Goal: Transaction & Acquisition: Purchase product/service

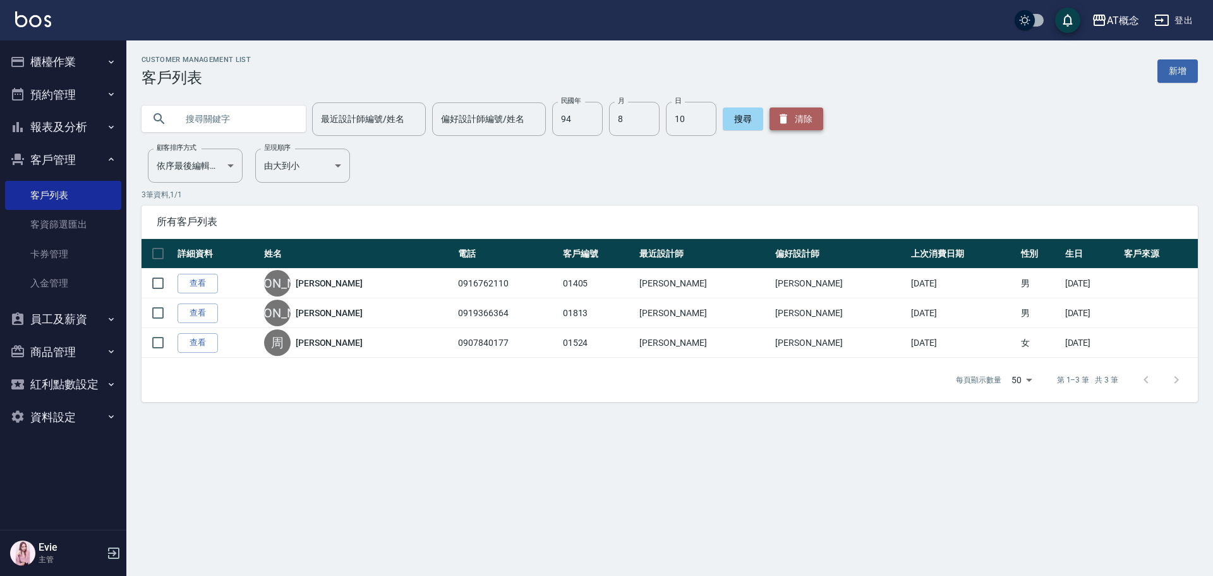
click at [805, 122] on button "清除" at bounding box center [797, 118] width 54 height 23
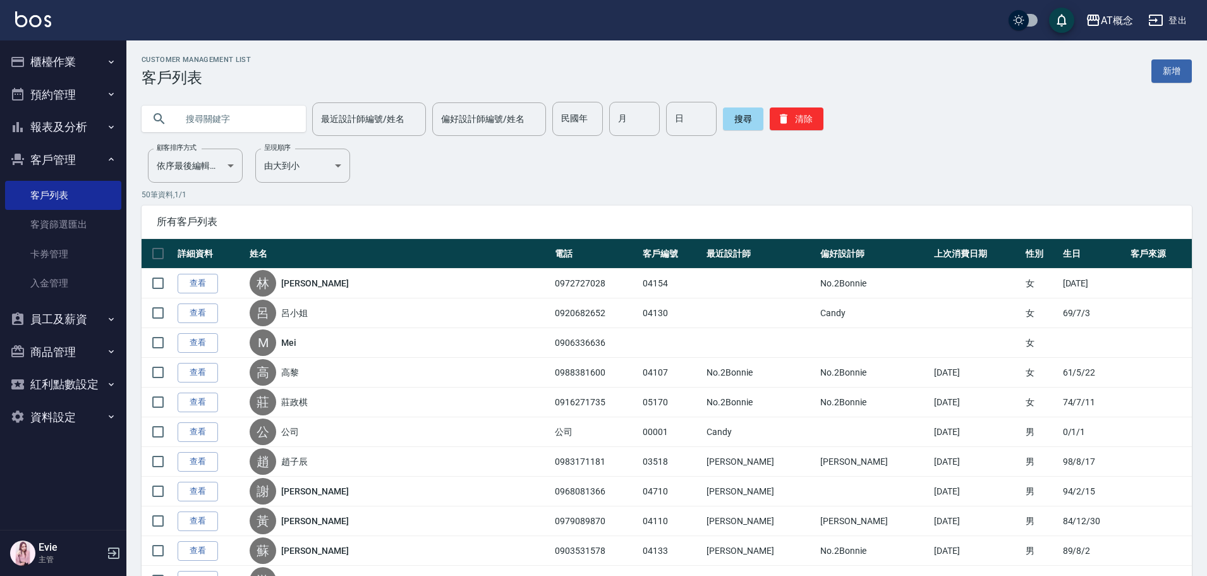
drag, startPoint x: 185, startPoint y: 122, endPoint x: 193, endPoint y: 121, distance: 8.2
click at [193, 121] on input "text" at bounding box center [236, 119] width 119 height 34
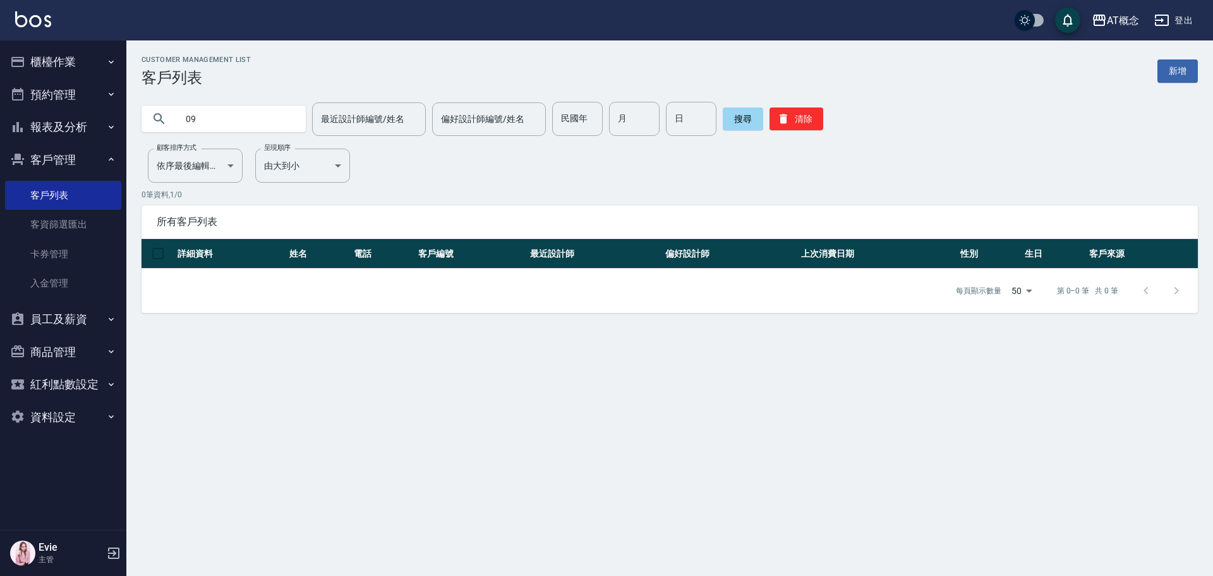
type input "0"
type input "04162"
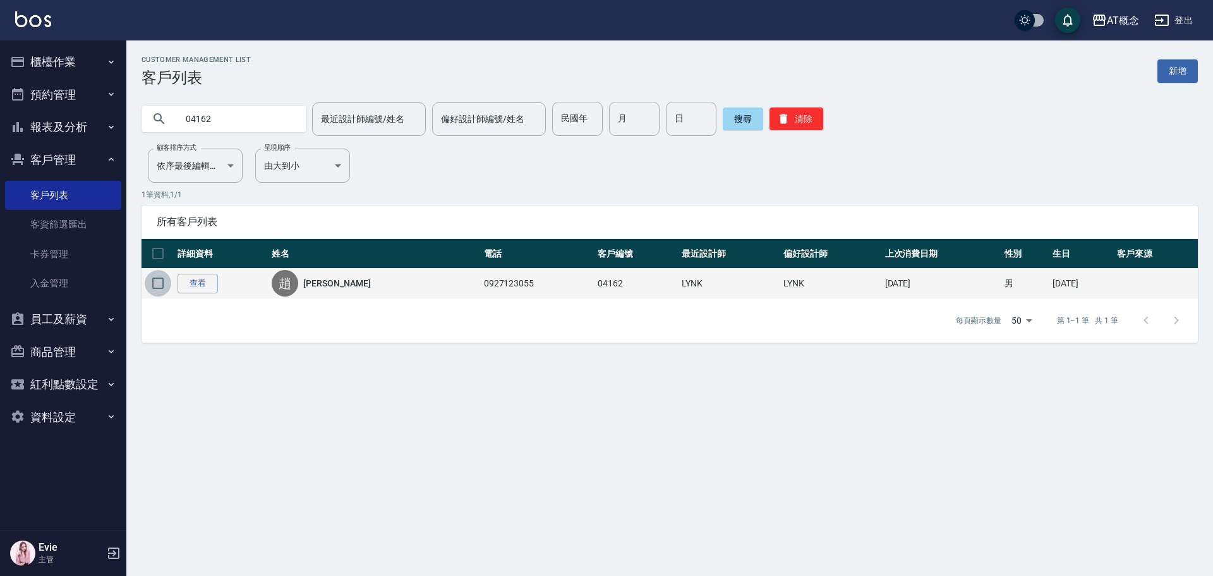
click at [155, 280] on input "checkbox" at bounding box center [158, 283] width 27 height 27
checkbox input "true"
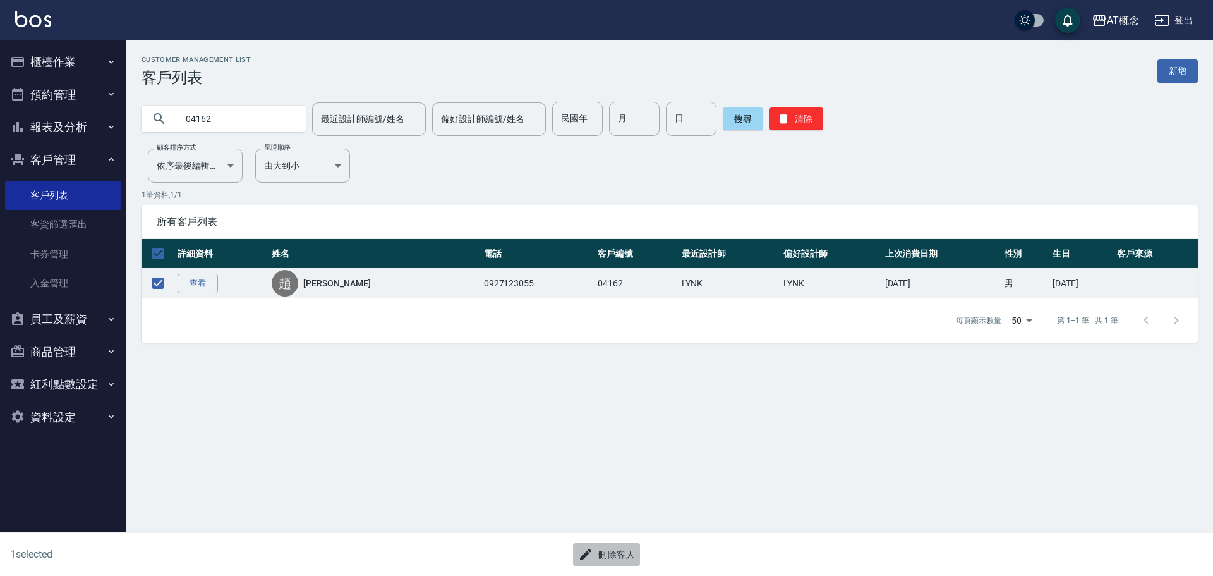
click at [625, 551] on button "刪除客人" at bounding box center [606, 554] width 67 height 23
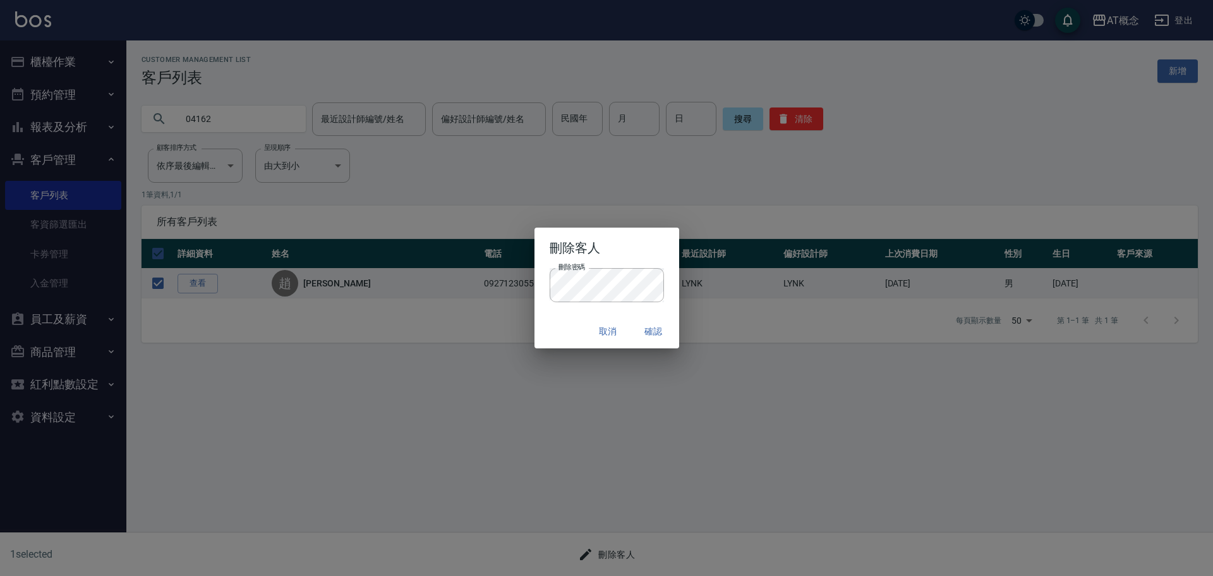
drag, startPoint x: 549, startPoint y: 307, endPoint x: 554, endPoint y: 312, distance: 7.6
click at [549, 308] on div "刪除密碼 刪除密碼" at bounding box center [607, 291] width 145 height 47
click at [652, 328] on button "確認" at bounding box center [654, 331] width 40 height 23
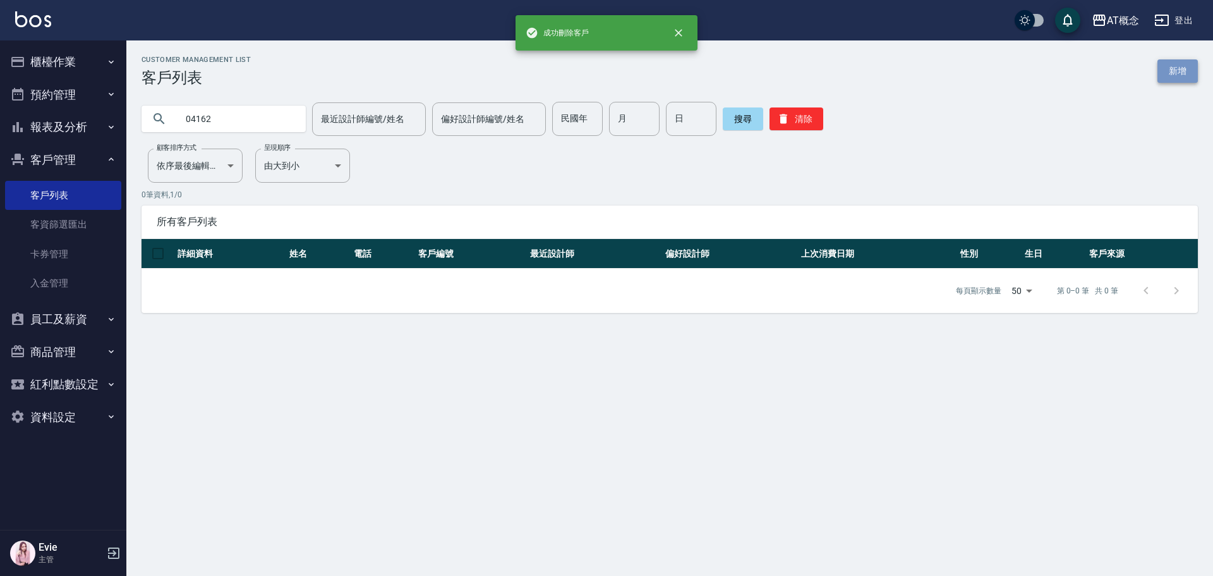
click at [1172, 72] on link "新增" at bounding box center [1178, 70] width 40 height 23
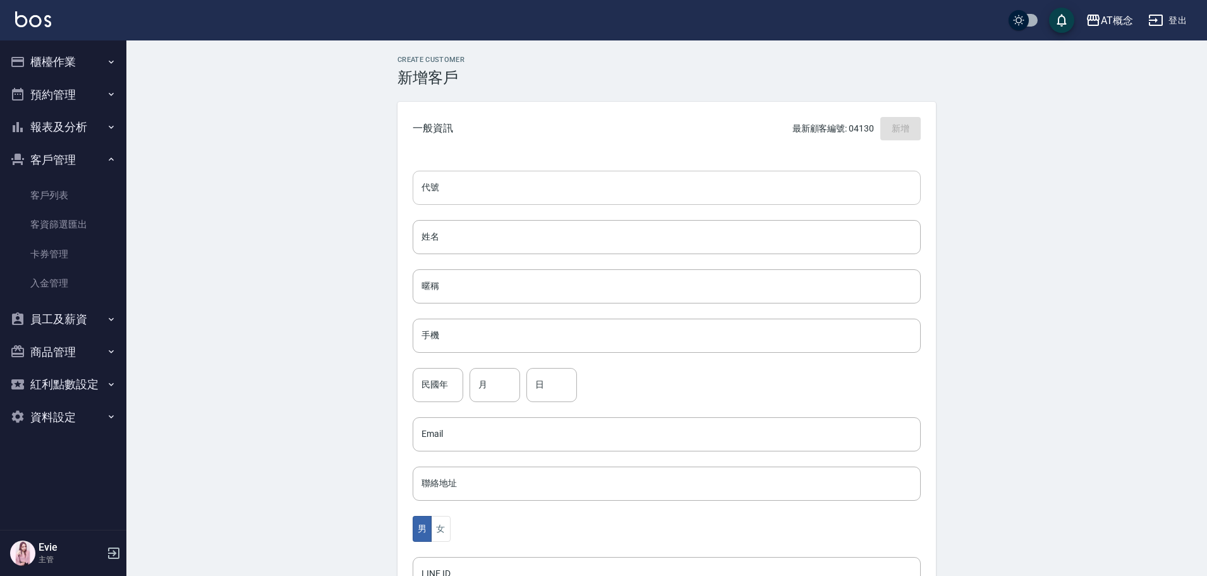
click at [719, 185] on input "代號" at bounding box center [667, 188] width 508 height 34
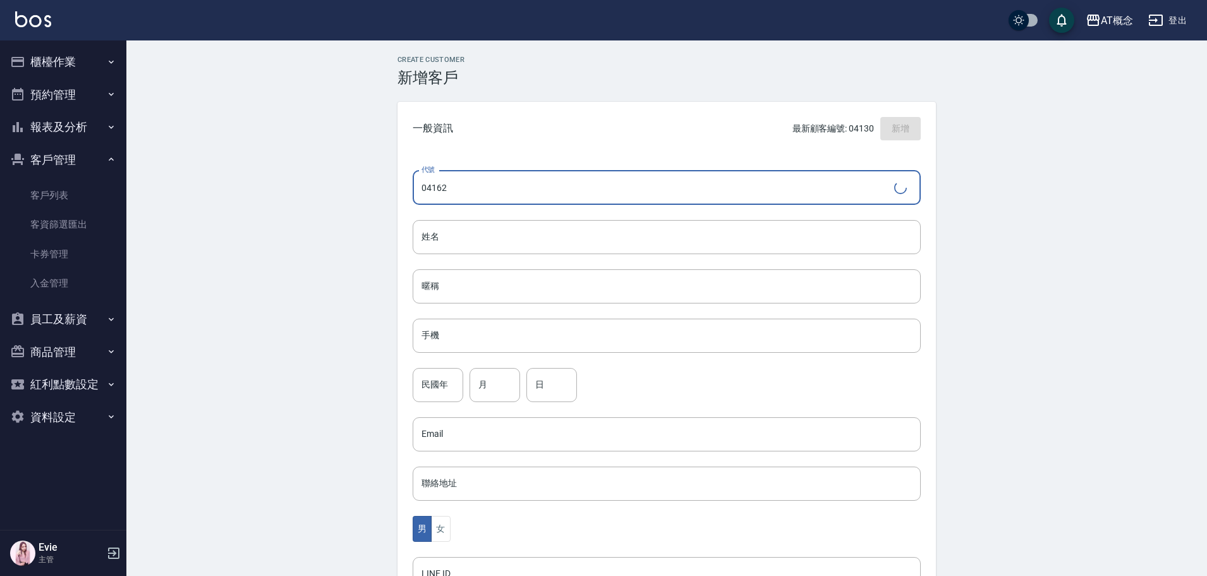
type input "04162"
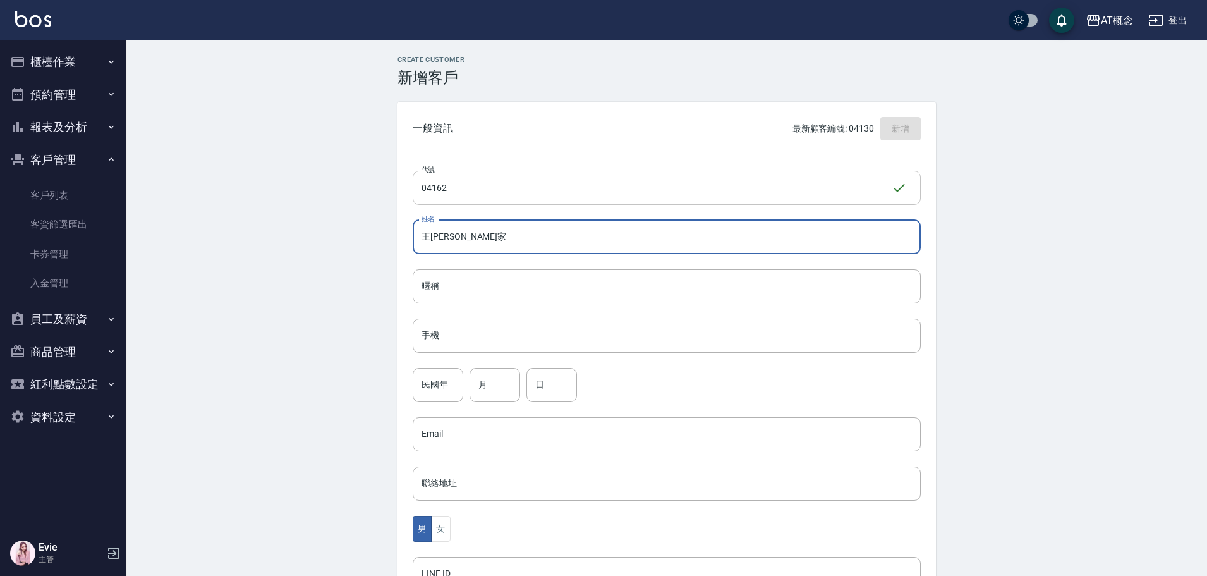
type input "王伊家"
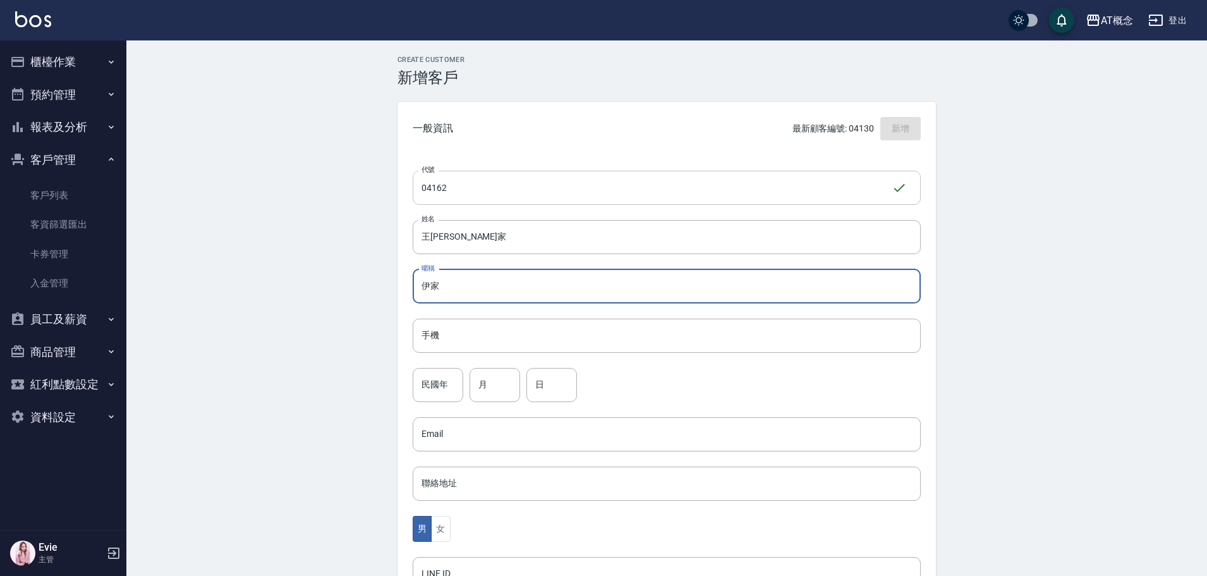
type input "伊家"
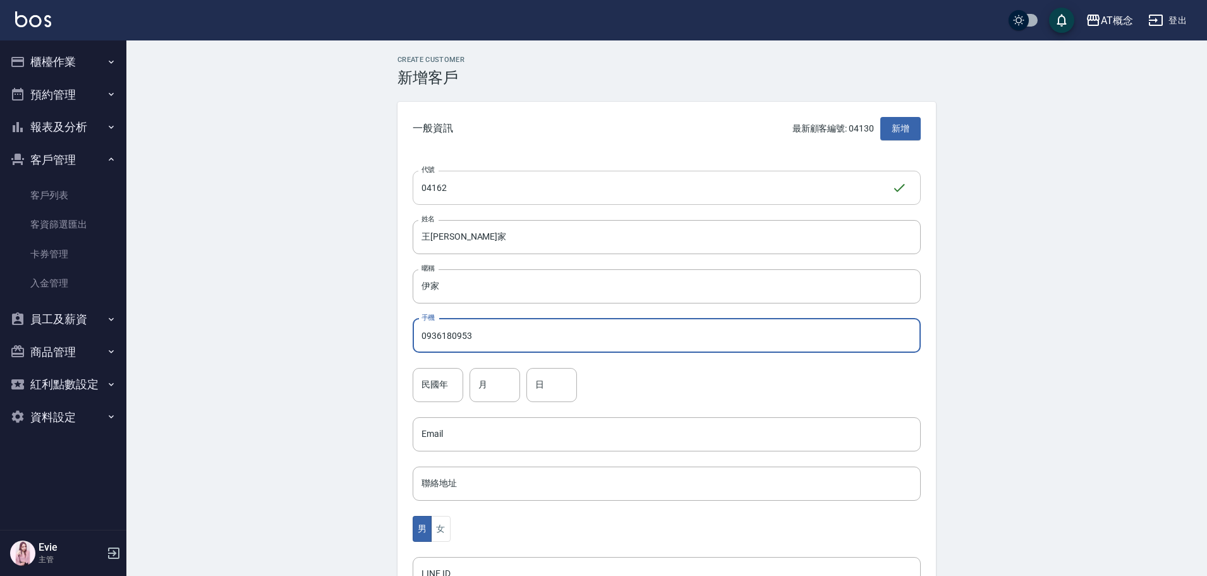
type input "0936180953"
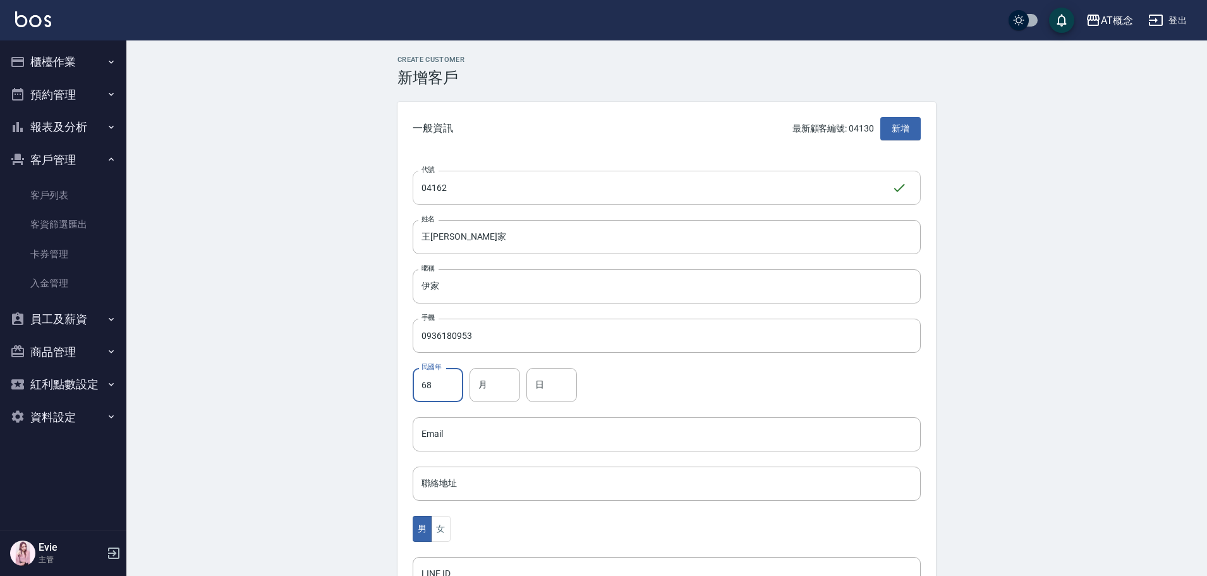
type input "68"
type input "8"
type input "20"
click at [438, 530] on button "女" at bounding box center [440, 529] width 19 height 26
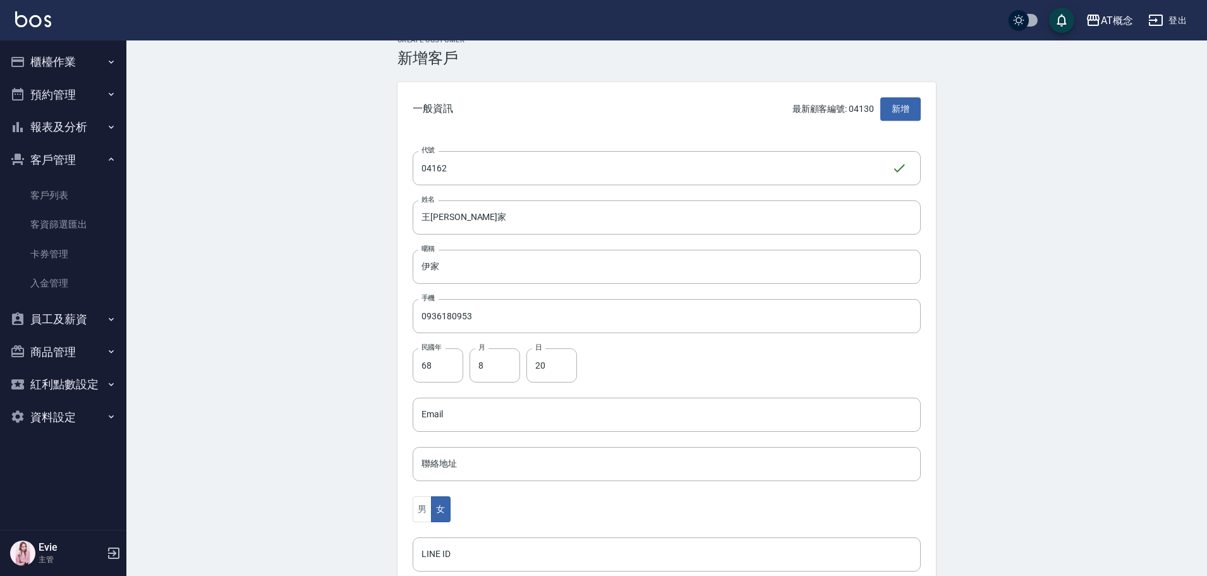
scroll to position [247, 0]
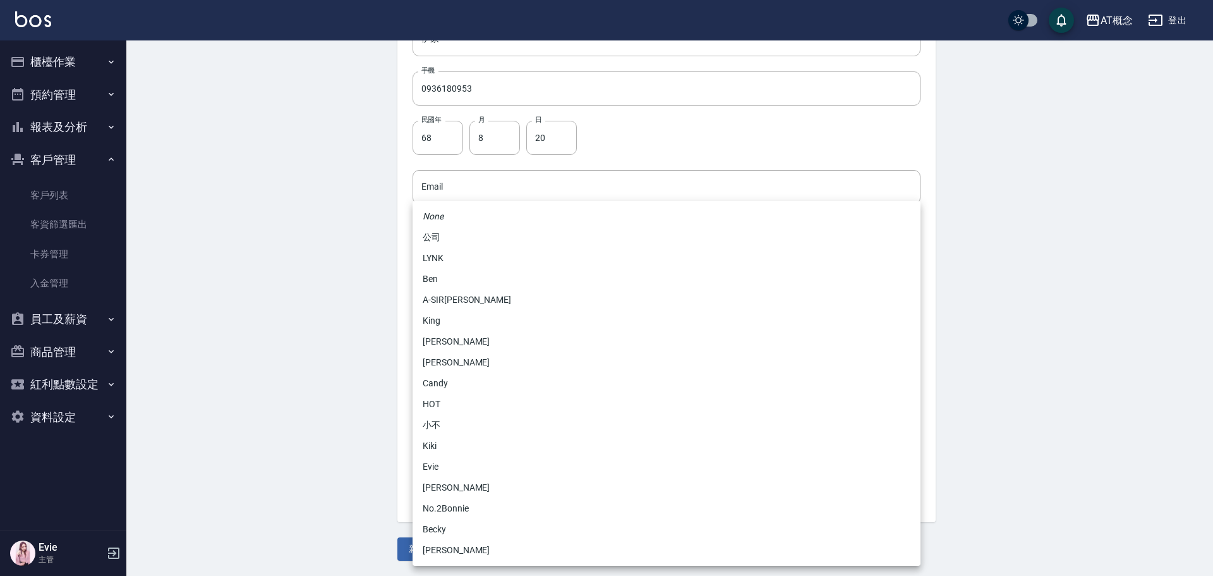
click at [455, 366] on body "AT概念 登出 櫃檯作業 打帳單 帳單列表 現金收支登錄 高階收支登錄 材料自購登錄 每日結帳 排班表 現場電腦打卡 預約管理 預約管理 單日預約紀錄 單週預…" at bounding box center [606, 164] width 1213 height 823
click at [440, 505] on li "No.2Bonnie" at bounding box center [667, 508] width 508 height 21
type input "20abcae0-810e-448a-b26a-bcbab897de4d"
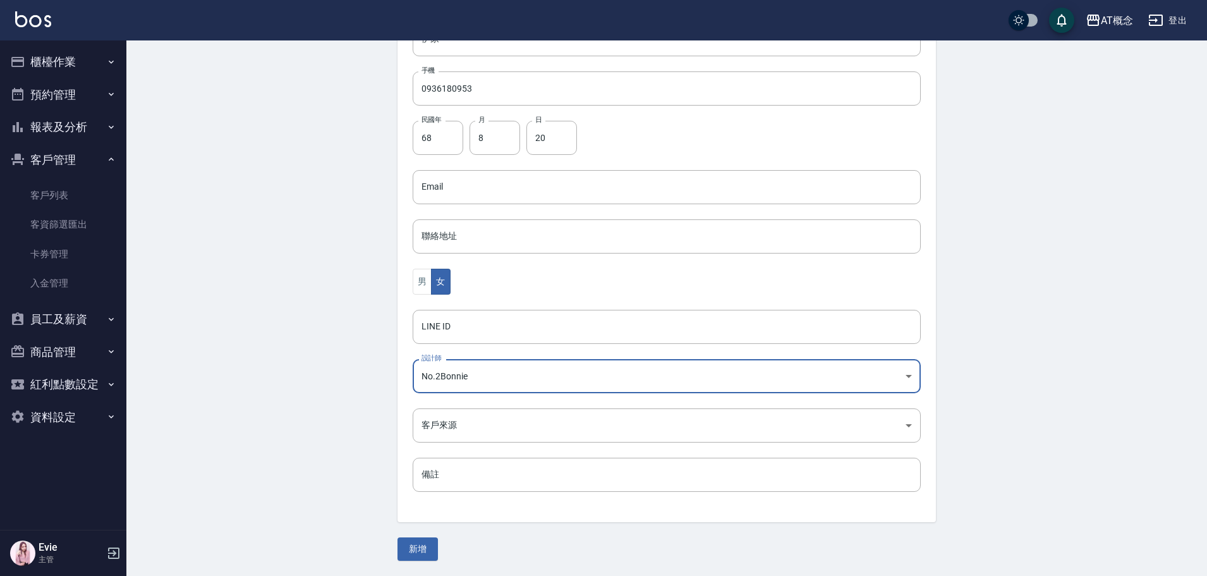
click at [411, 557] on button "新增" at bounding box center [418, 548] width 40 height 23
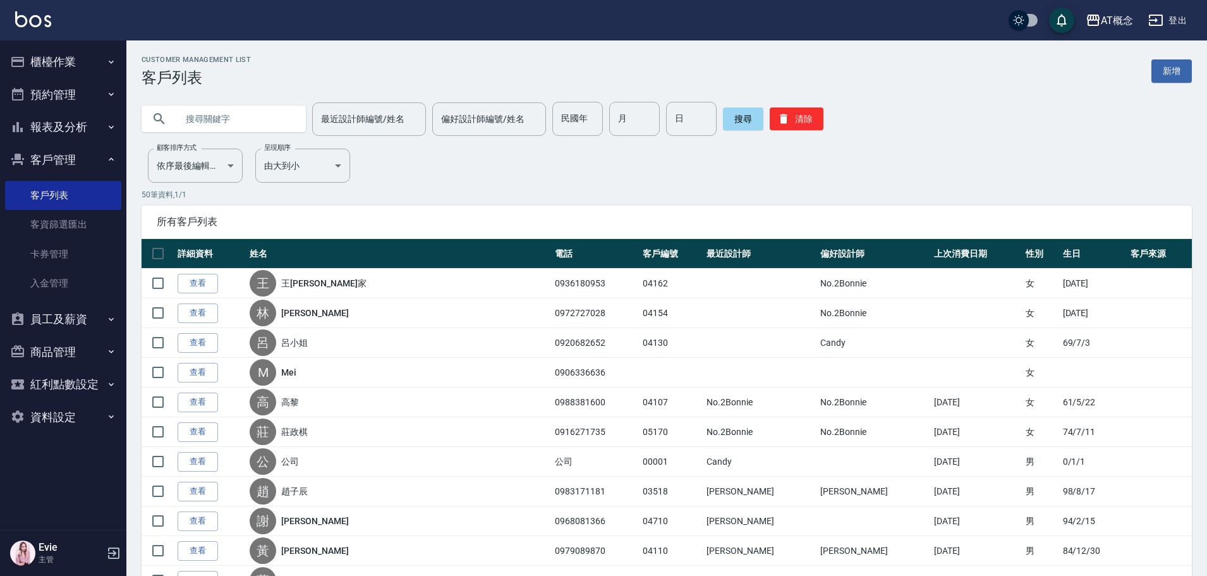
click at [241, 118] on input "text" at bounding box center [236, 119] width 119 height 34
type input "曾琬"
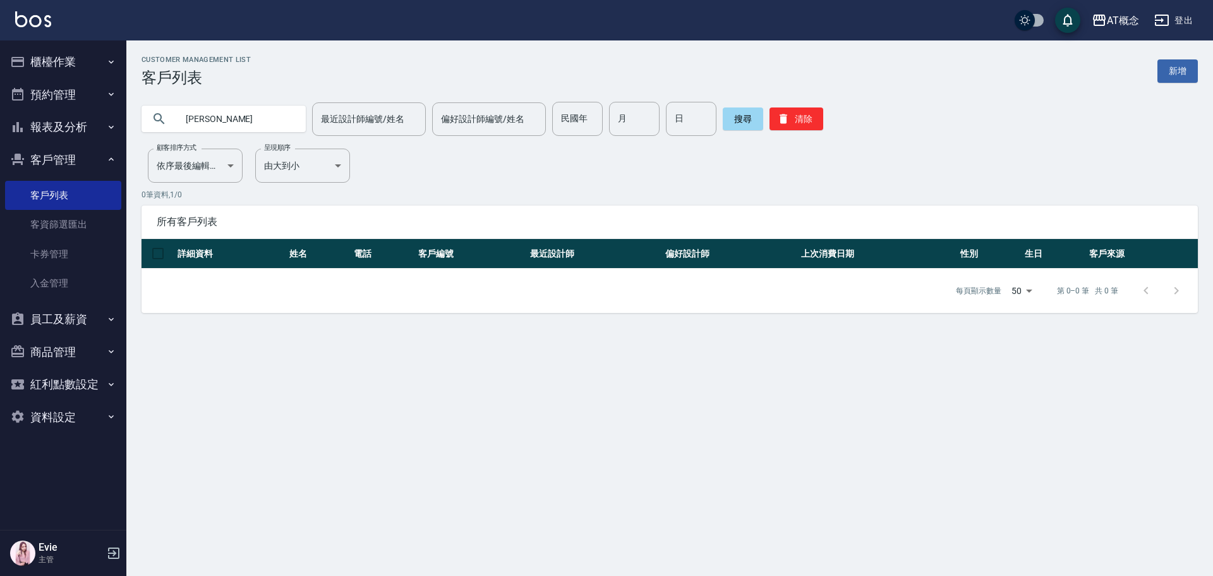
drag, startPoint x: 230, startPoint y: 113, endPoint x: 21, endPoint y: 163, distance: 215.1
click at [21, 162] on div "AT概念 登出 櫃檯作業 打帳單 帳單列表 現金收支登錄 高階收支登錄 材料自購登錄 每日結帳 排班表 現場電腦打卡 預約管理 預約管理 單日預約紀錄 單週預…" at bounding box center [606, 288] width 1213 height 576
type input "68"
type input "1"
type input "14"
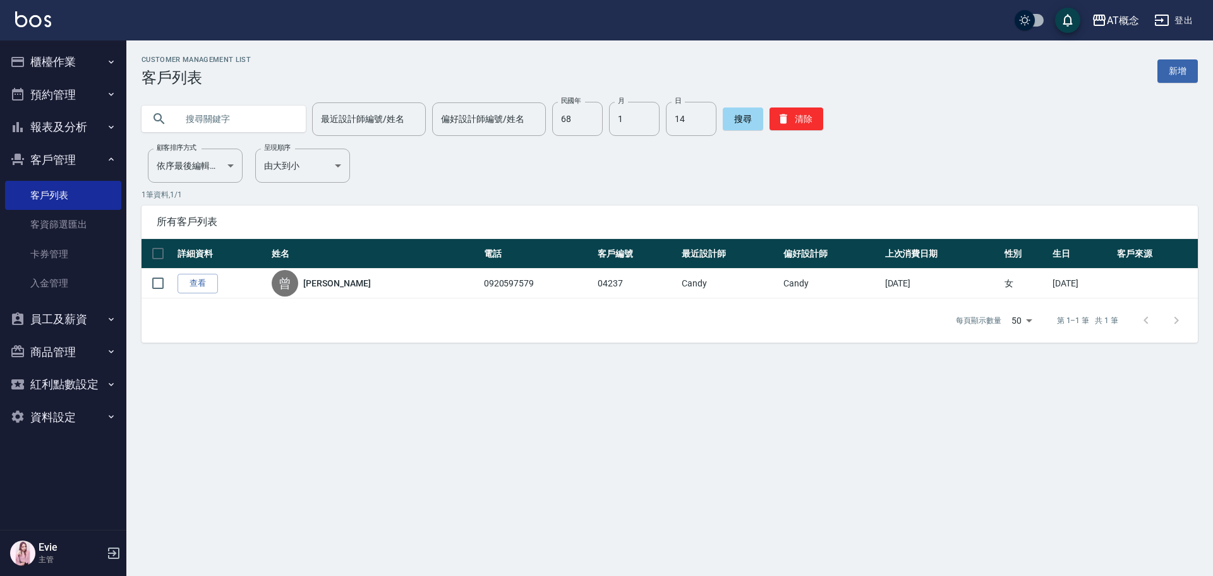
drag, startPoint x: 799, startPoint y: 104, endPoint x: 801, endPoint y: 113, distance: 9.6
click at [799, 106] on div "搜尋 清除" at bounding box center [773, 119] width 100 height 34
click at [801, 116] on button "清除" at bounding box center [797, 118] width 54 height 23
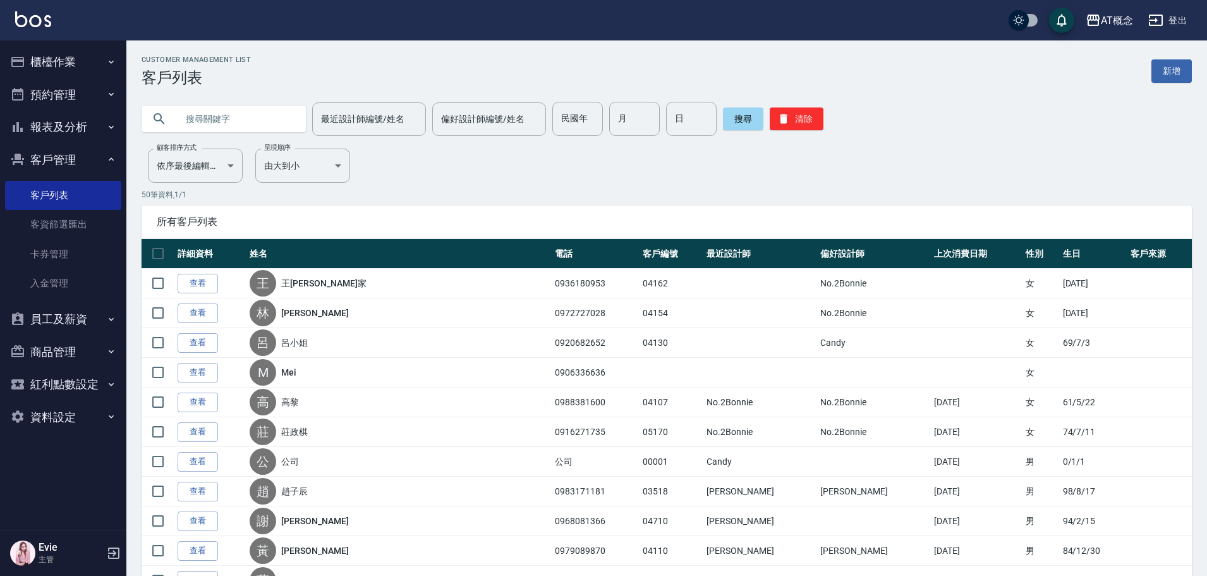
click at [253, 119] on input "text" at bounding box center [236, 119] width 119 height 34
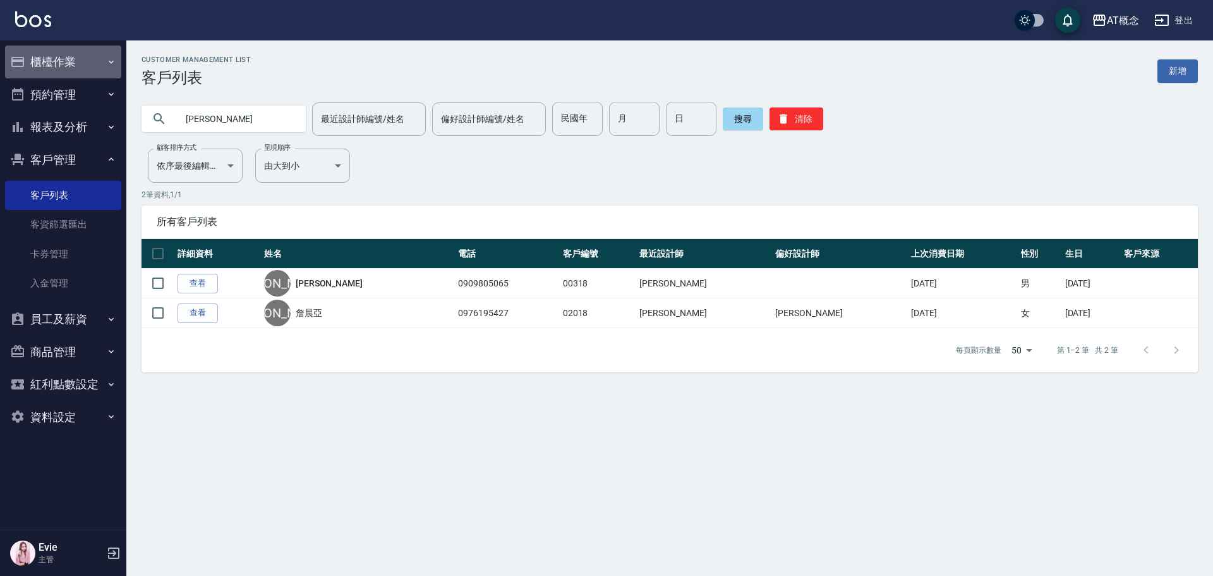
click at [44, 64] on button "櫃檯作業" at bounding box center [63, 62] width 116 height 33
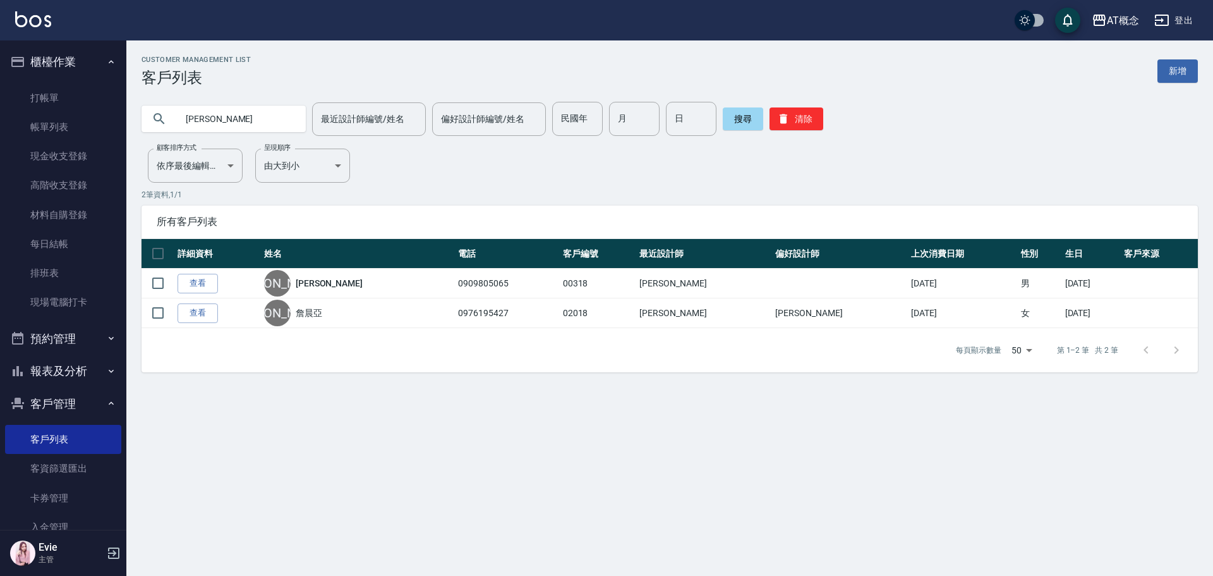
click at [272, 121] on input "詹晨" at bounding box center [236, 119] width 119 height 34
type input "詹"
type input "04129"
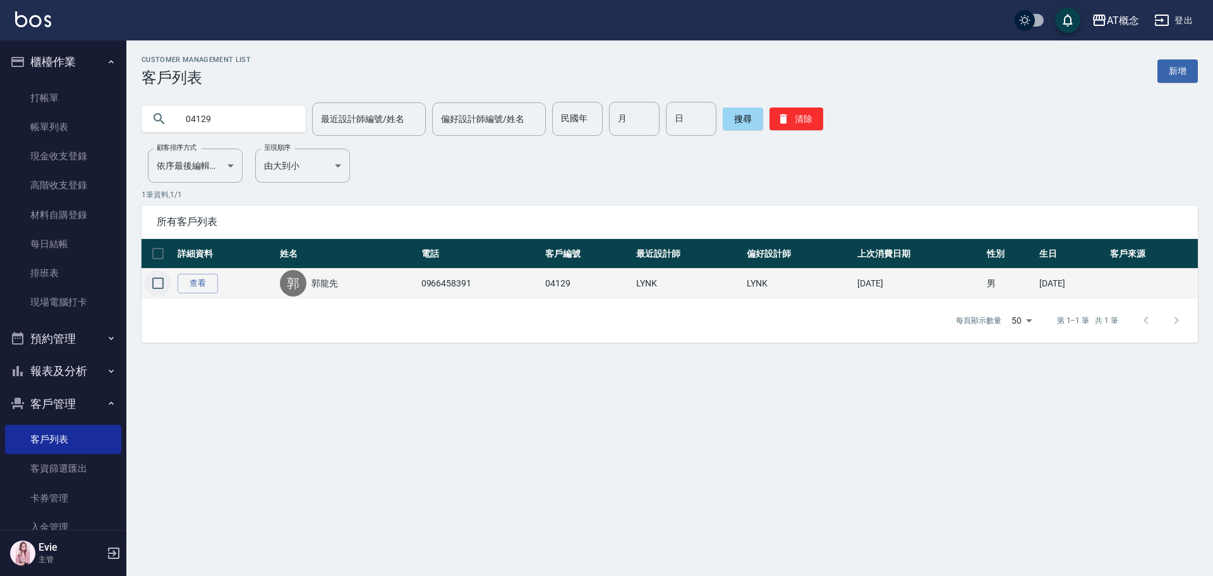
click at [162, 281] on input "checkbox" at bounding box center [158, 283] width 27 height 27
checkbox input "true"
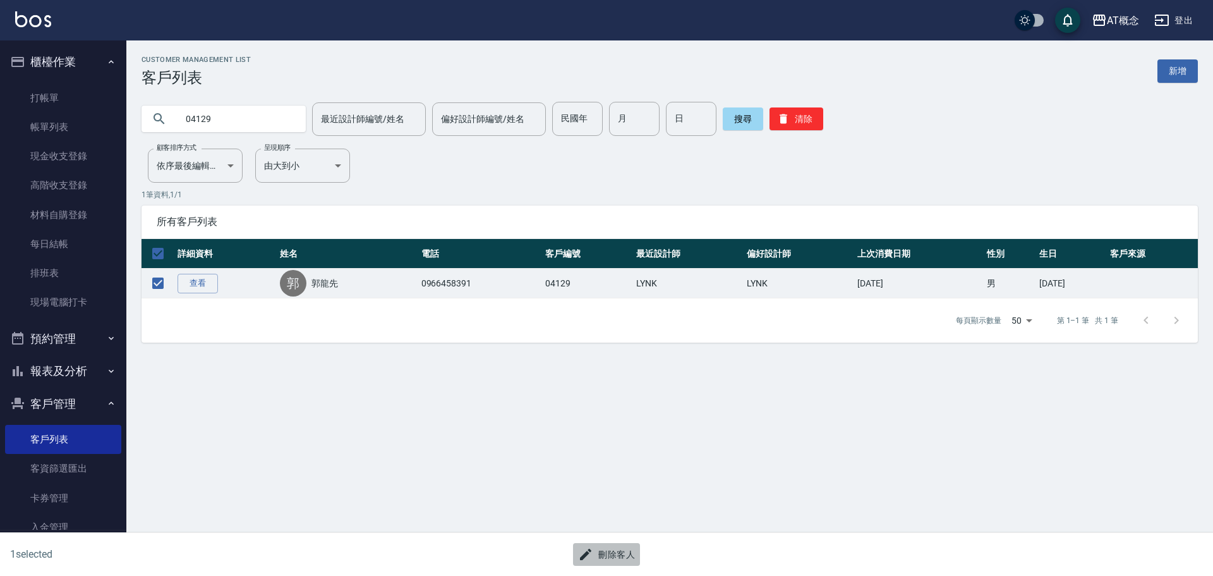
click at [621, 554] on button "刪除客人" at bounding box center [606, 554] width 67 height 23
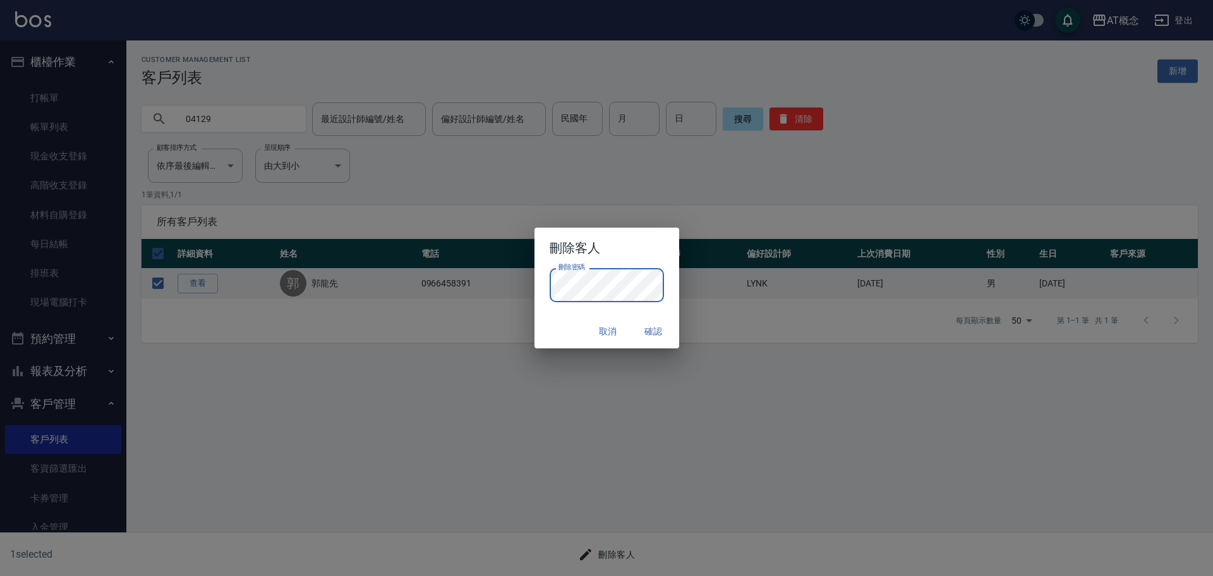
click at [569, 327] on div "取消 確認" at bounding box center [607, 331] width 145 height 33
drag, startPoint x: 648, startPoint y: 329, endPoint x: 656, endPoint y: 327, distance: 8.6
click at [652, 329] on button "確認" at bounding box center [654, 331] width 40 height 23
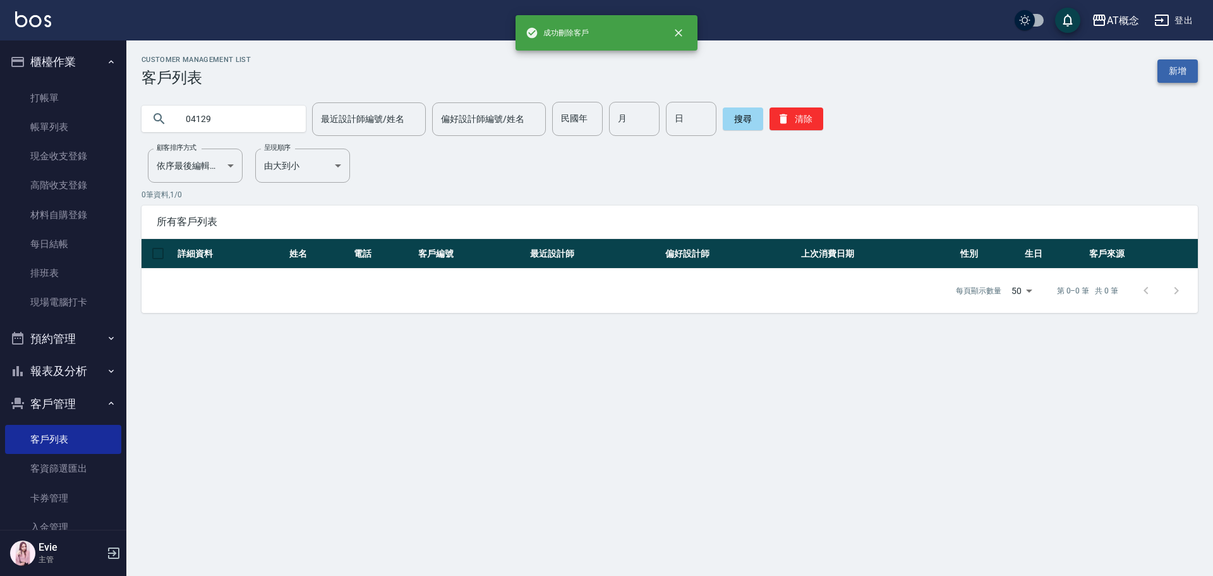
click at [1182, 70] on link "新增" at bounding box center [1178, 70] width 40 height 23
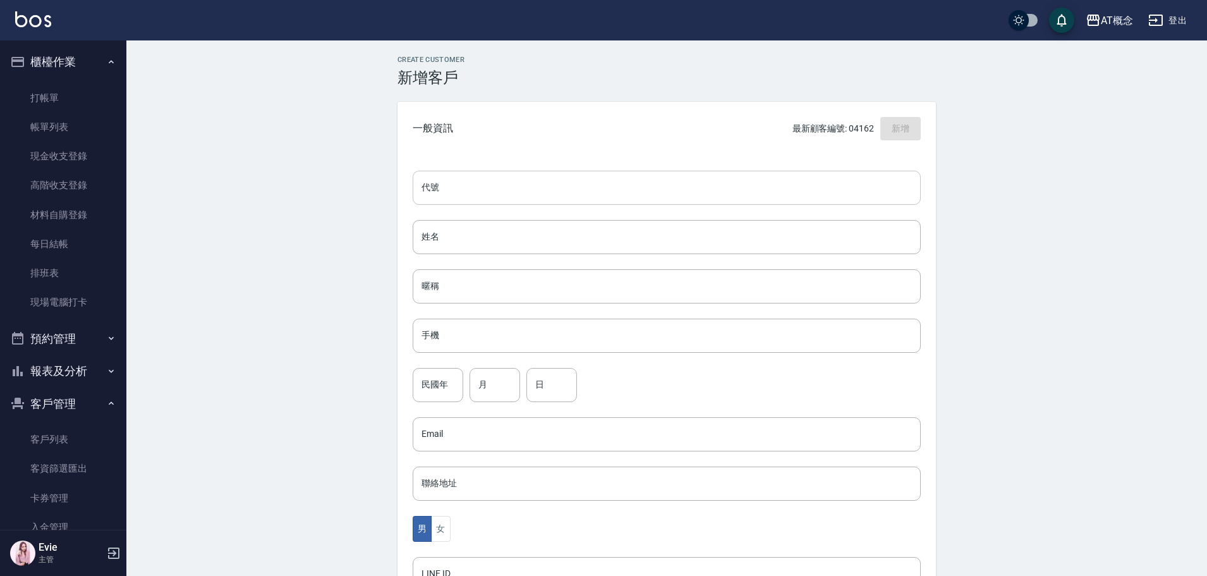
click at [550, 185] on input "代號" at bounding box center [667, 188] width 508 height 34
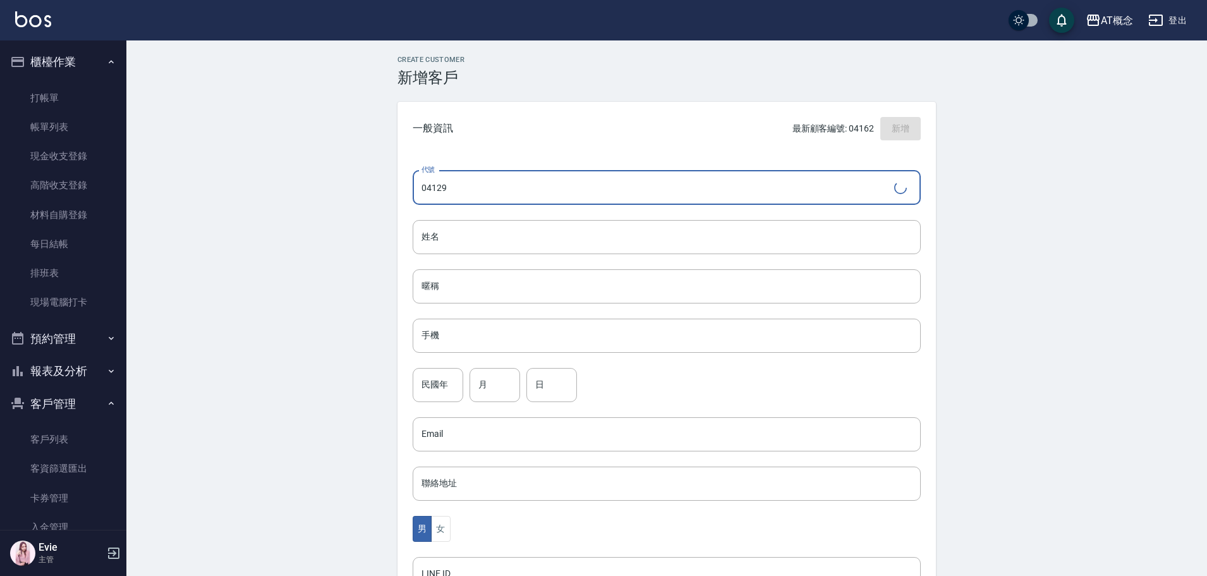
type input "04129"
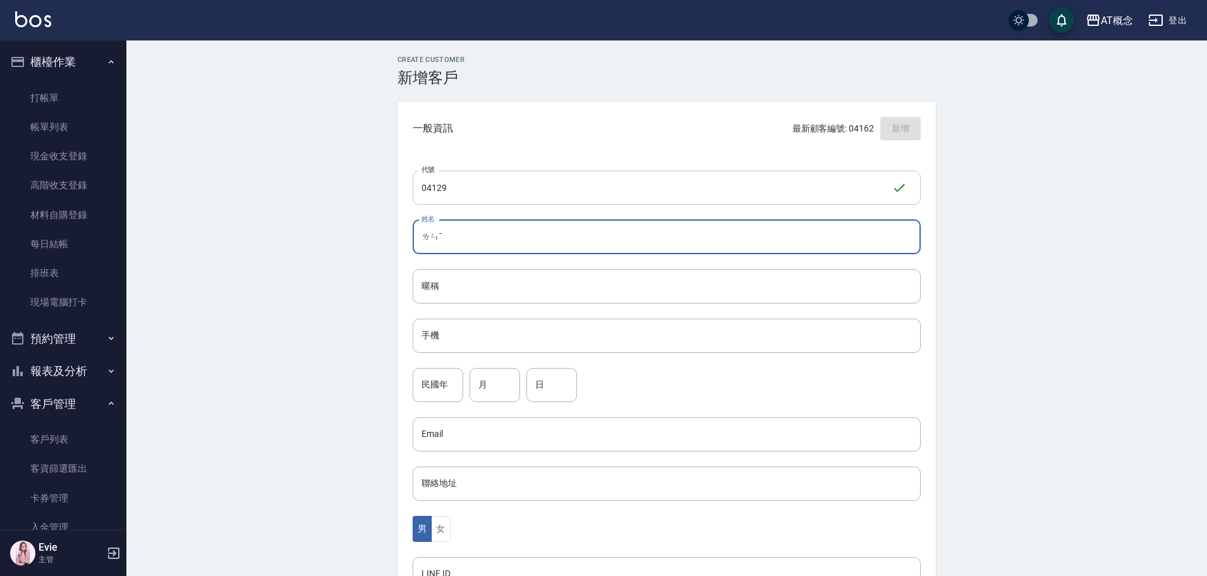
type input "ㄌ"
type input "詹牧穎"
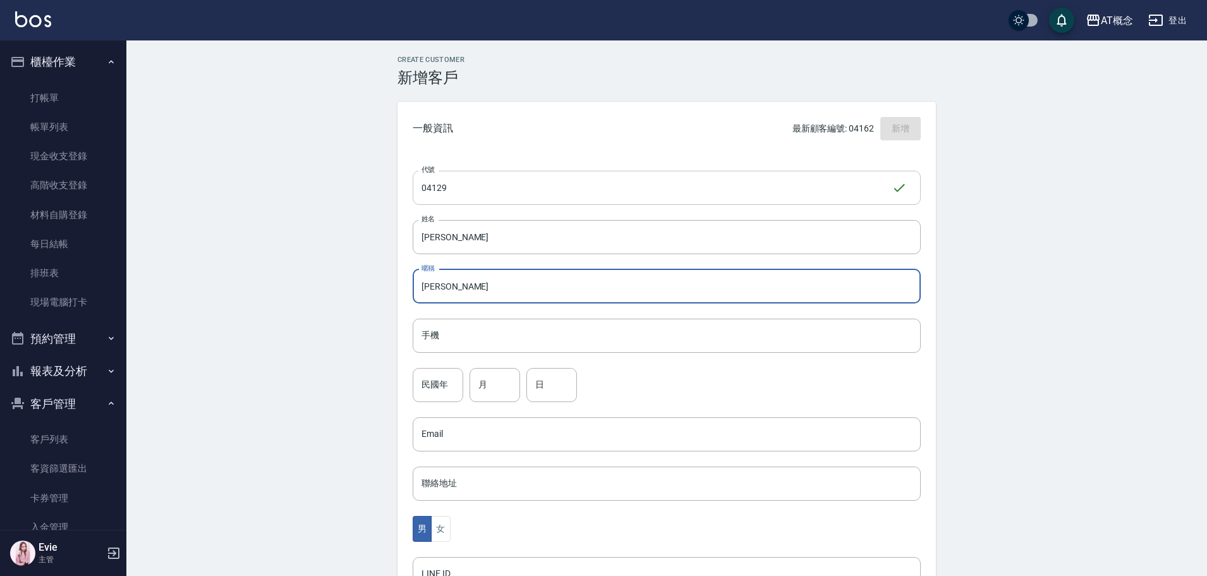
type input "牧穎"
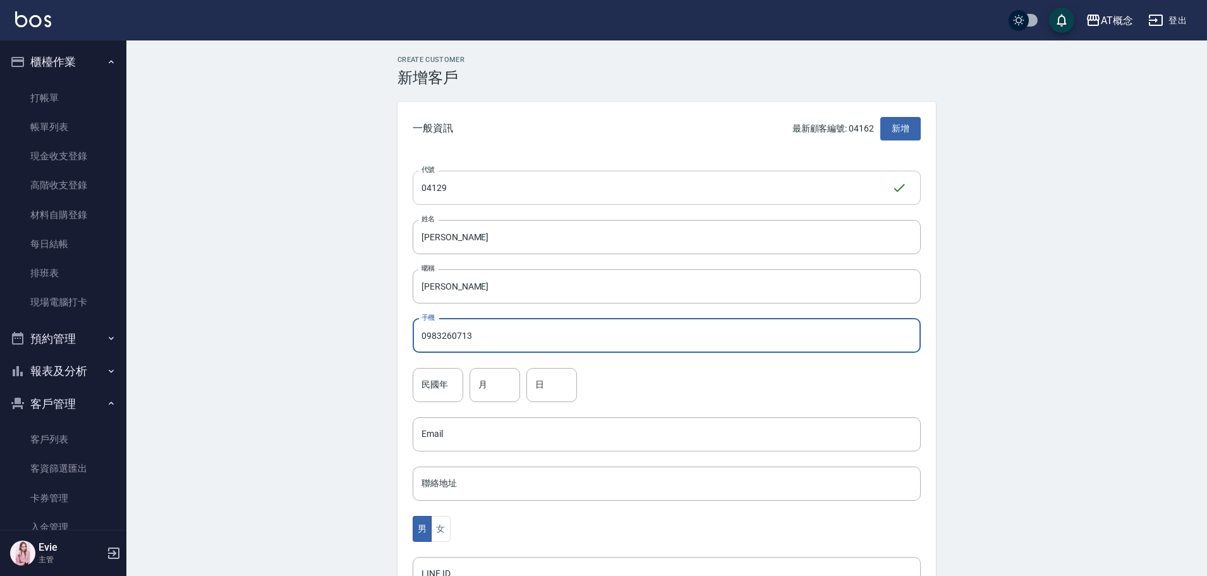
type input "0983260713"
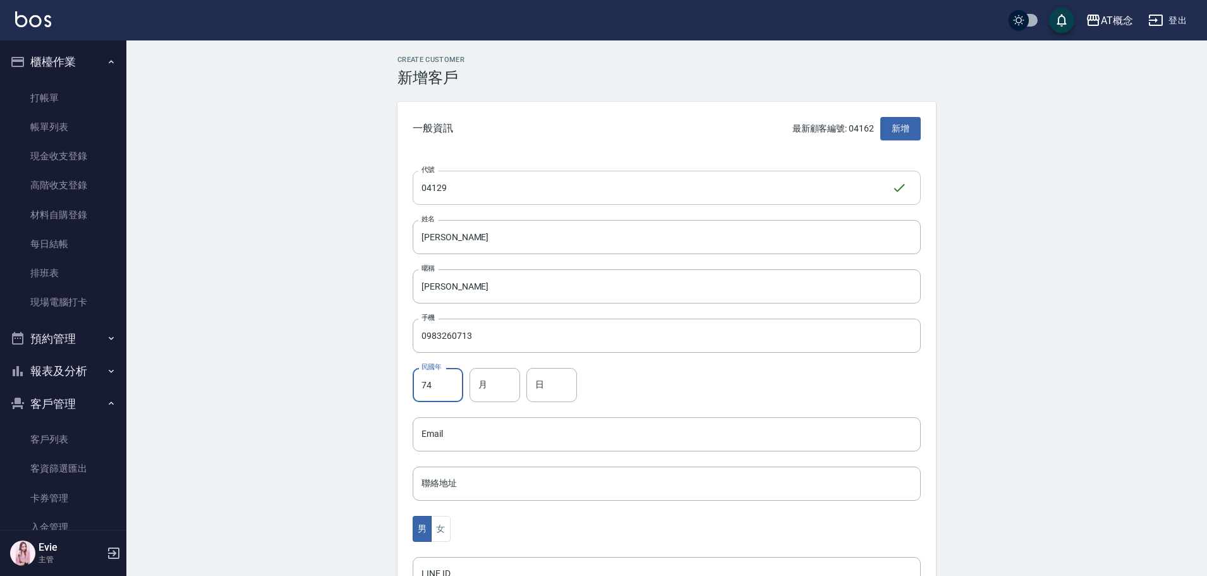
type input "74"
type input "7"
type input "13"
drag, startPoint x: 442, startPoint y: 525, endPoint x: 445, endPoint y: 518, distance: 7.4
click at [442, 525] on button "女" at bounding box center [440, 529] width 19 height 26
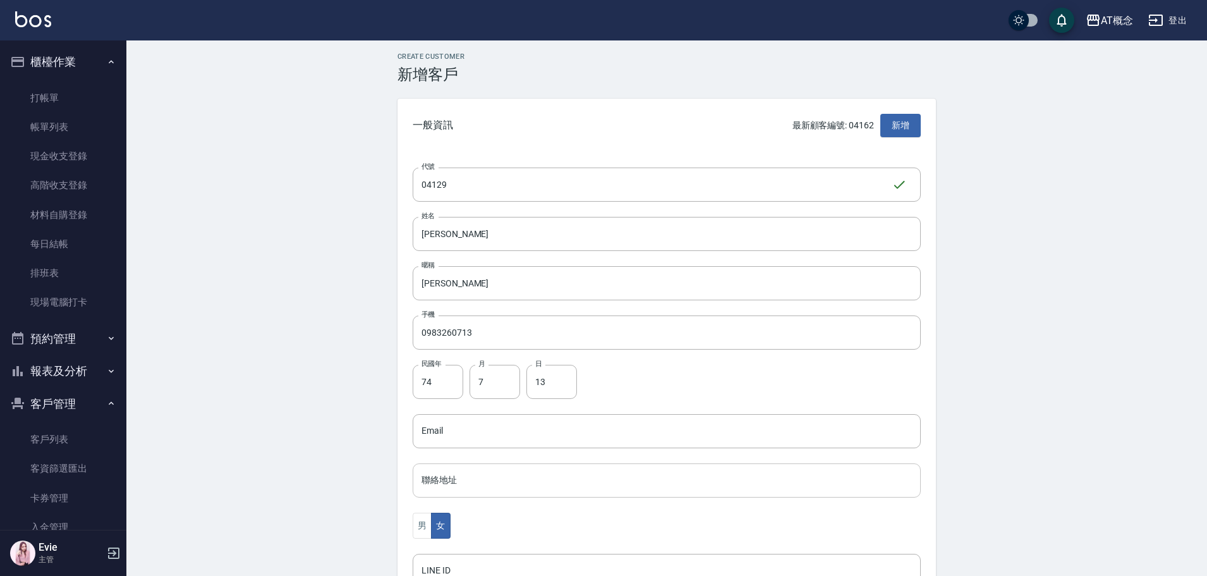
scroll to position [247, 0]
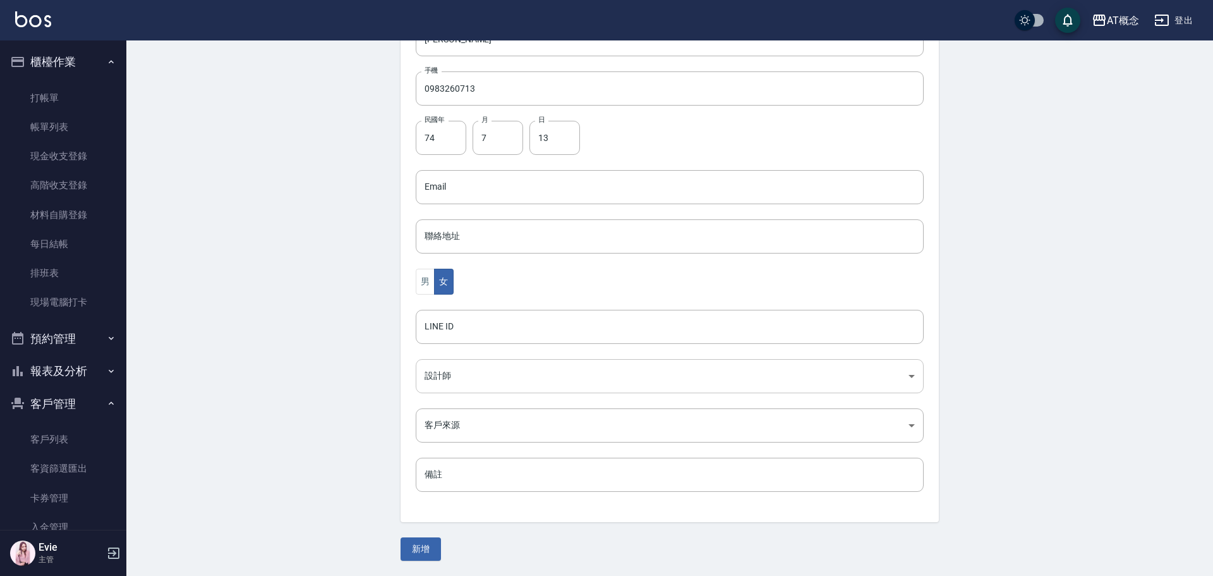
click at [451, 378] on body "AT概念 登出 櫃檯作業 打帳單 帳單列表 現金收支登錄 高階收支登錄 材料自購登錄 每日結帳 排班表 現場電腦打卡 預約管理 預約管理 單日預約紀錄 單週預…" at bounding box center [606, 164] width 1213 height 823
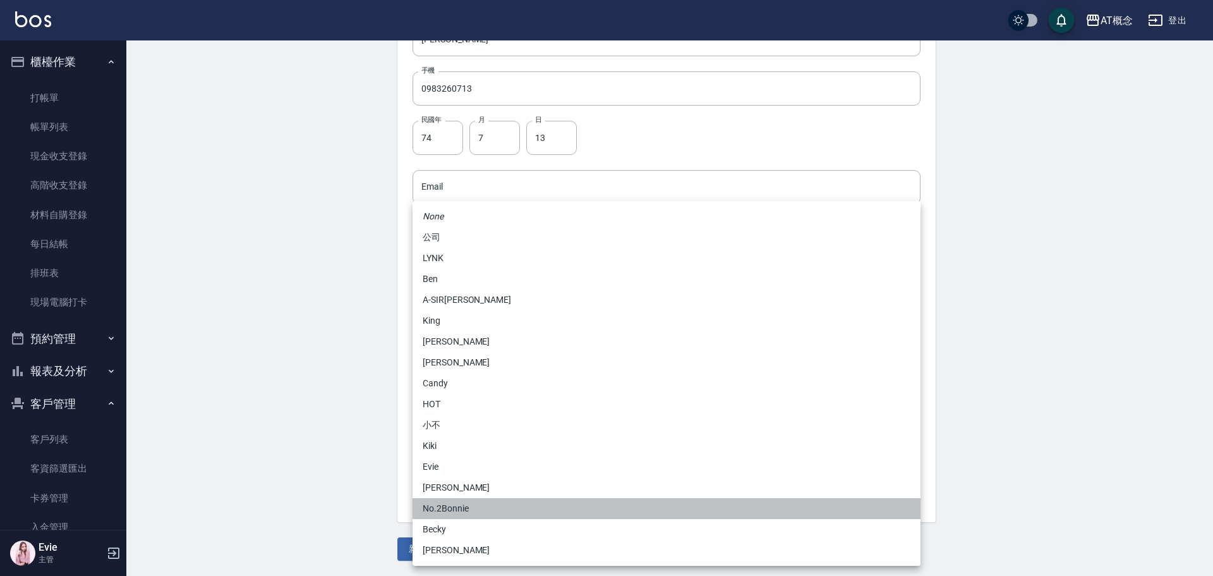
click at [451, 507] on li "No.2Bonnie" at bounding box center [667, 508] width 508 height 21
type input "20abcae0-810e-448a-b26a-bcbab897de4d"
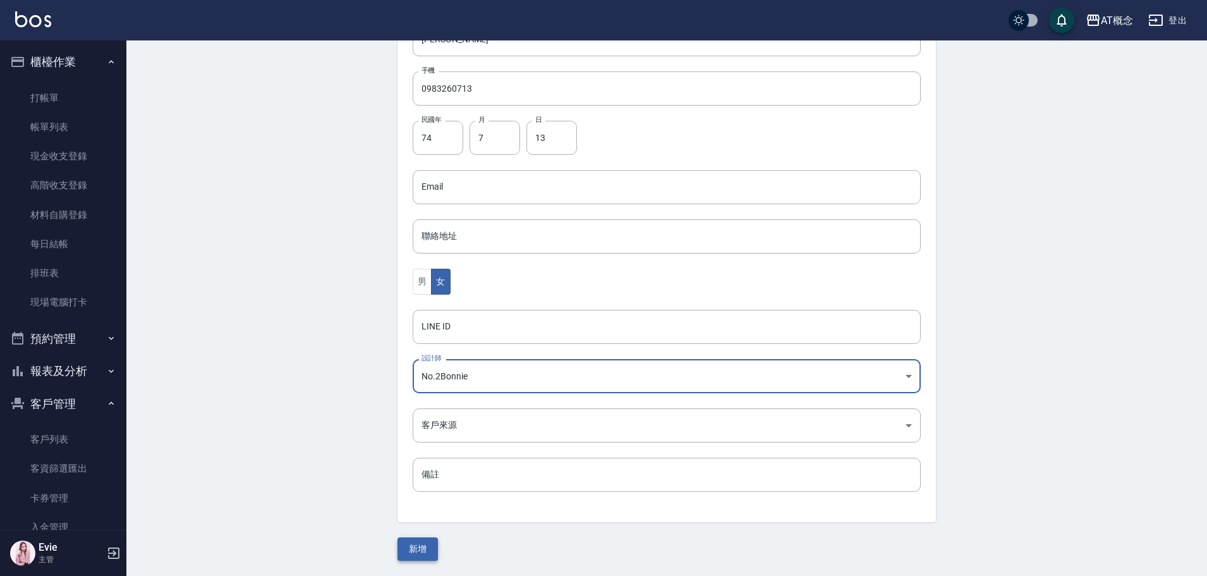
click at [418, 549] on button "新增" at bounding box center [418, 548] width 40 height 23
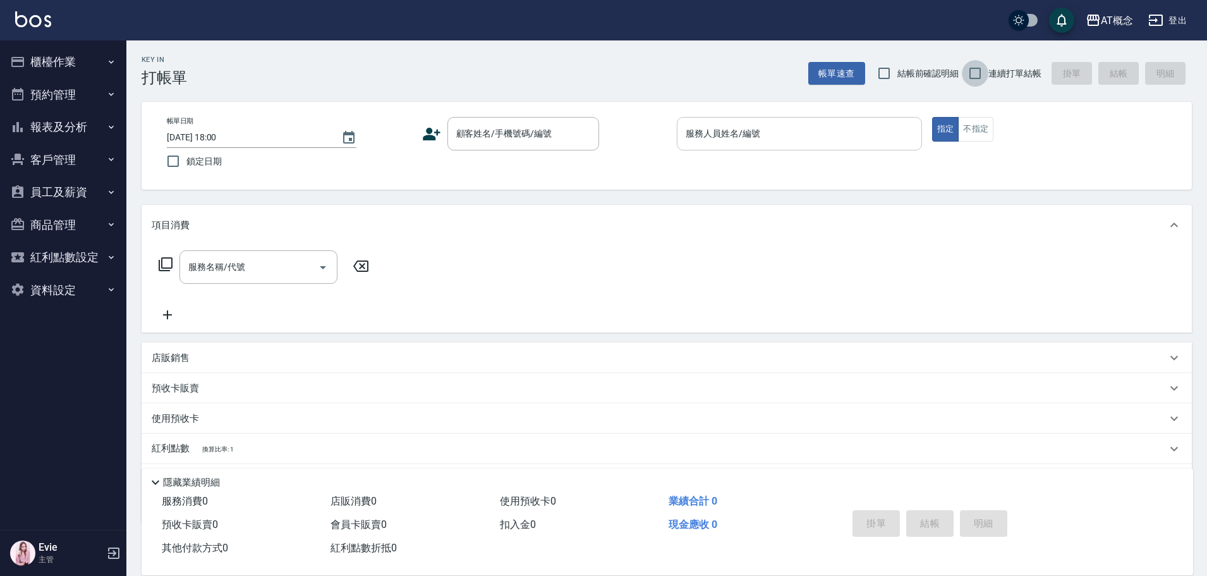
drag, startPoint x: 983, startPoint y: 70, endPoint x: 823, endPoint y: 144, distance: 175.9
click at [982, 71] on input "連續打單結帳" at bounding box center [975, 73] width 27 height 27
checkbox input "true"
click at [535, 131] on input "顧客姓名/手機號碼/編號" at bounding box center [513, 134] width 121 height 22
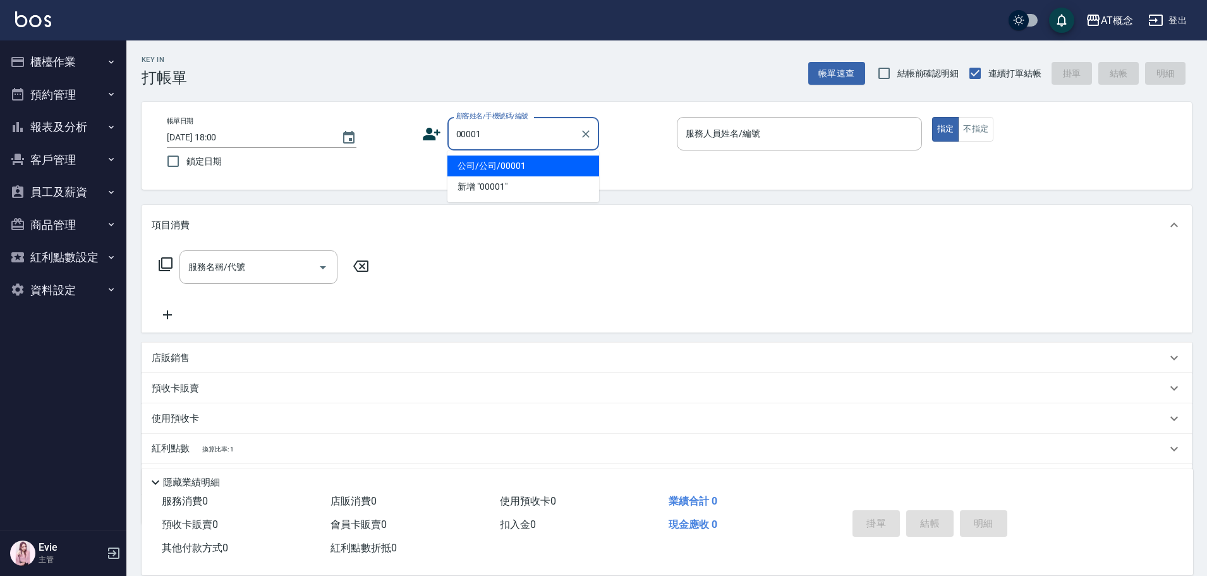
type input "公司/公司/00001"
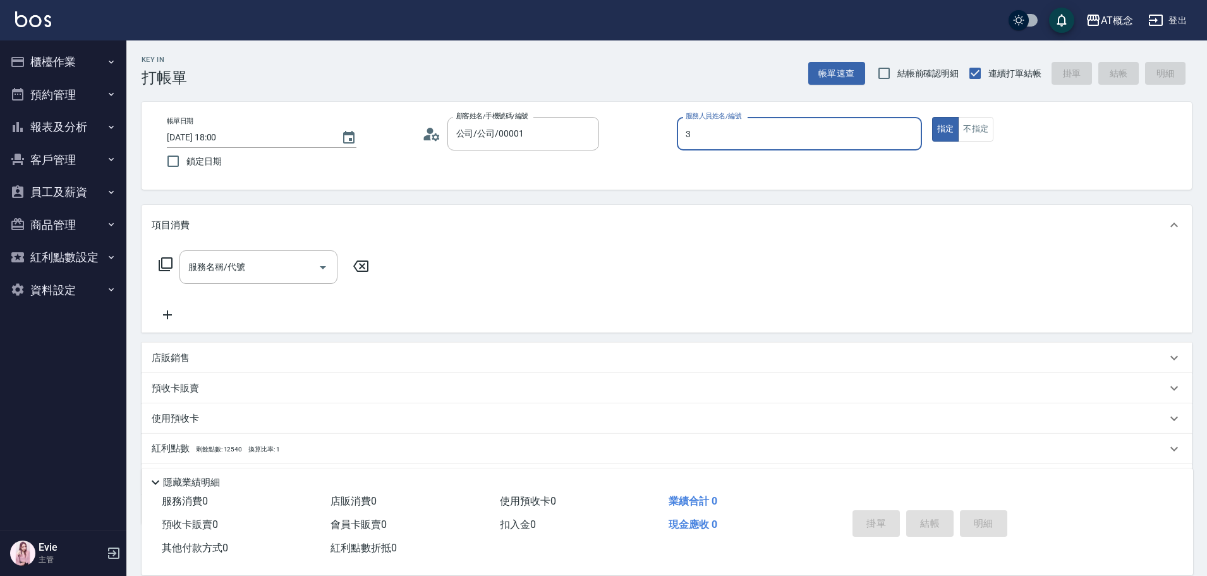
type input "Anson-3"
type button "true"
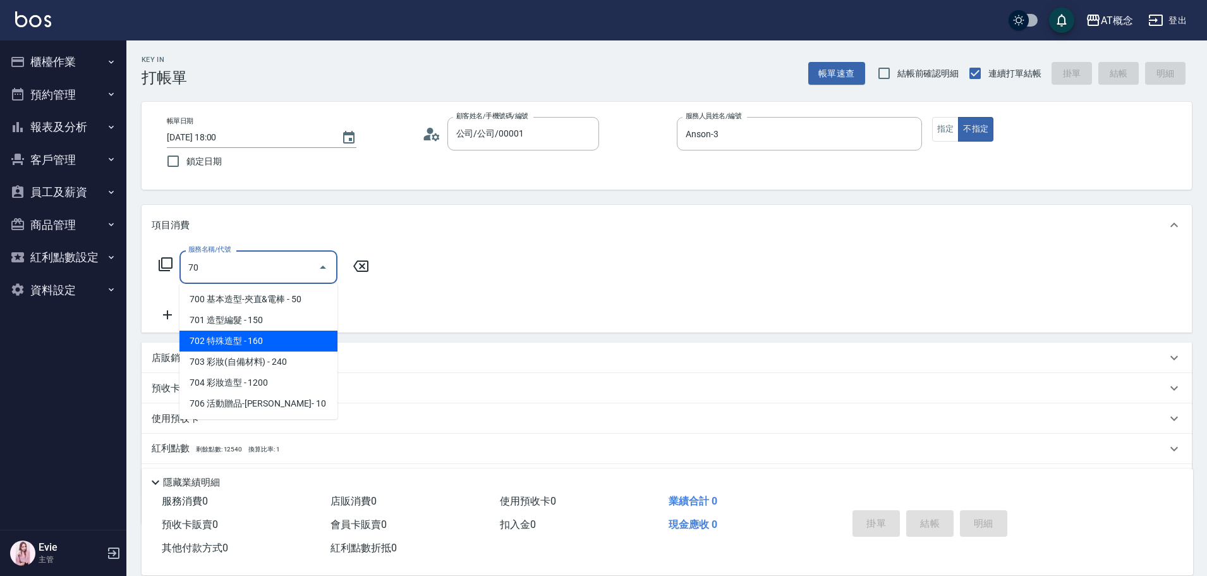
type input "702 特殊造型(702)"
type input "10"
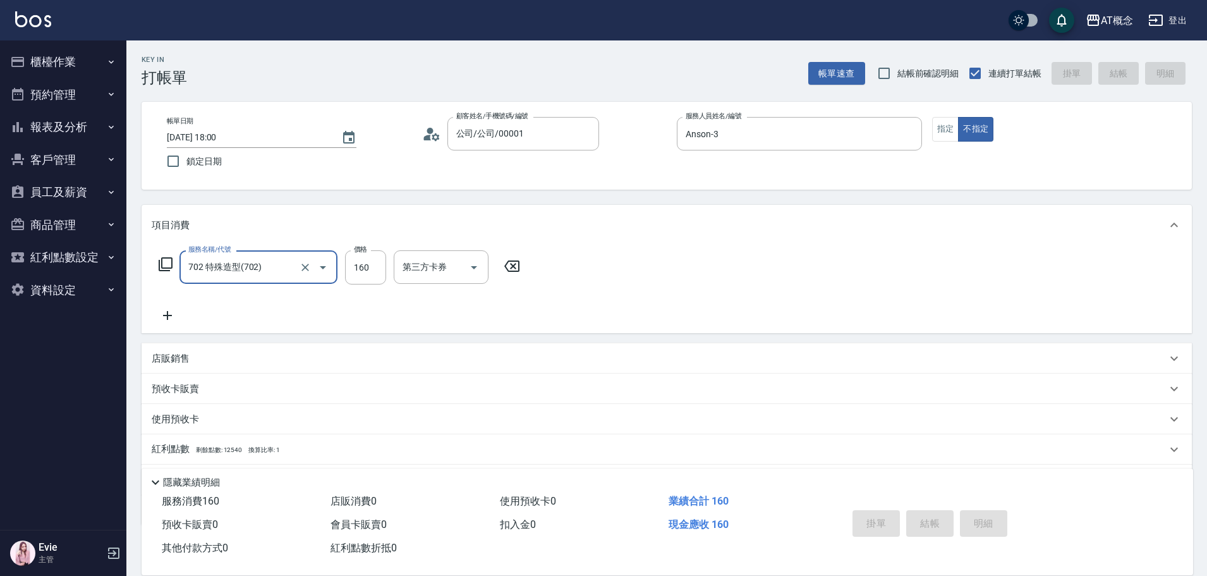
type input "702 特殊造型(702)"
type input "0"
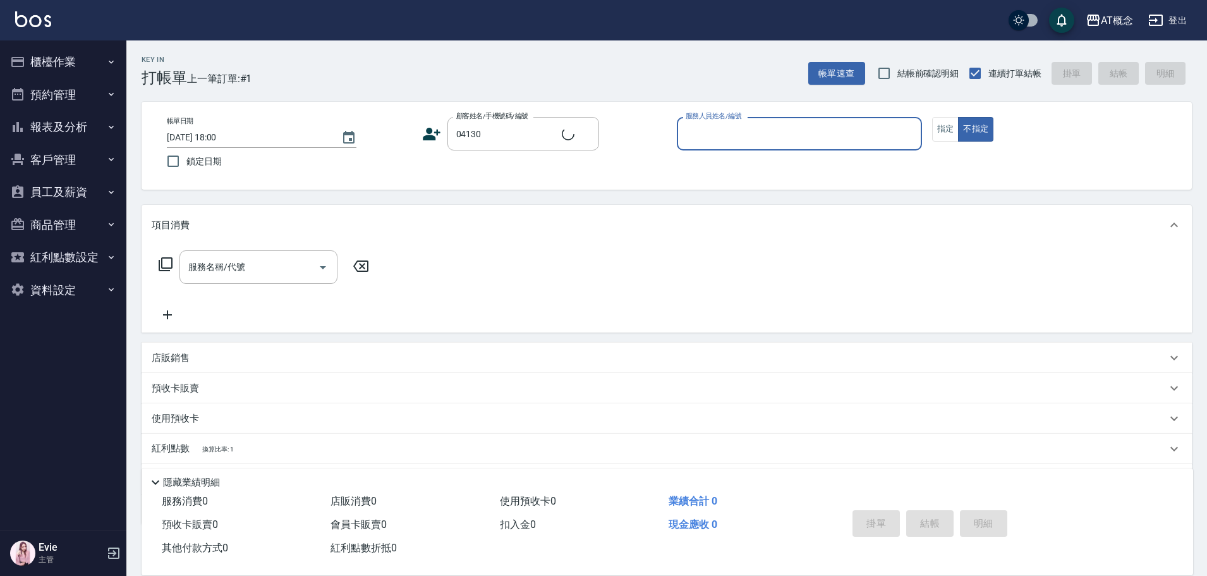
type input "[PERSON_NAME]/0920682652/04130"
type input "Candy-15"
click at [958, 117] on button "不指定" at bounding box center [975, 129] width 35 height 25
type button "false"
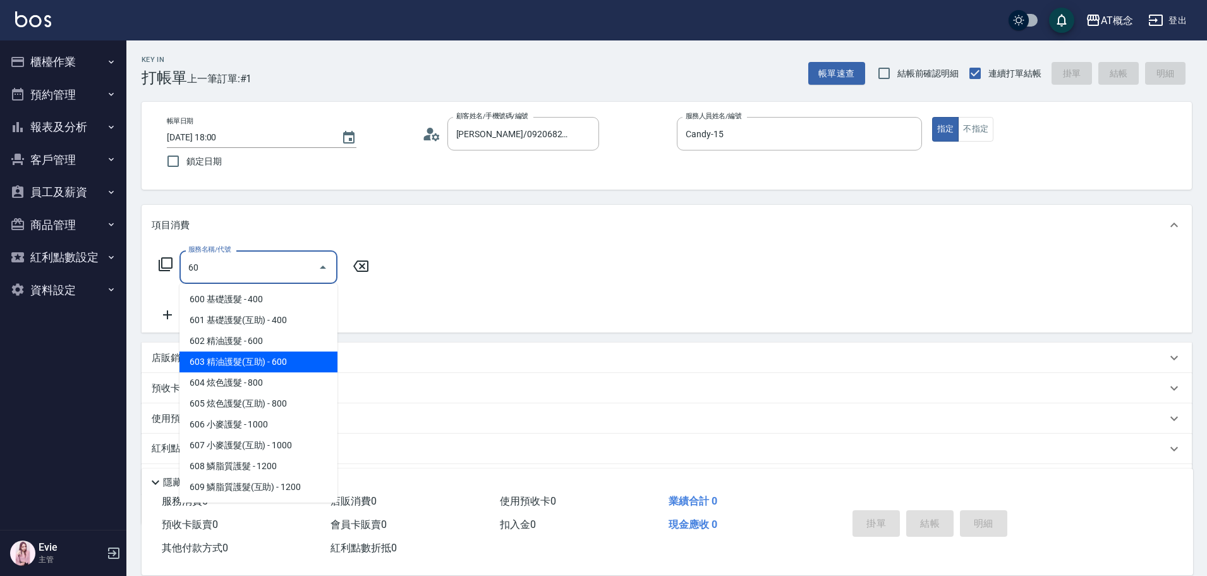
type input "603 精油護髮(互助)(603)"
type input "60"
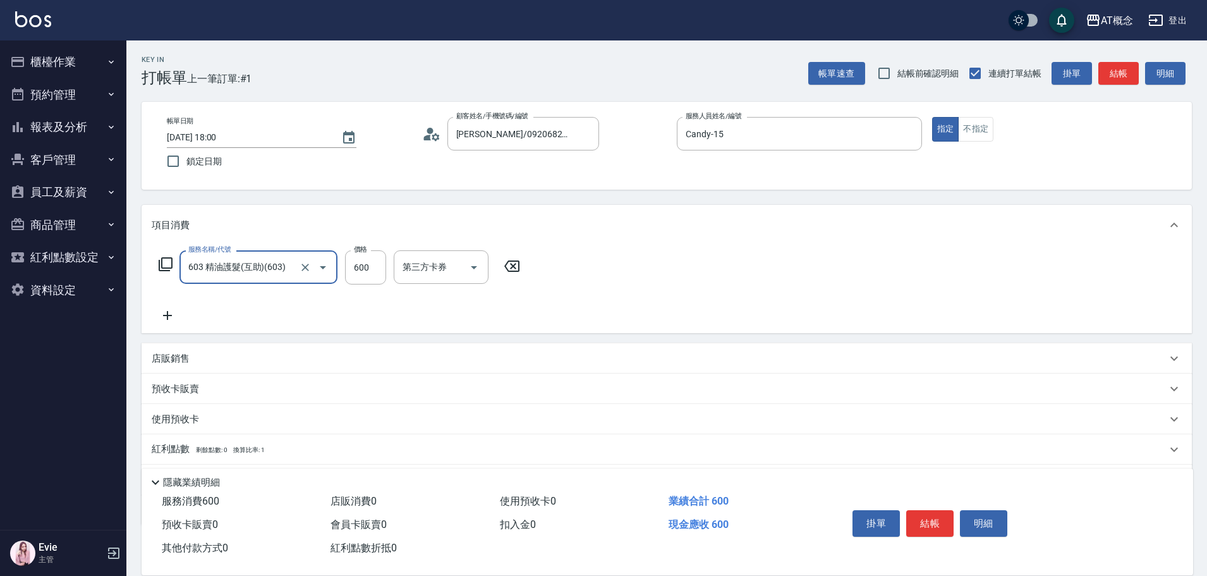
type input "603 精油護髮(互助)(603)"
type input "0"
type input "69"
type input "60"
type input "699"
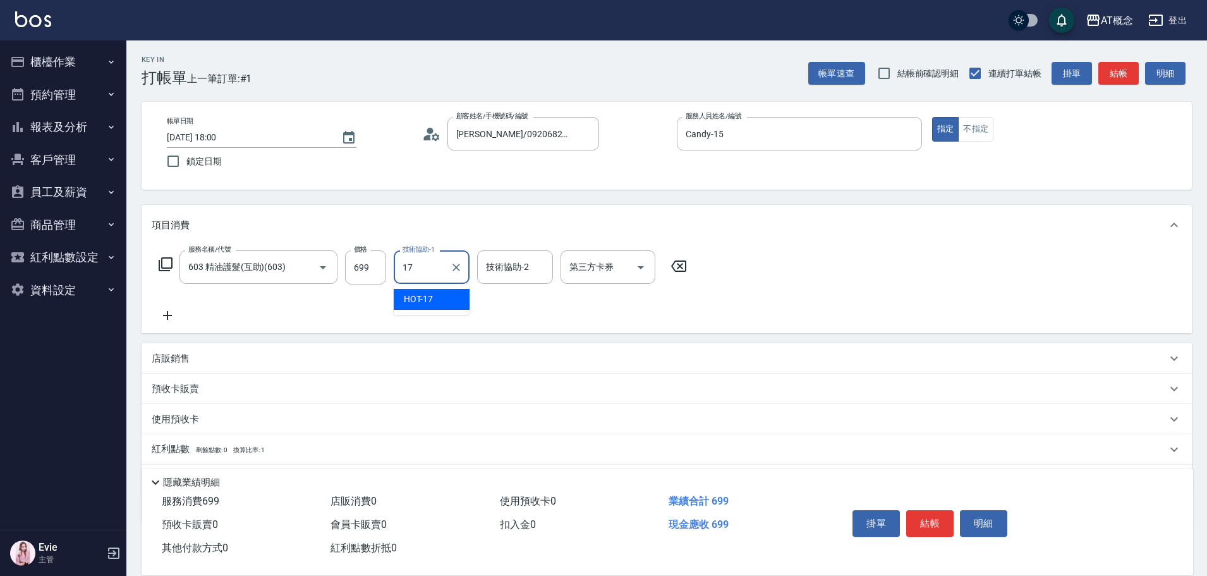
type input "HOT-17"
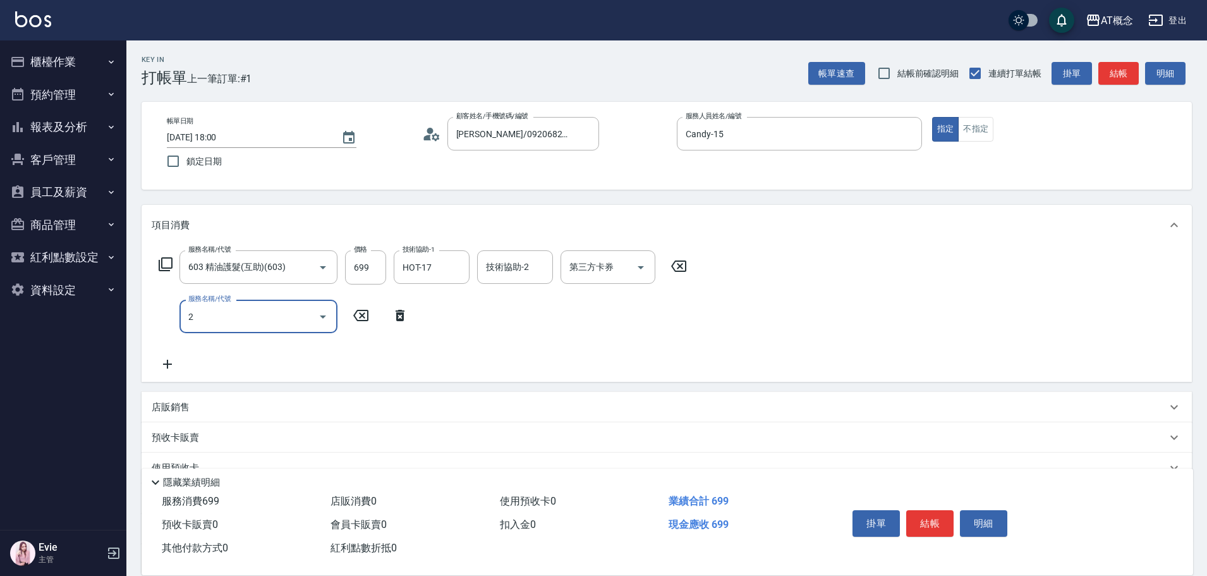
type input "20"
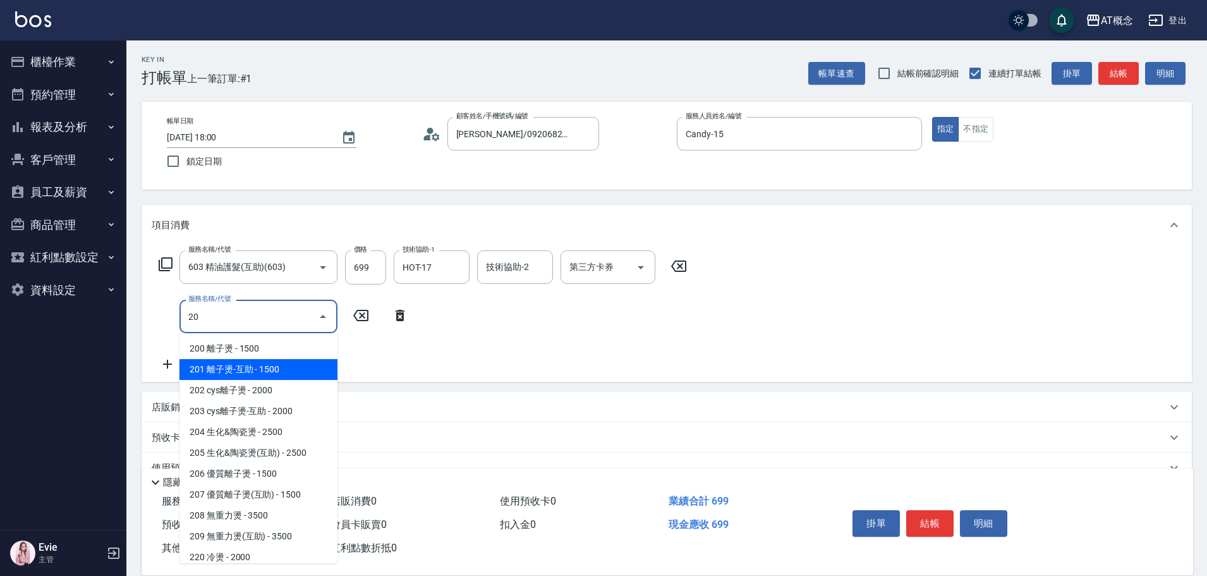
type input "210"
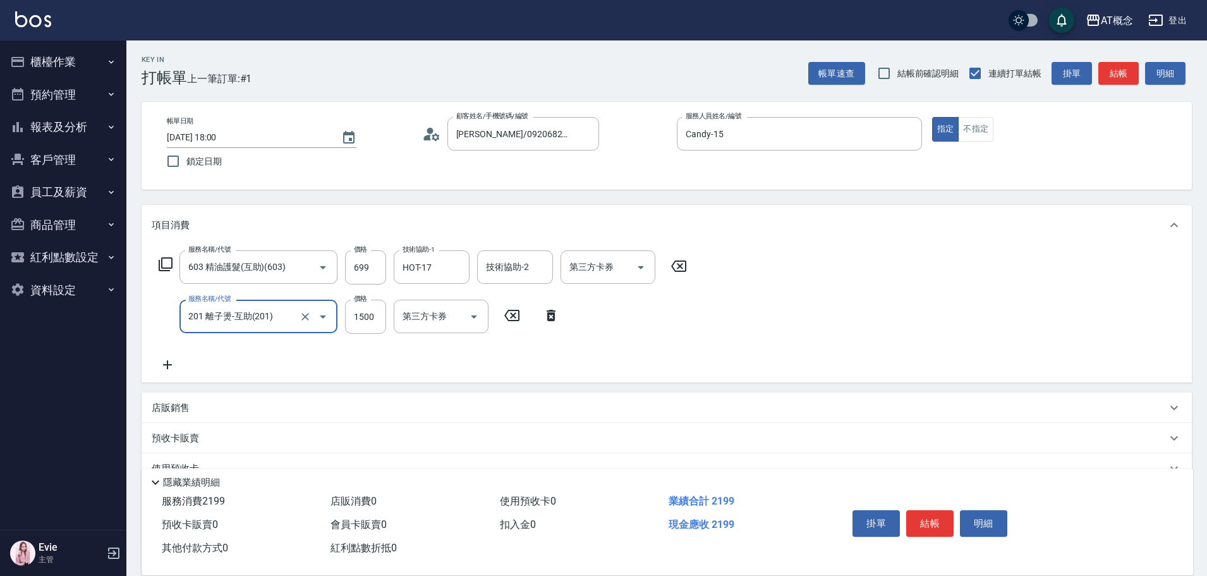
type input "201 離子燙-互助(201)"
type input "70"
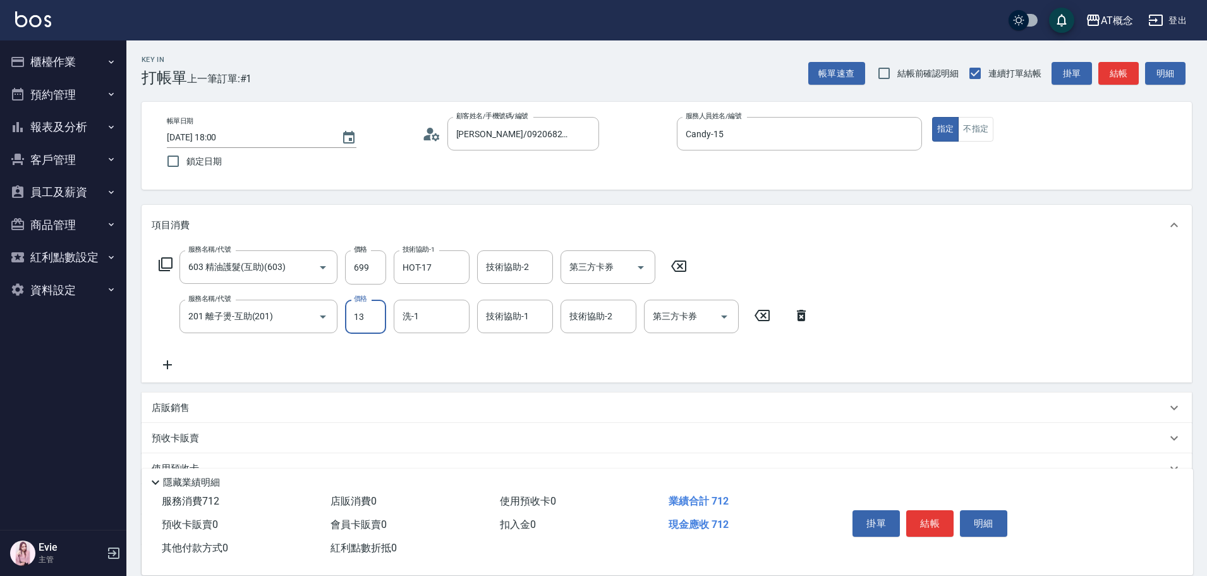
type input "139"
type input "200"
type input "1399"
type input "7"
type input "17"
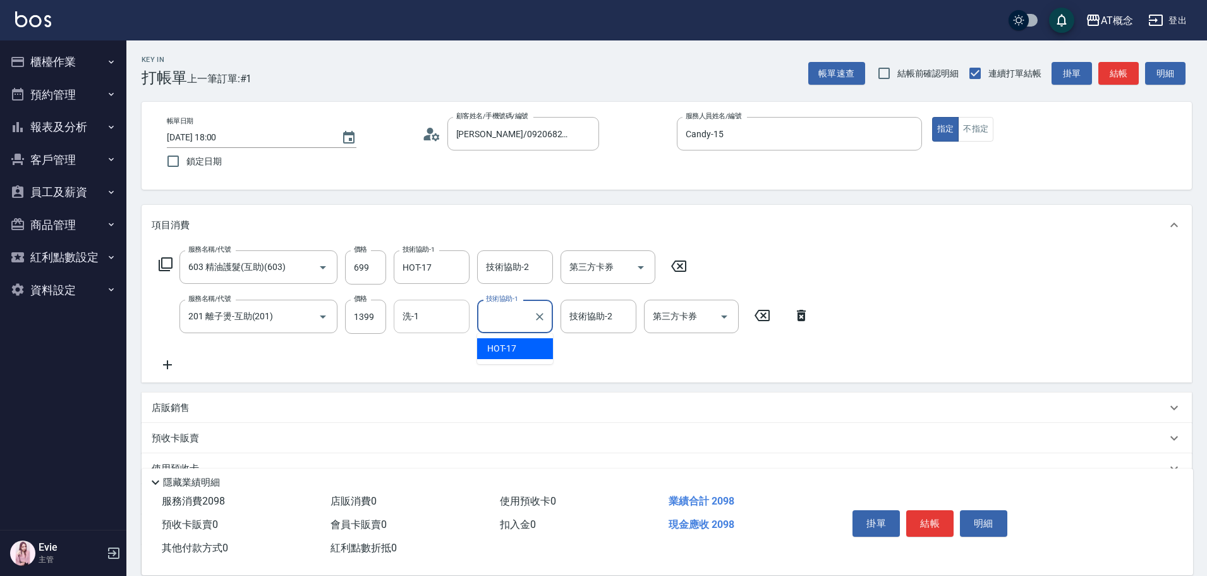
click at [415, 322] on input "洗-1" at bounding box center [431, 316] width 64 height 22
type input "HOT-17"
type input "7"
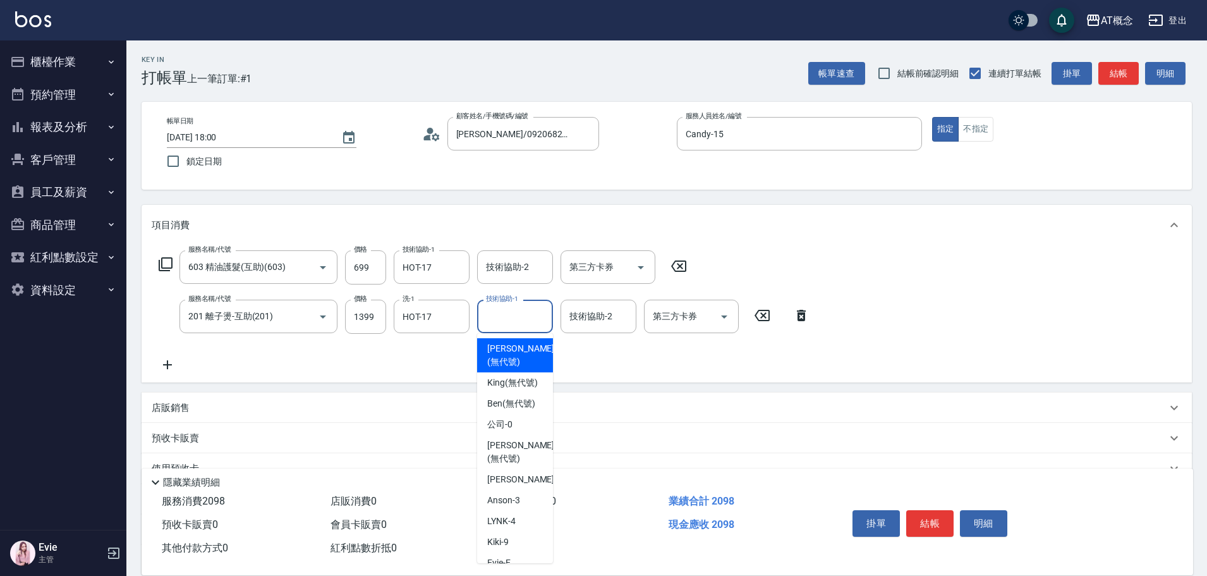
click at [512, 315] on input "技術協助-1" at bounding box center [515, 316] width 64 height 22
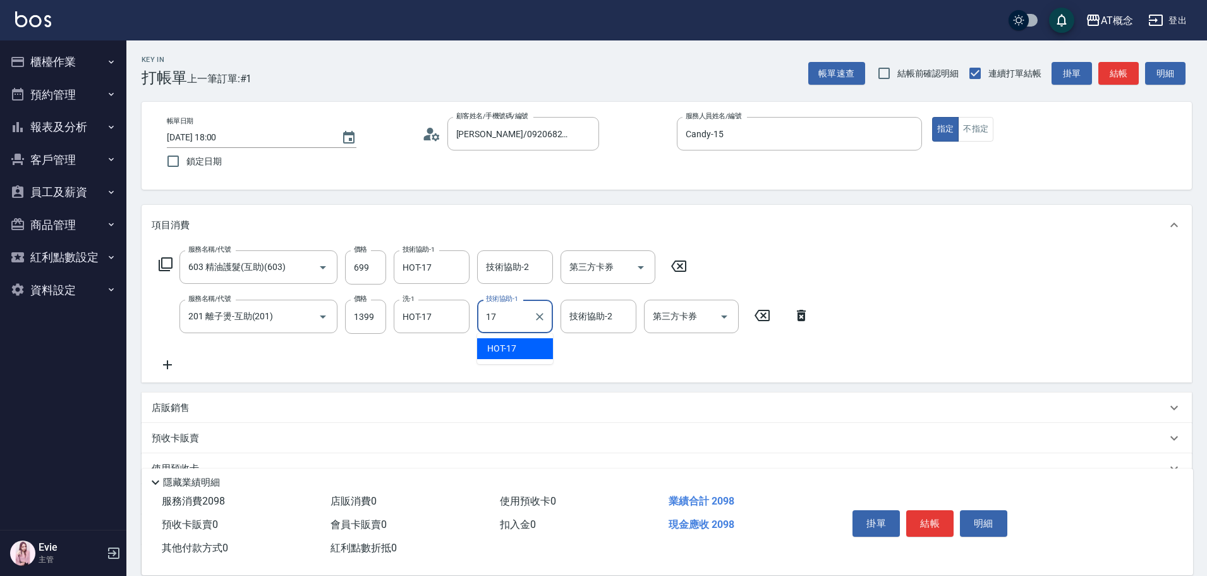
type input "HOT-17"
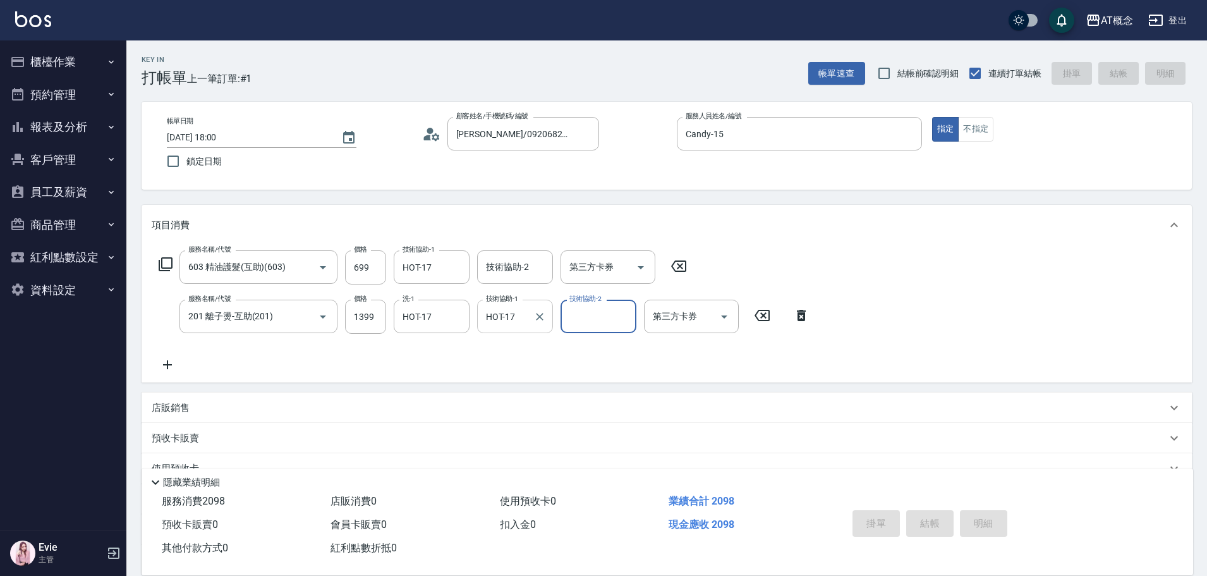
type input "0"
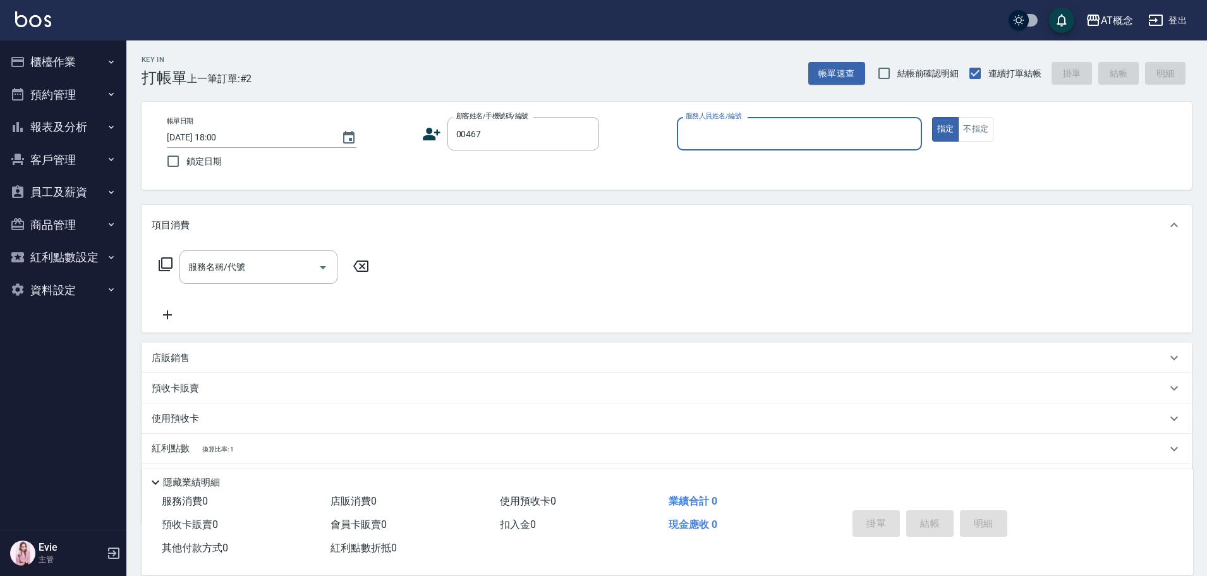
type input "[PERSON_NAME]/0909727919/00467"
type input "Anson-3"
click at [932, 117] on button "指定" at bounding box center [945, 129] width 27 height 25
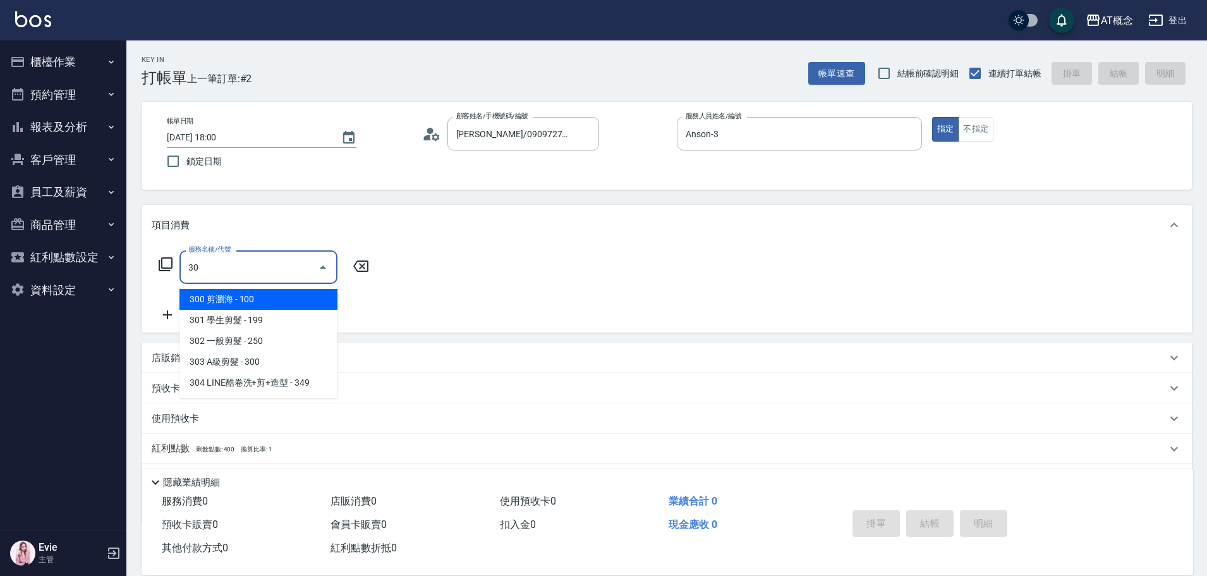
type input "303"
type input "30"
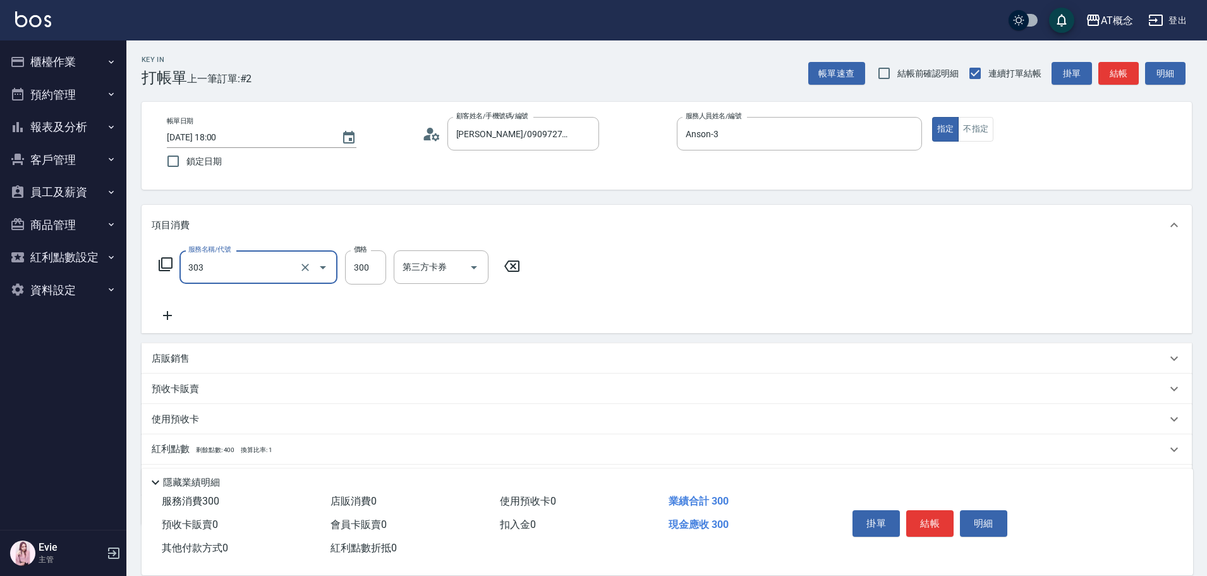
type input "303 A級剪髮(303)"
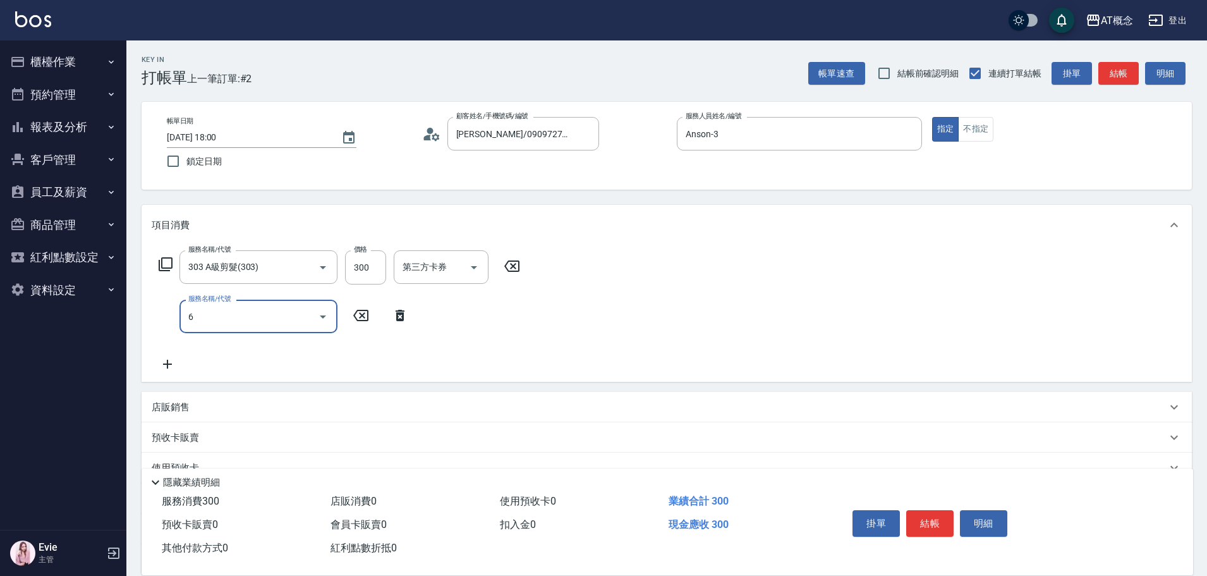
type input "60"
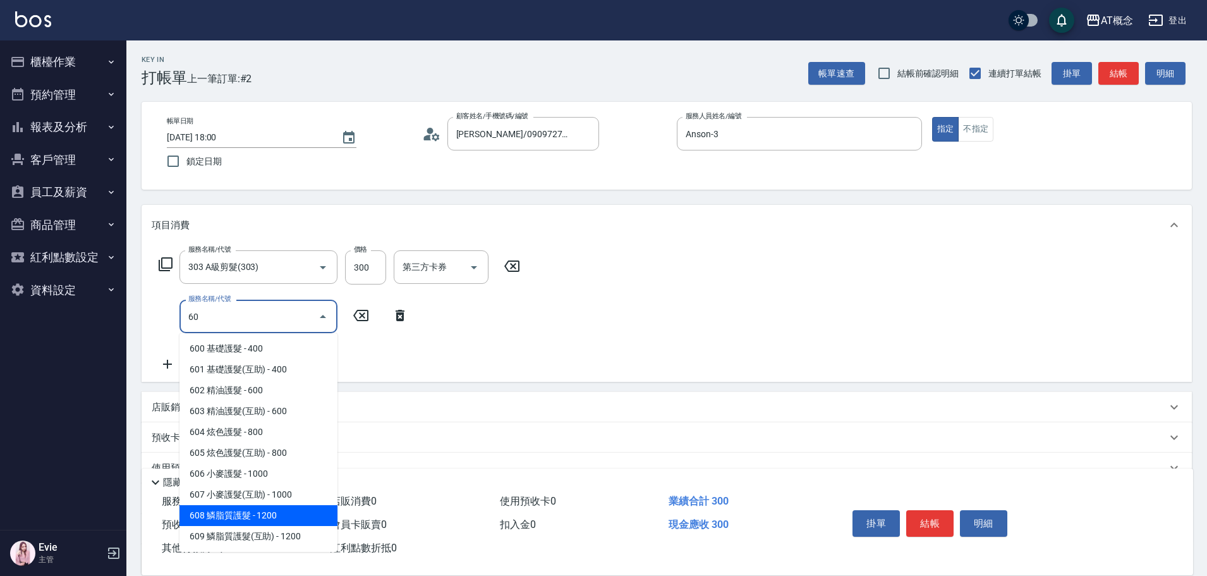
type input "150"
type input "608 鱗脂質護髮(608)"
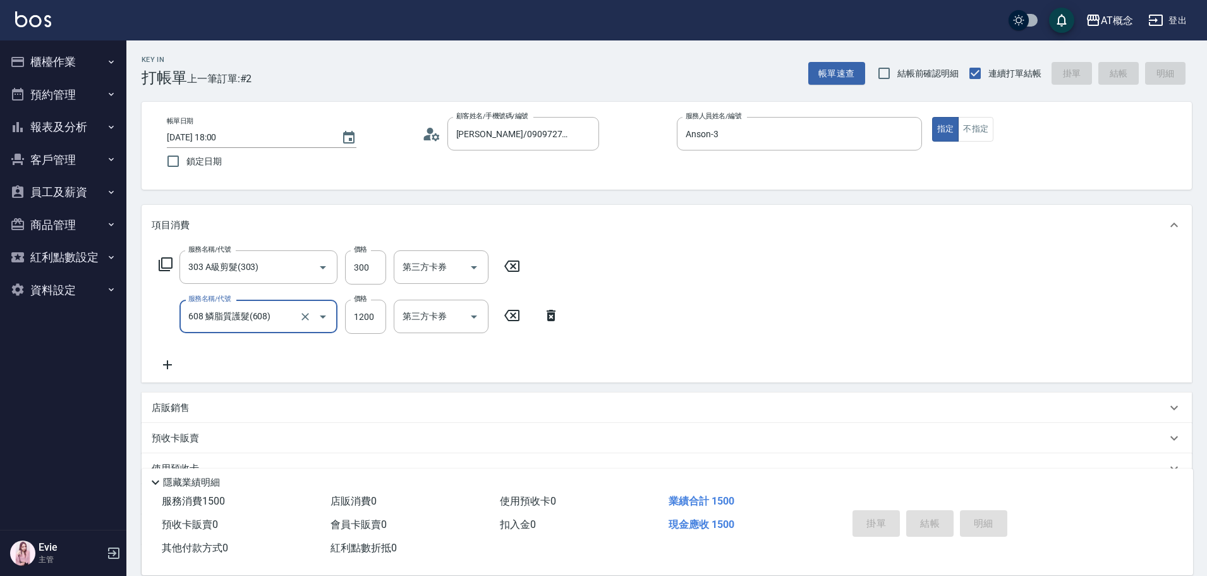
type input "[DATE] 18:01"
type input "0"
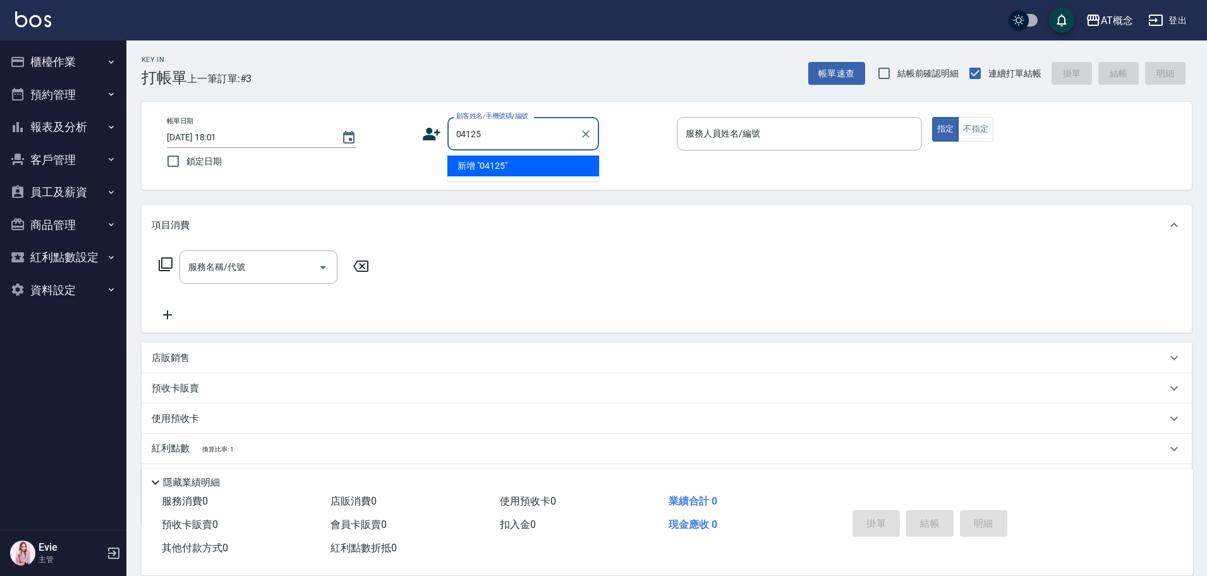
type input "041259"
click at [577, 133] on button "Clear" at bounding box center [586, 134] width 18 height 18
type input "[PERSON_NAME]/0983260713/04129"
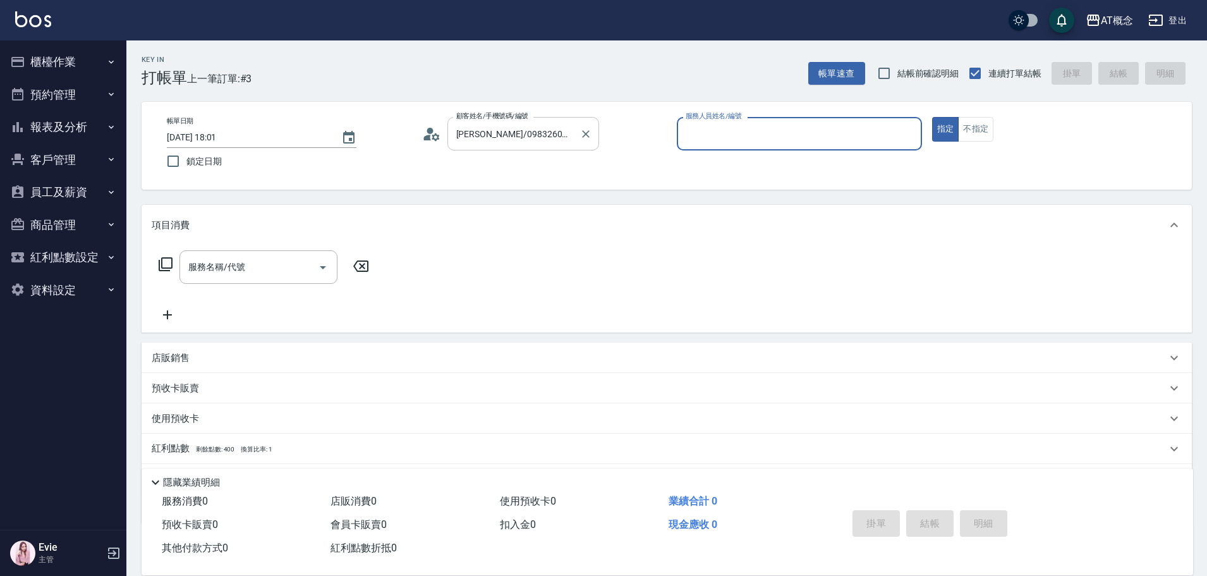
type input "[PERSON_NAME]-2"
click at [932, 117] on button "指定" at bounding box center [945, 129] width 27 height 25
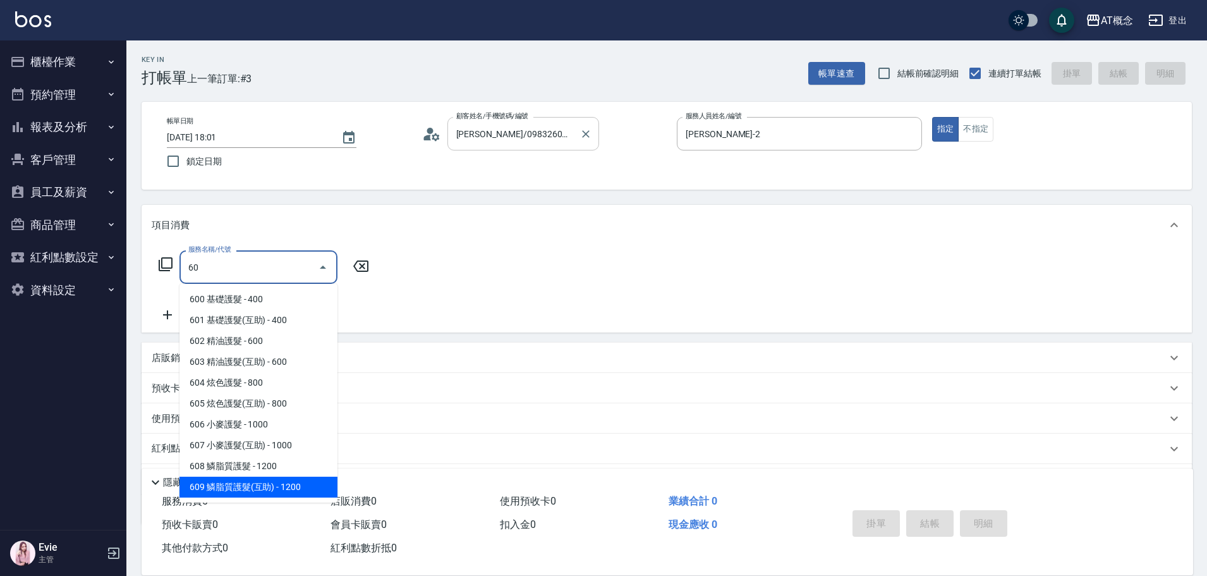
type input "609 鱗脂質護髮(互助)(609)"
type input "120"
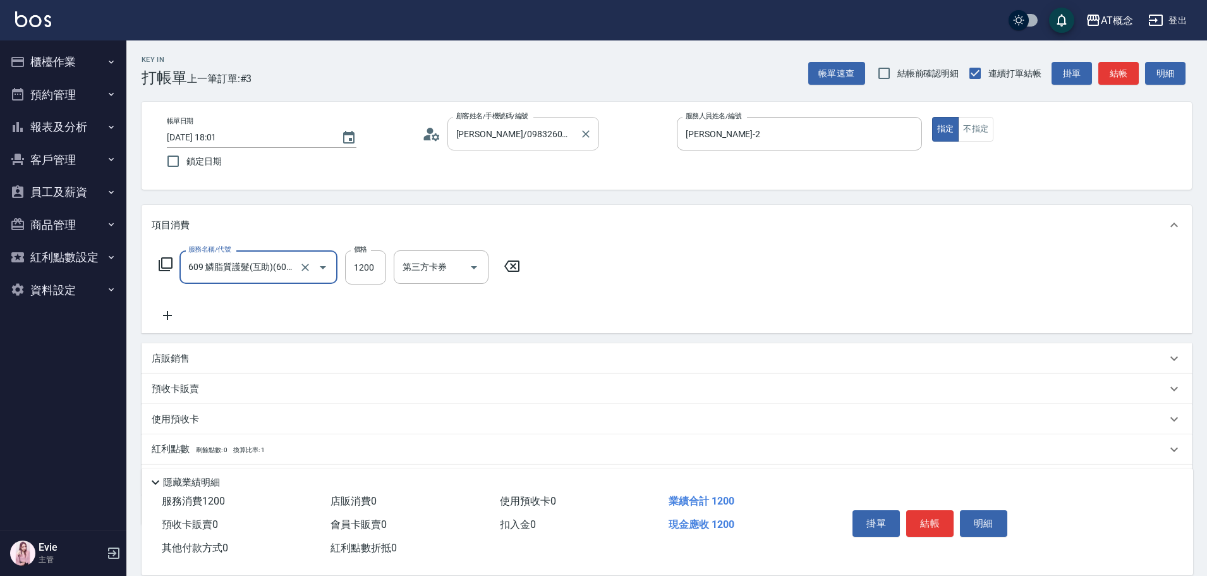
type input "609 鱗脂質護髮(互助)(609)"
type input "0"
type input "12"
type input "10"
type input "1240"
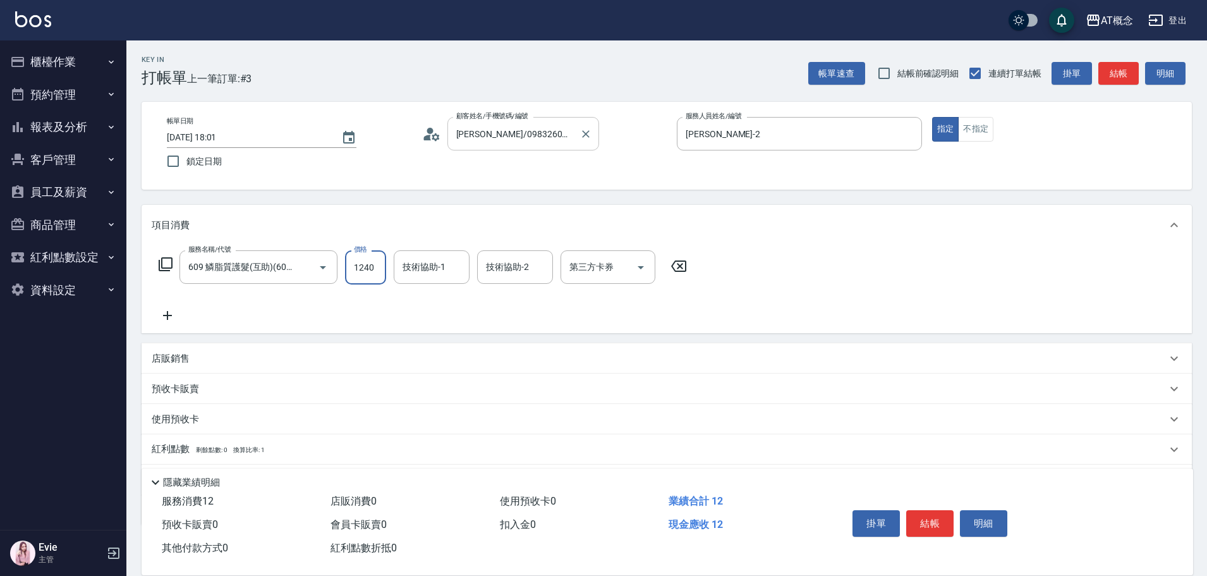
type input "120"
type input "1240"
type input "[PERSON_NAME]-18"
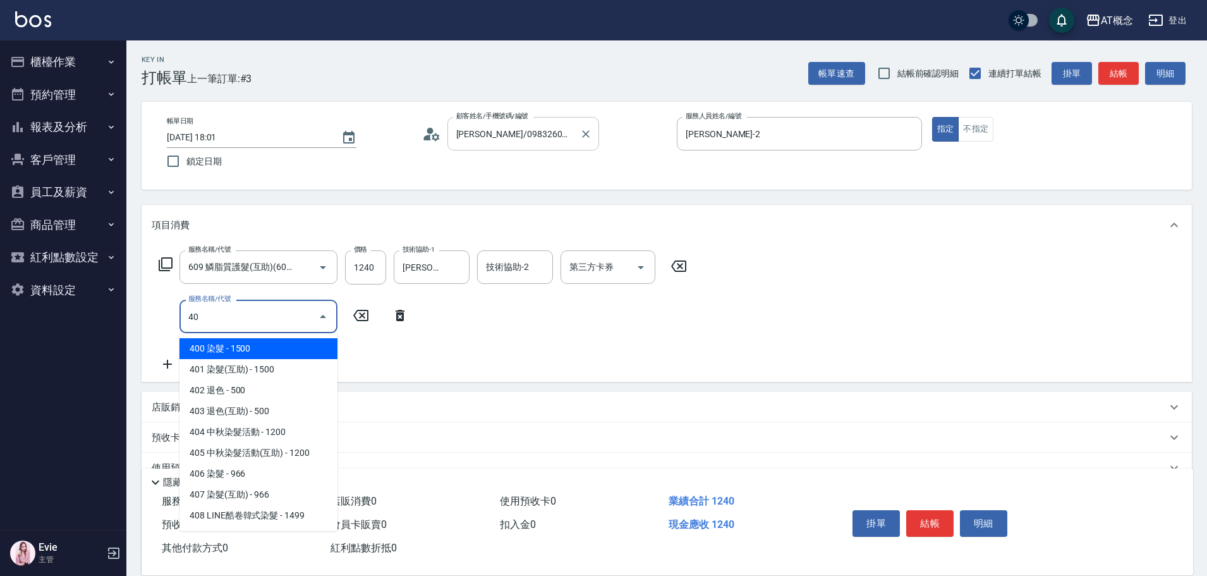
type input "401"
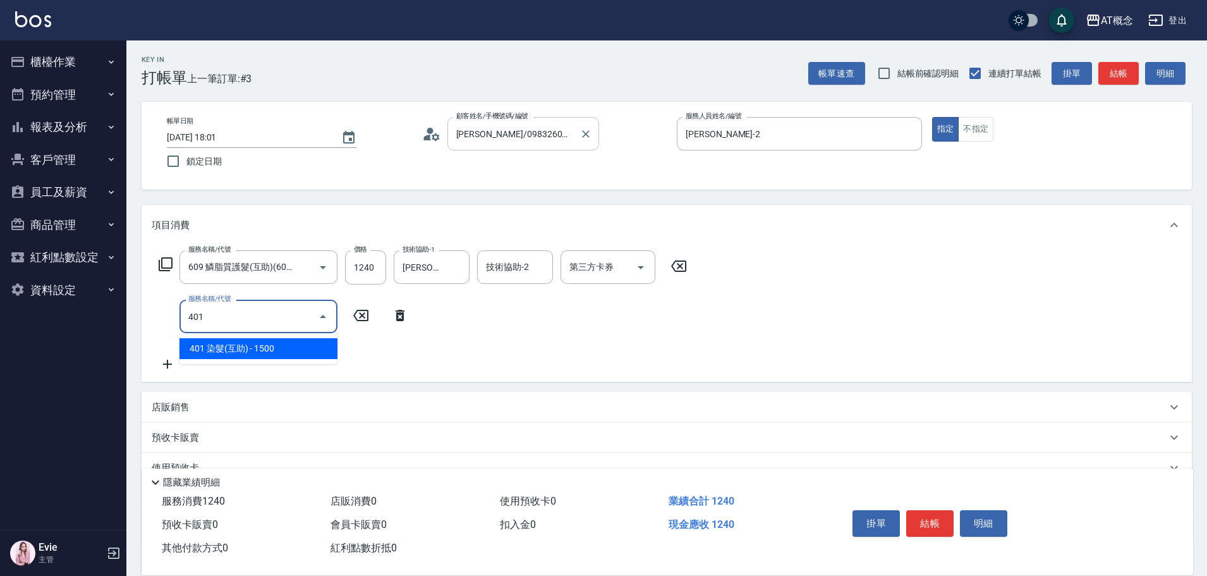
type input "270"
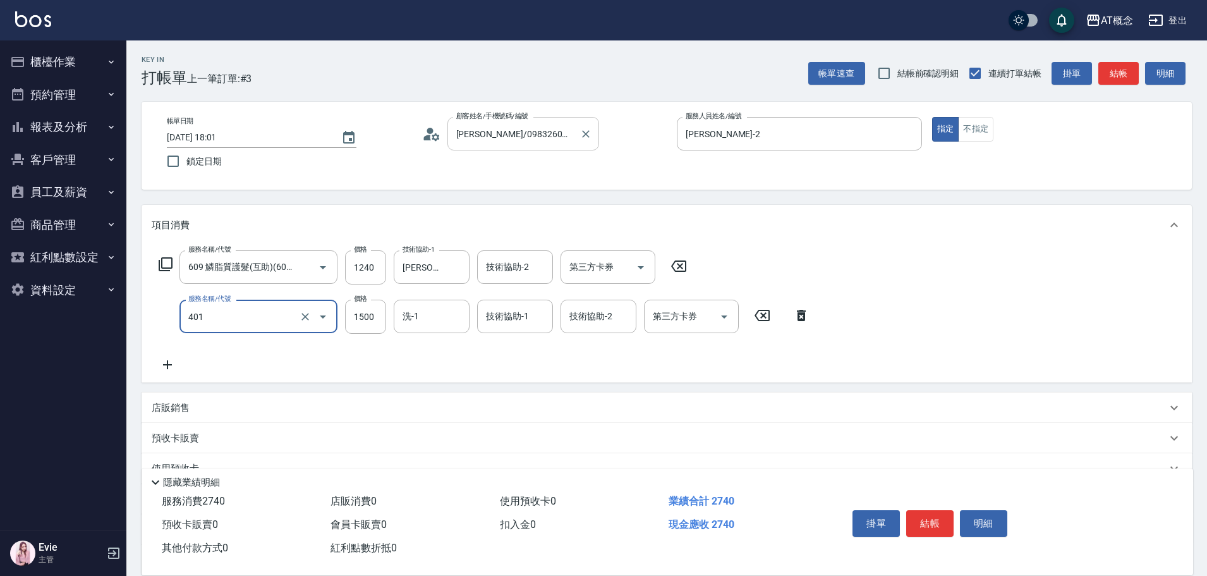
type input "401 染髮(互助)(401)"
type input "120"
type input "26"
type input "150"
type input "269"
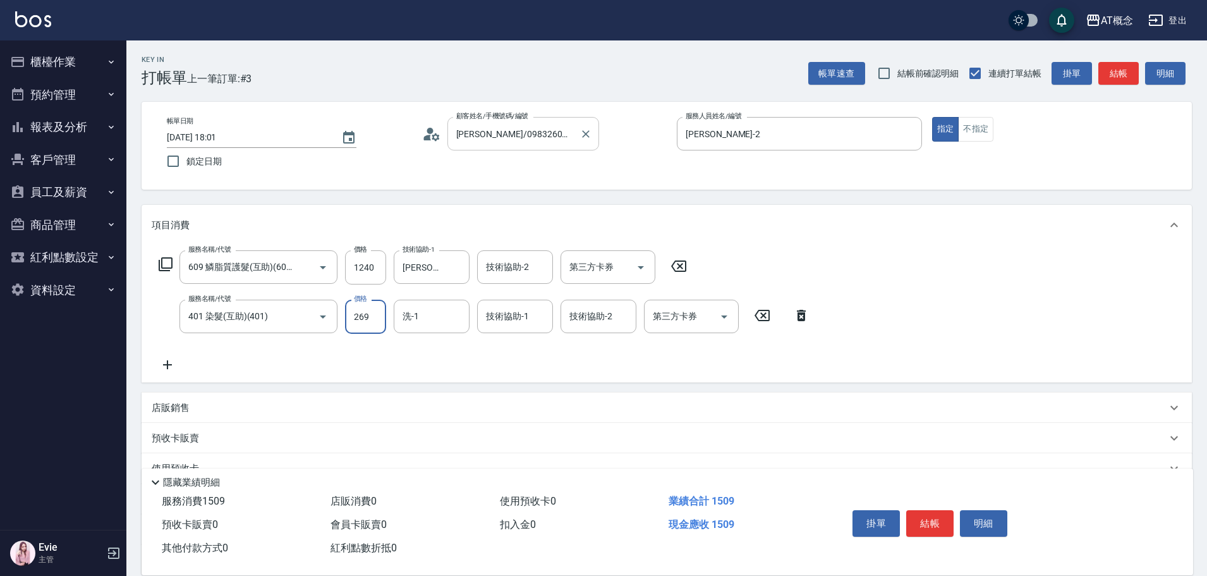
type input "390"
type input "2699"
type input "[PERSON_NAME]-18"
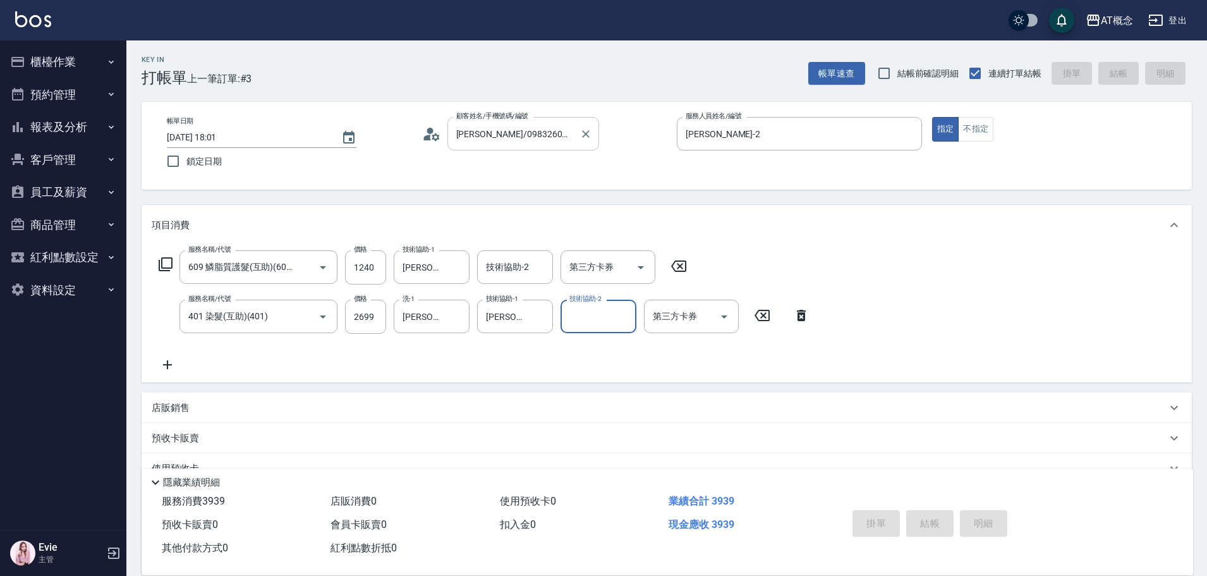
type input "[DATE] 18:02"
type input "0"
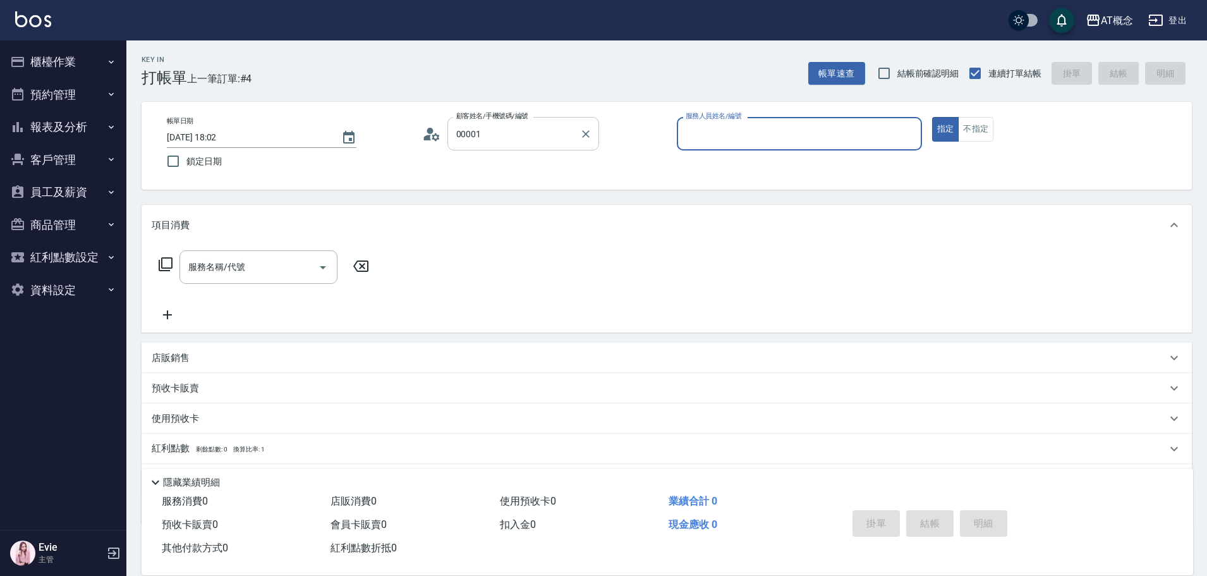
type input "公司/公司/00001"
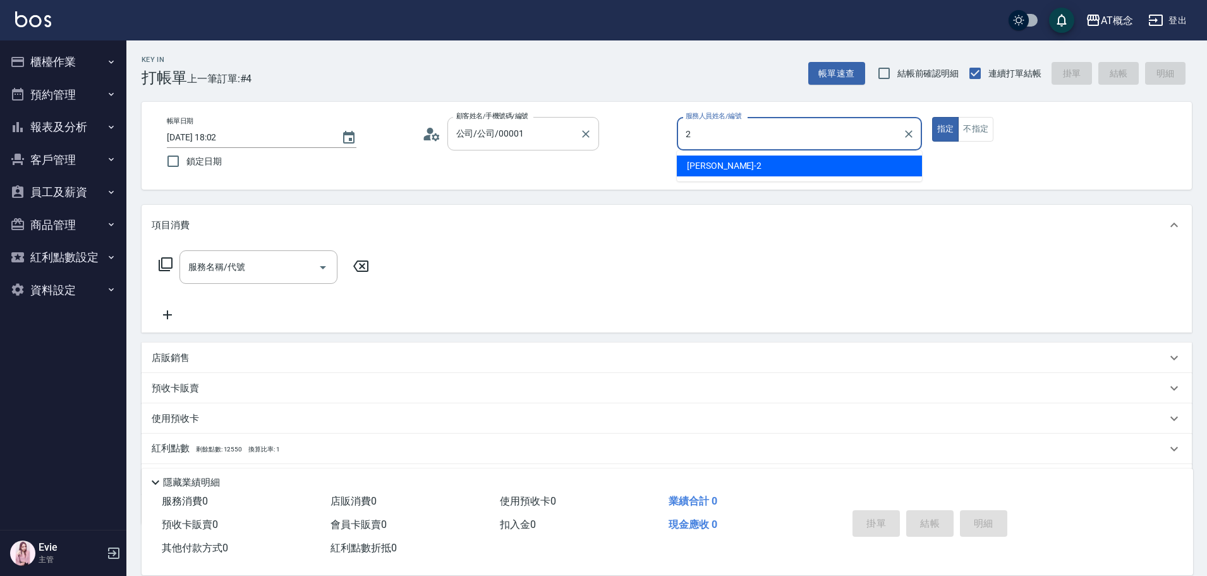
type input "[PERSON_NAME]-2"
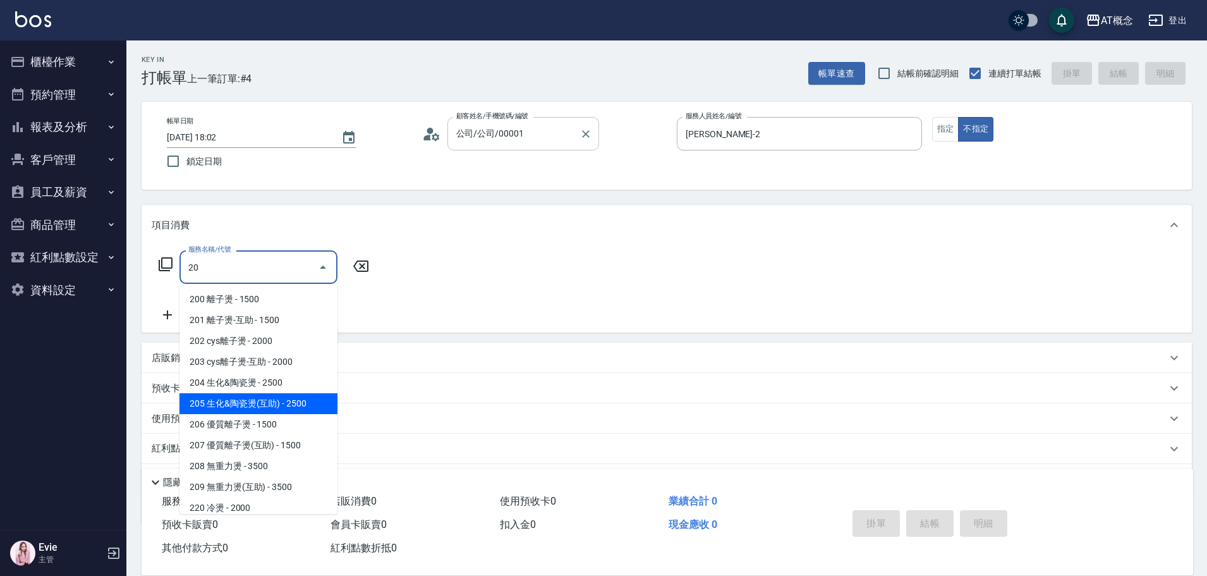
type input "205 生化&陶瓷燙(互助)(205)"
type input "250"
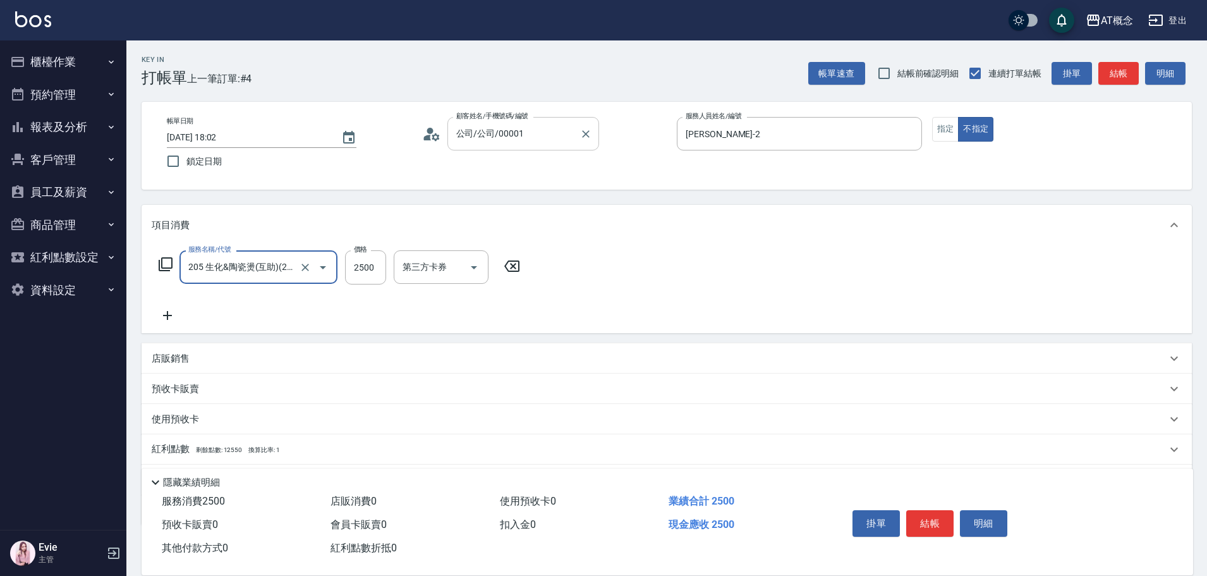
type input "205 生化&陶瓷燙(互助)(205)"
type input "0"
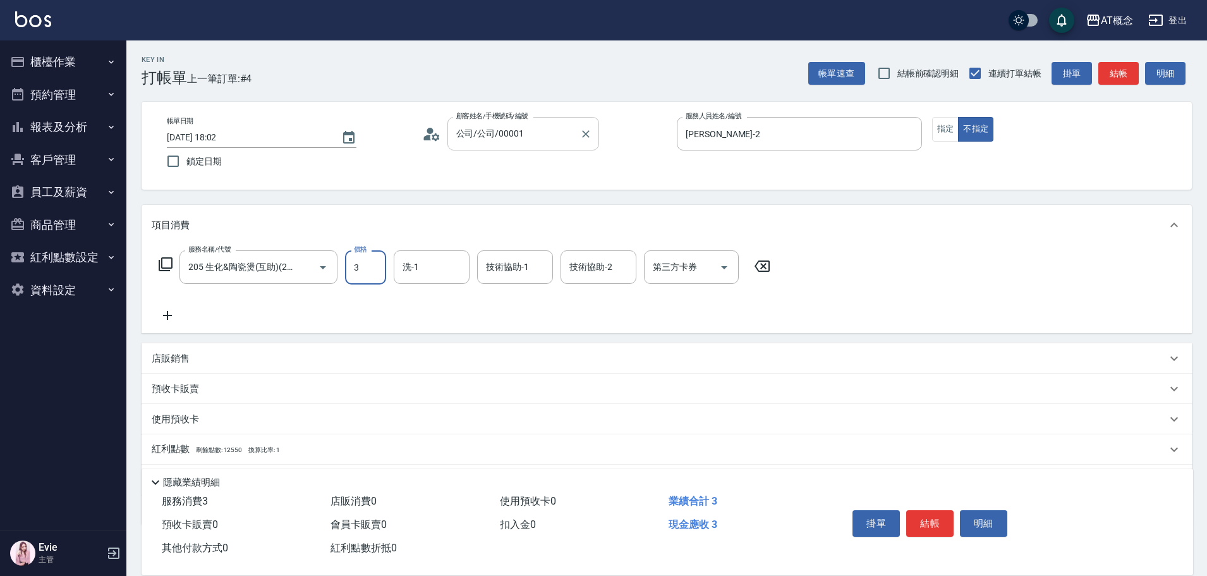
type input "30"
type input "300"
type input "3000"
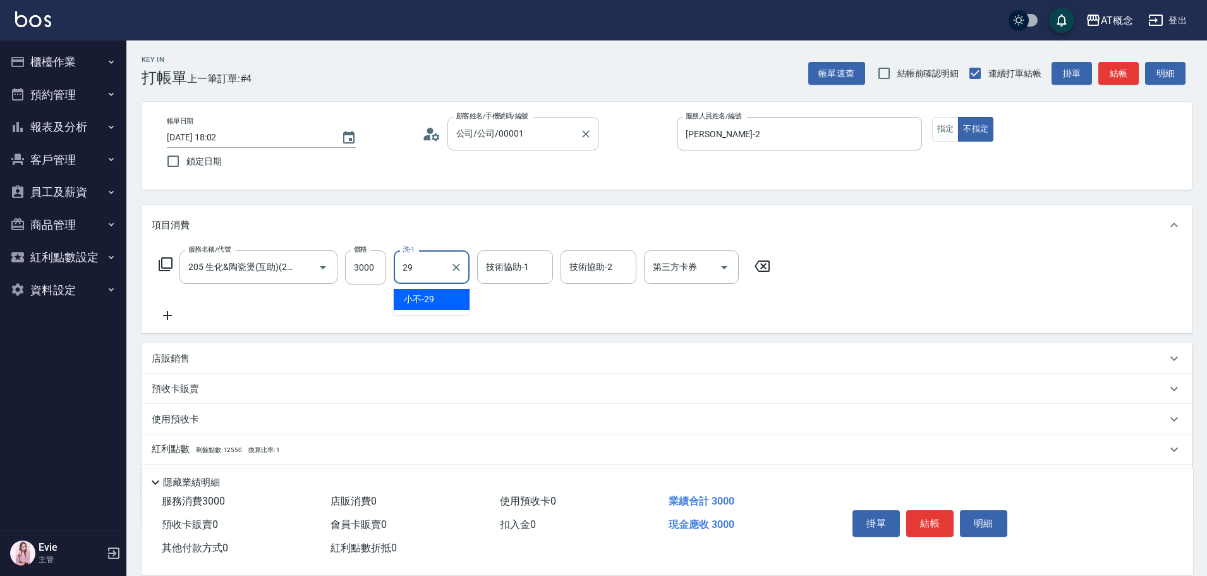
type input "小不-29"
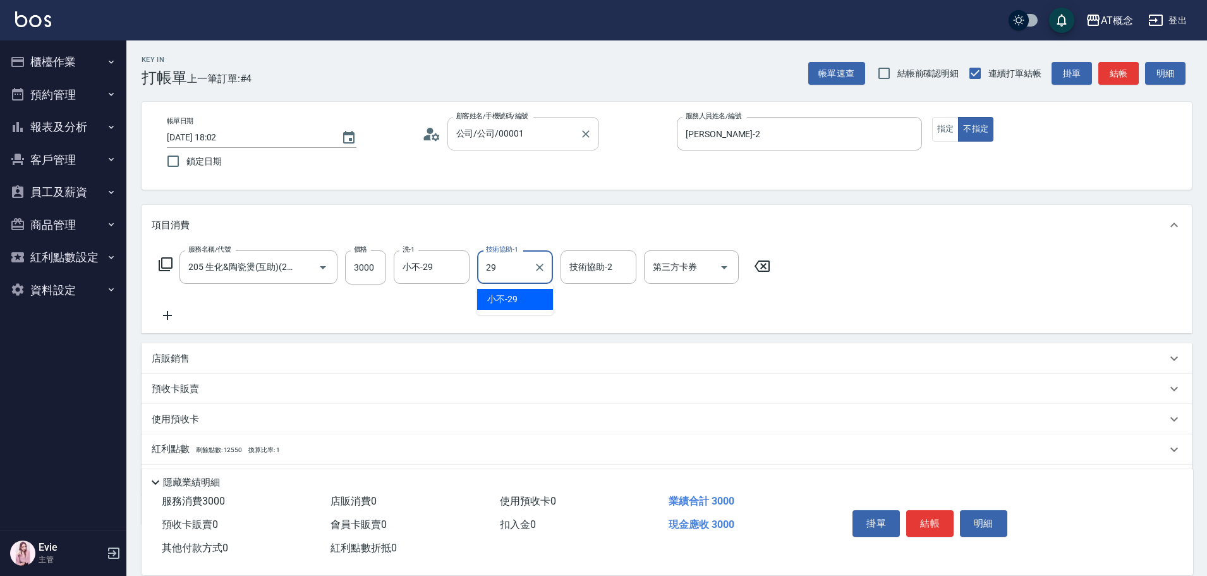
type input "小不-29"
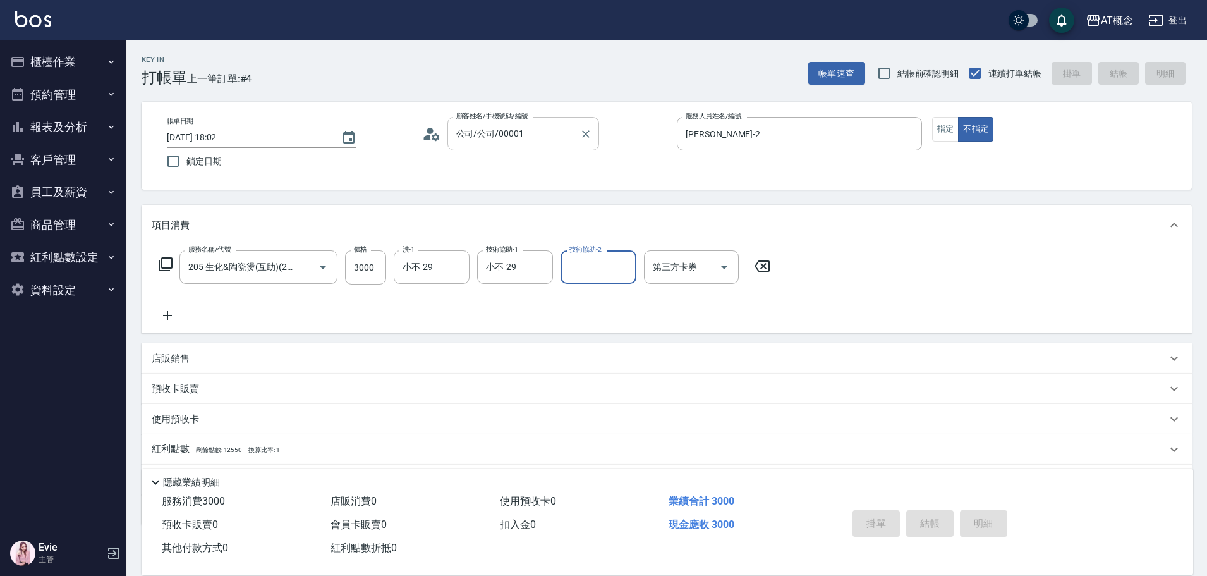
type input "0"
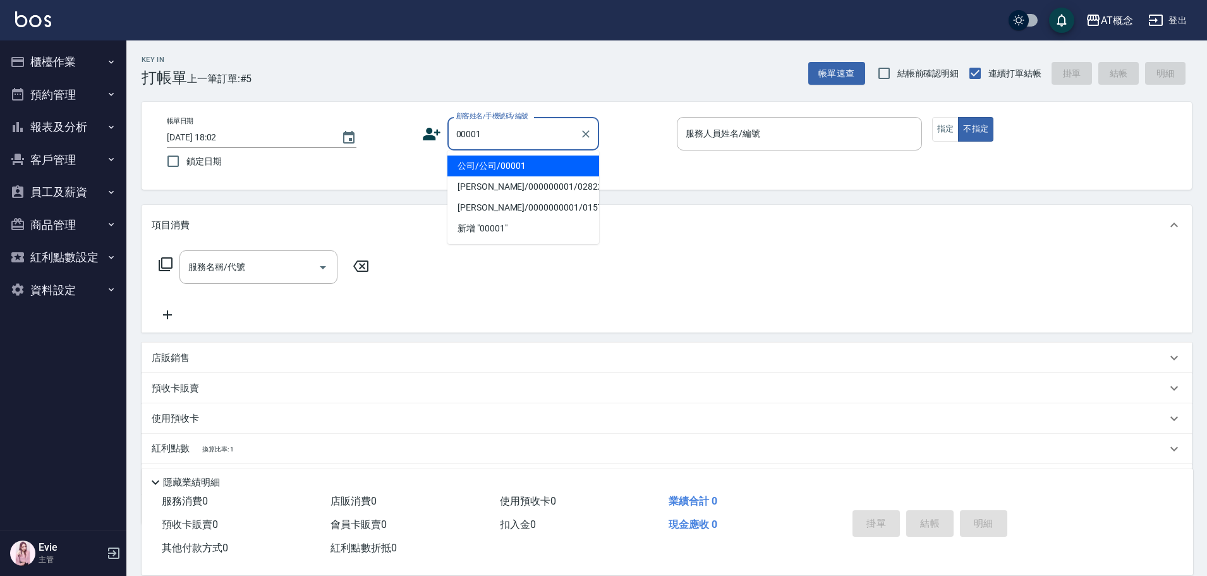
type input "公司/公司/00001"
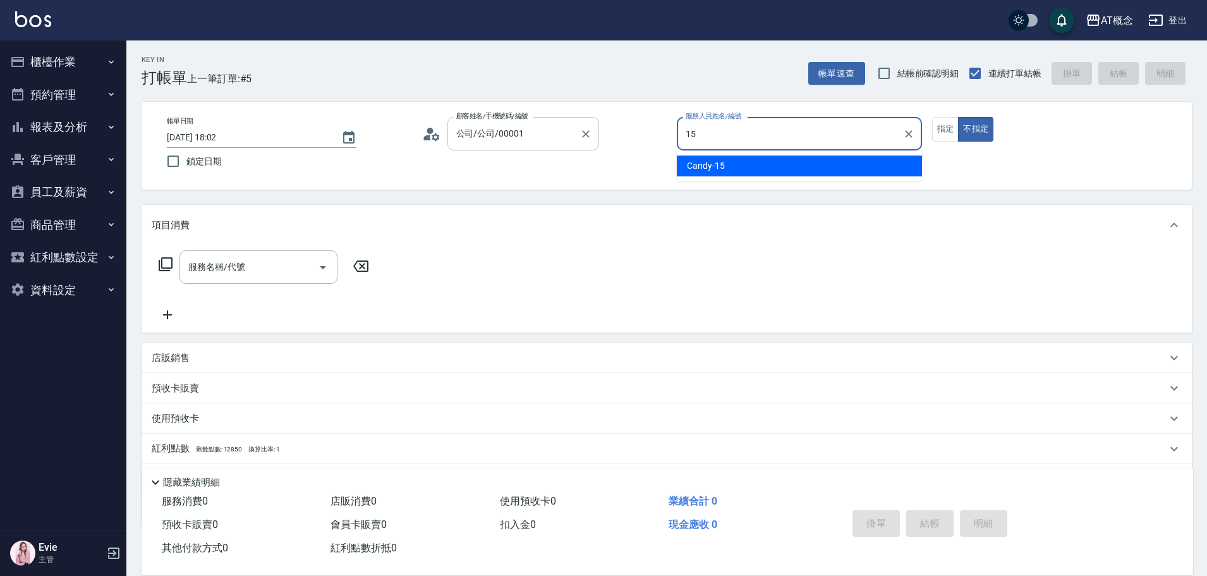
type input "Candy-15"
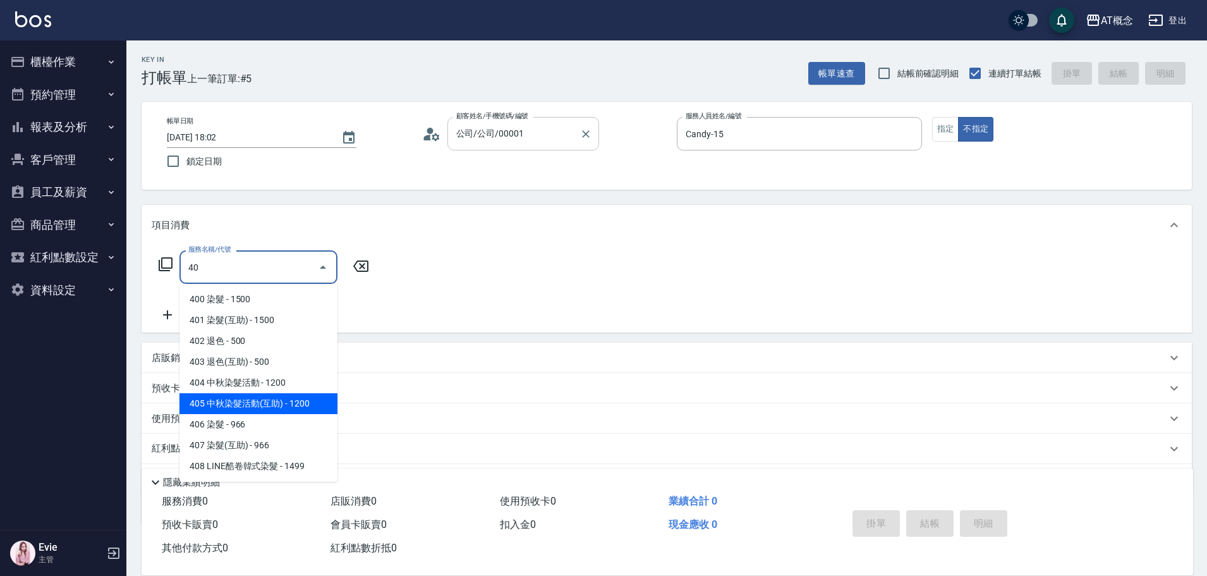
type input "4"
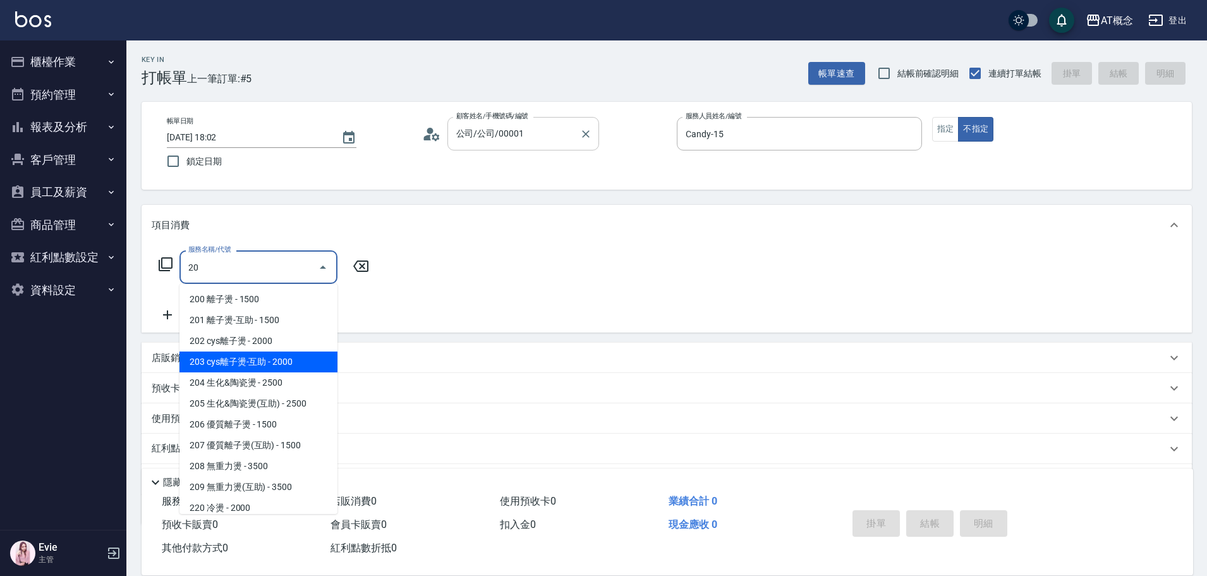
type input "203 cys離子燙-互助(203)"
type input "200"
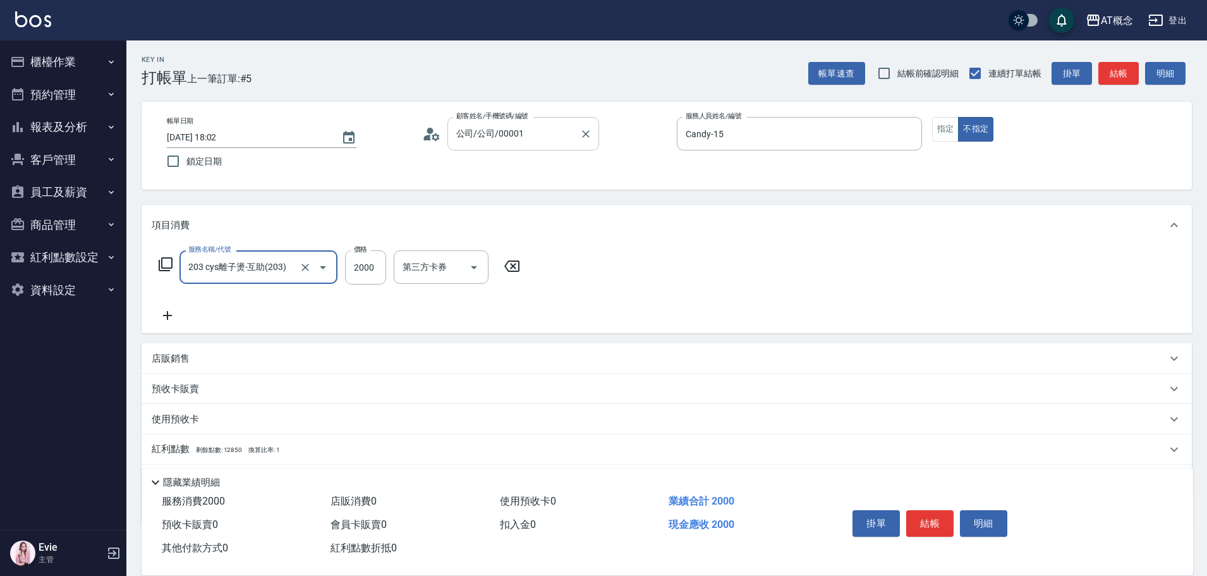
type input "203 cys離子燙-互助(203)"
type input "0"
type input "23"
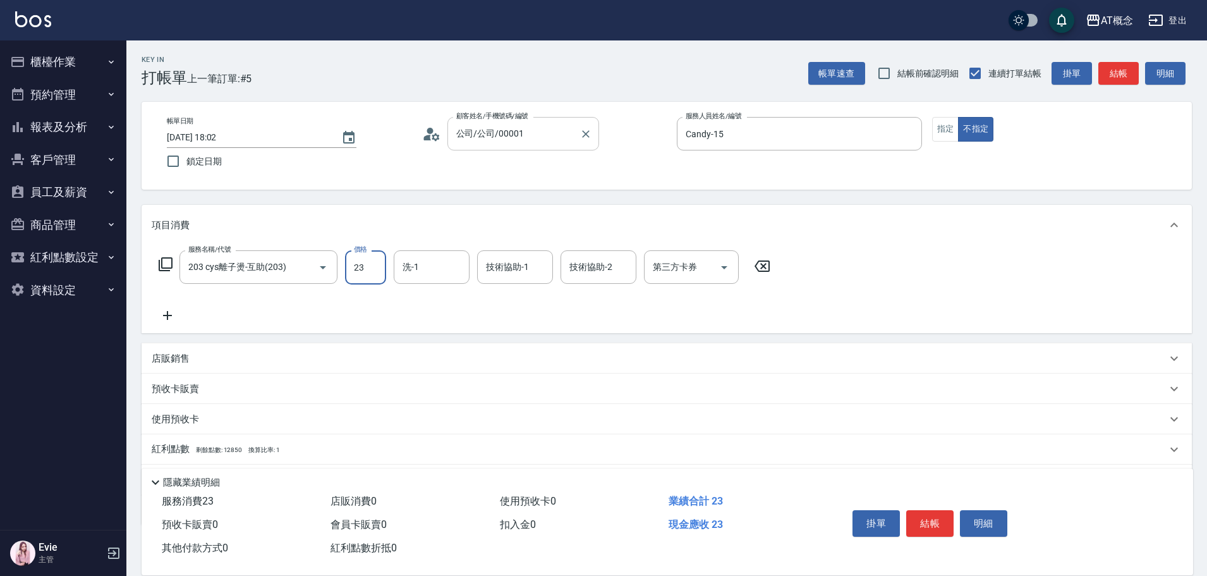
type input "20"
type input "230"
type input "2300"
type input "HOT-17"
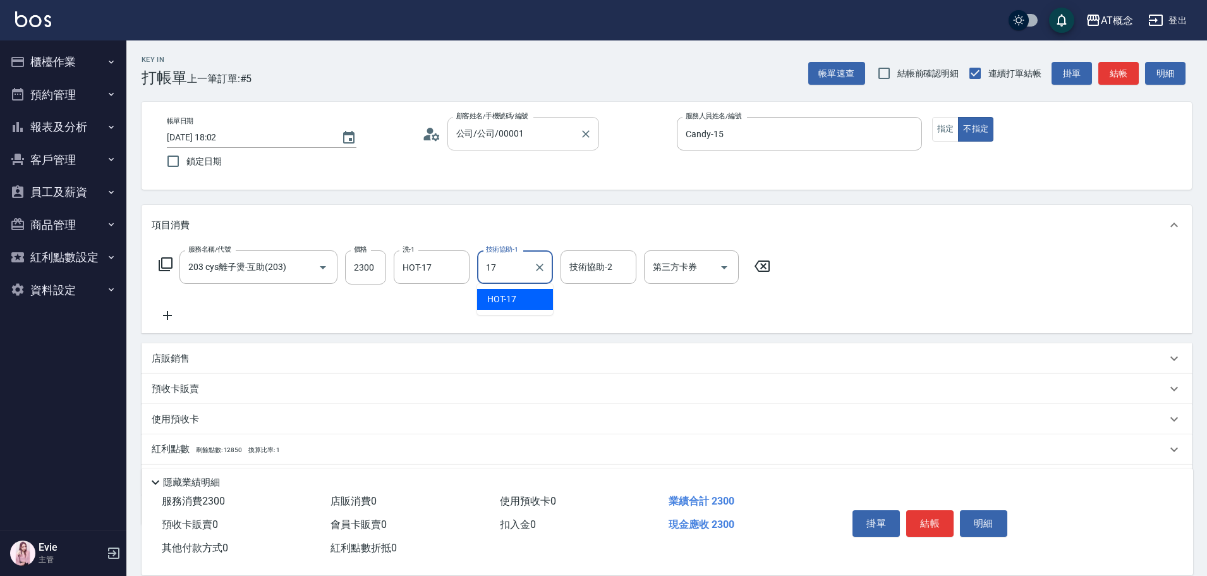
type input "HOT-17"
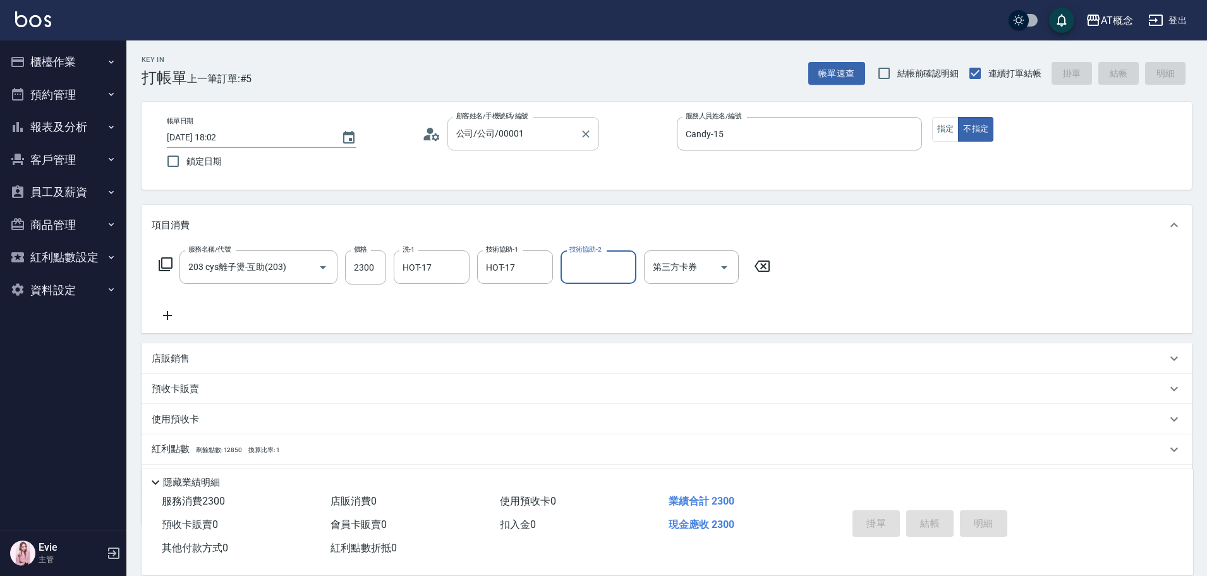
type input "[DATE] 18:03"
type input "0"
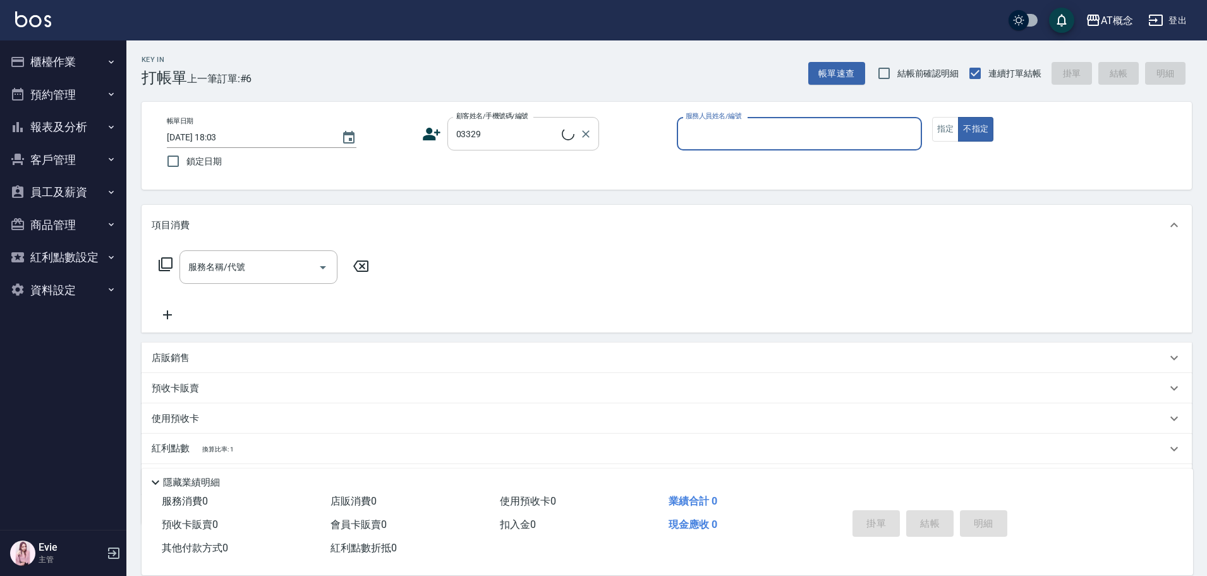
type input "[PERSON_NAME]/0987839129/03329"
type input "[PERSON_NAME]-2"
click at [958, 117] on button "不指定" at bounding box center [975, 129] width 35 height 25
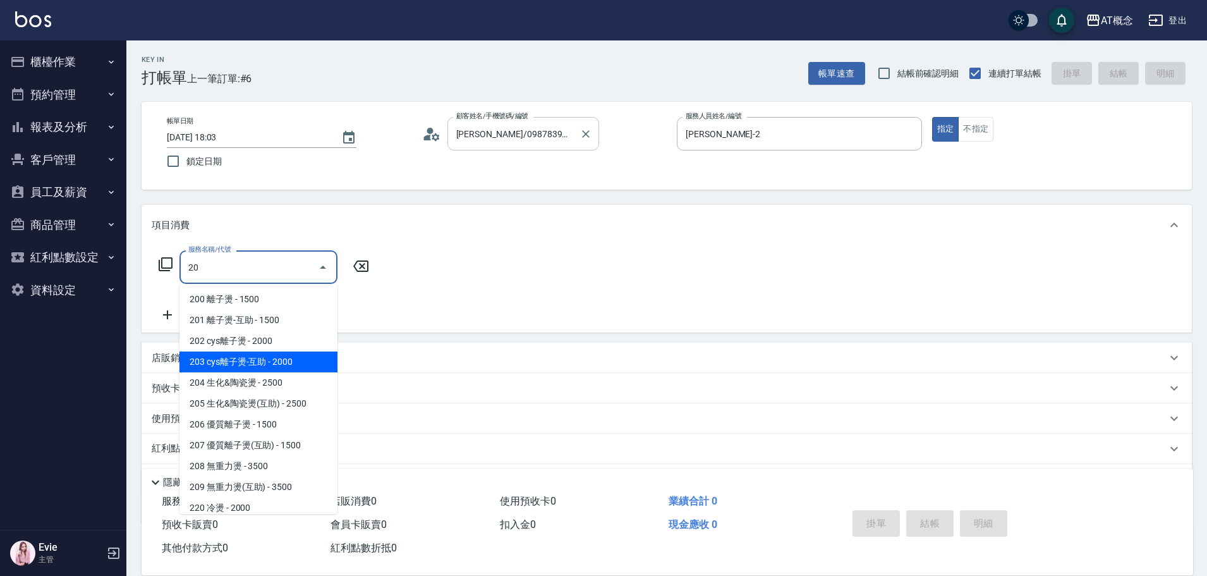
type input "203 cys離子燙-互助(203)"
type input "200"
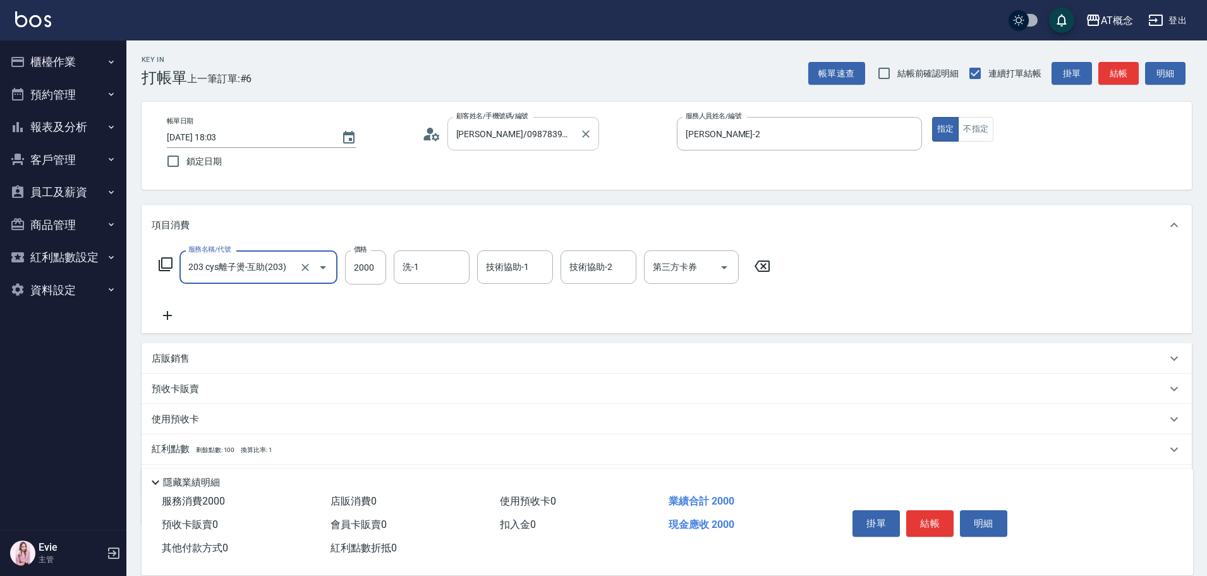
type input "203 cys離子燙-互助(203)"
type input "[PERSON_NAME]-18"
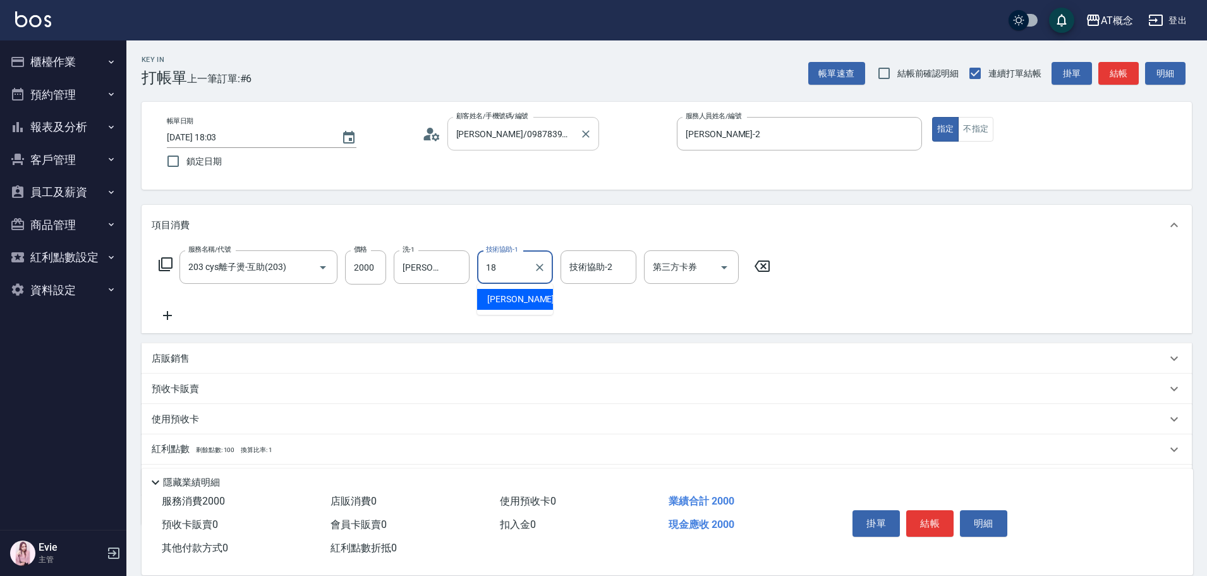
type input "[PERSON_NAME]-18"
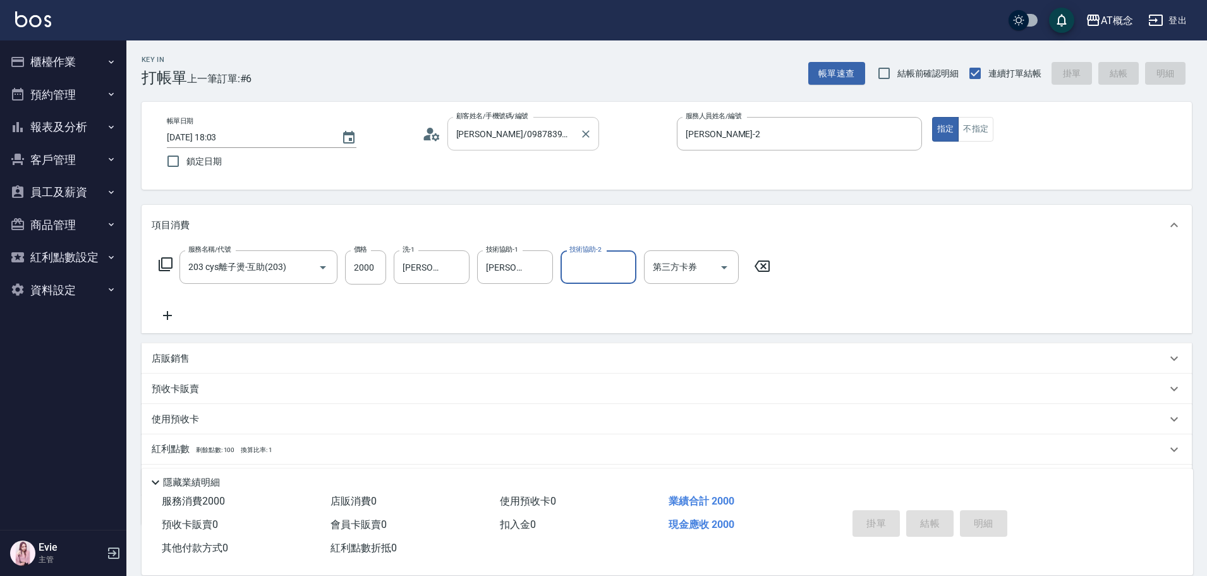
type input "0"
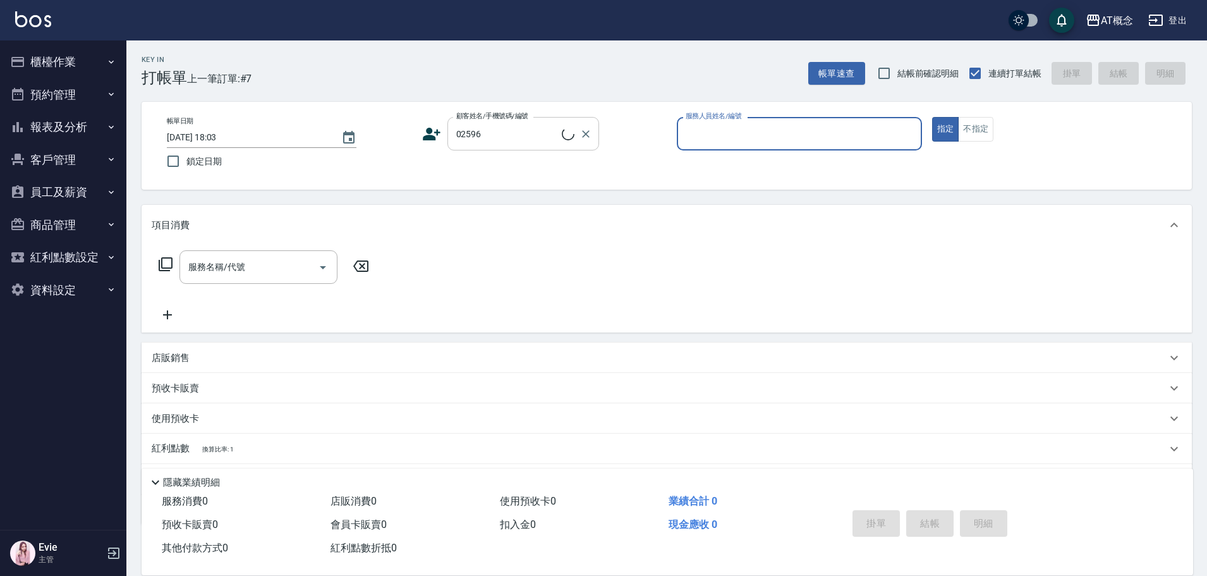
type input "[PERSON_NAME]/志成/02596"
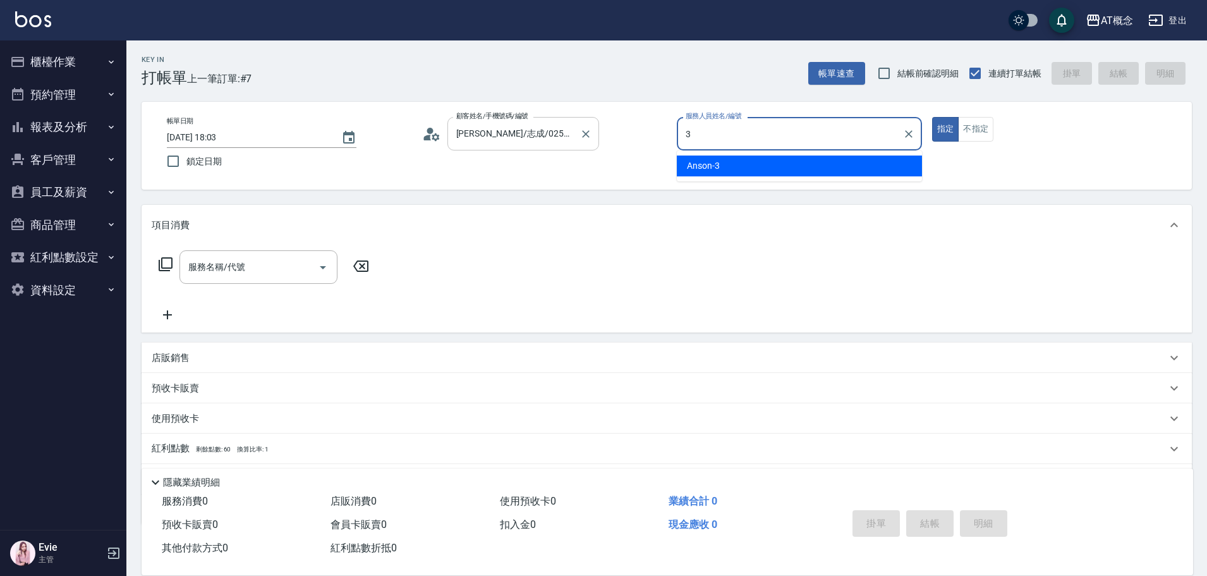
type input "Anson-3"
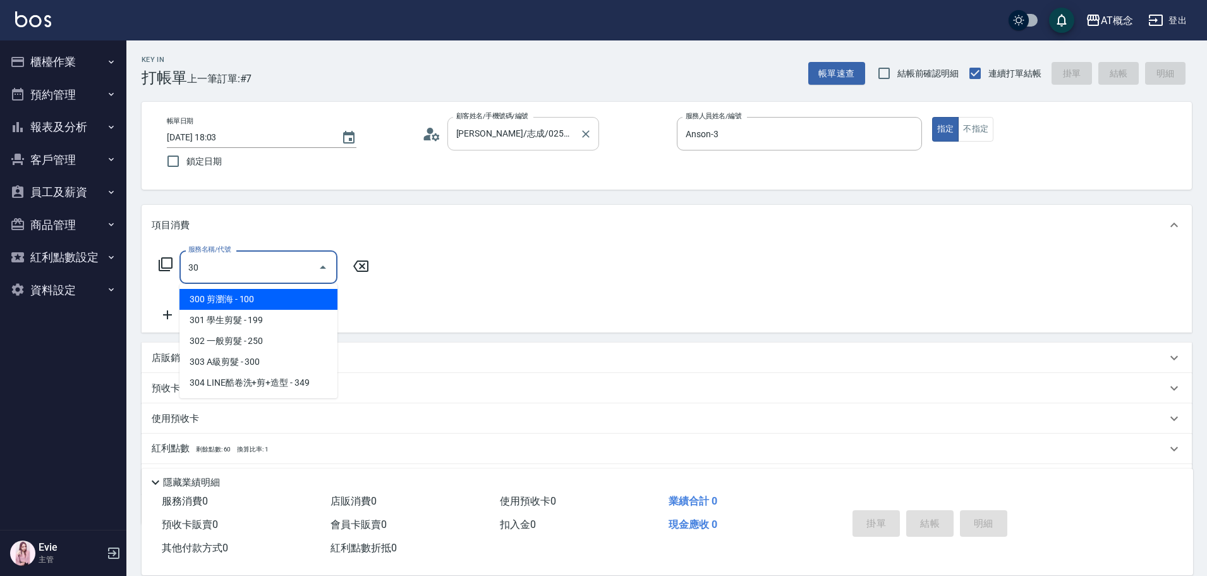
type input "303"
type input "30"
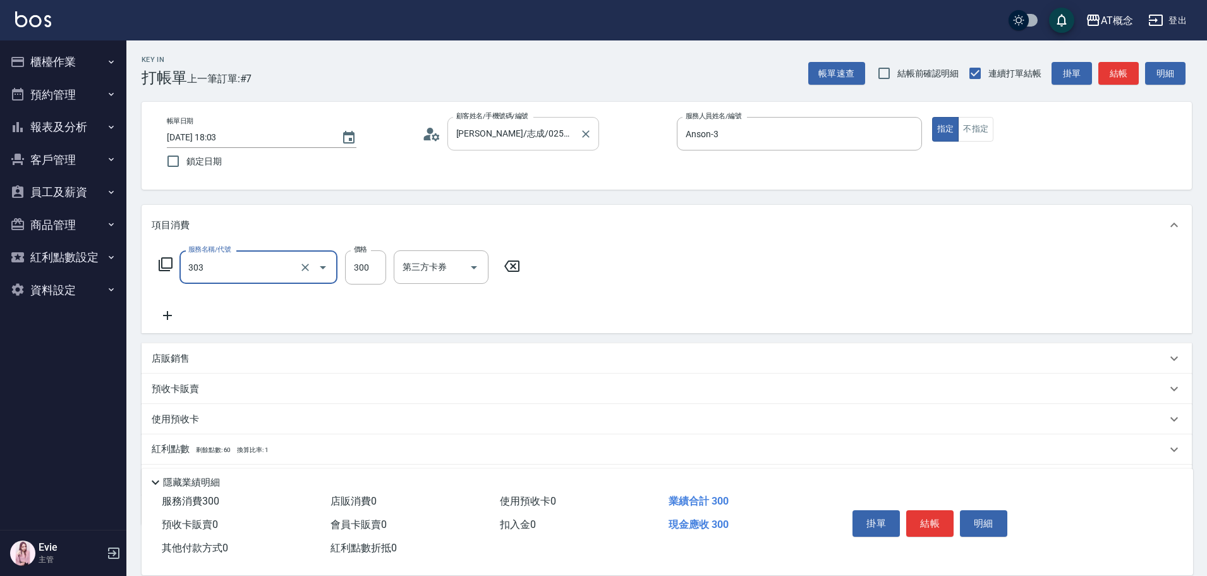
type input "303 A級剪髮(303)"
type input "0"
type input "35"
type input "30"
type input "350"
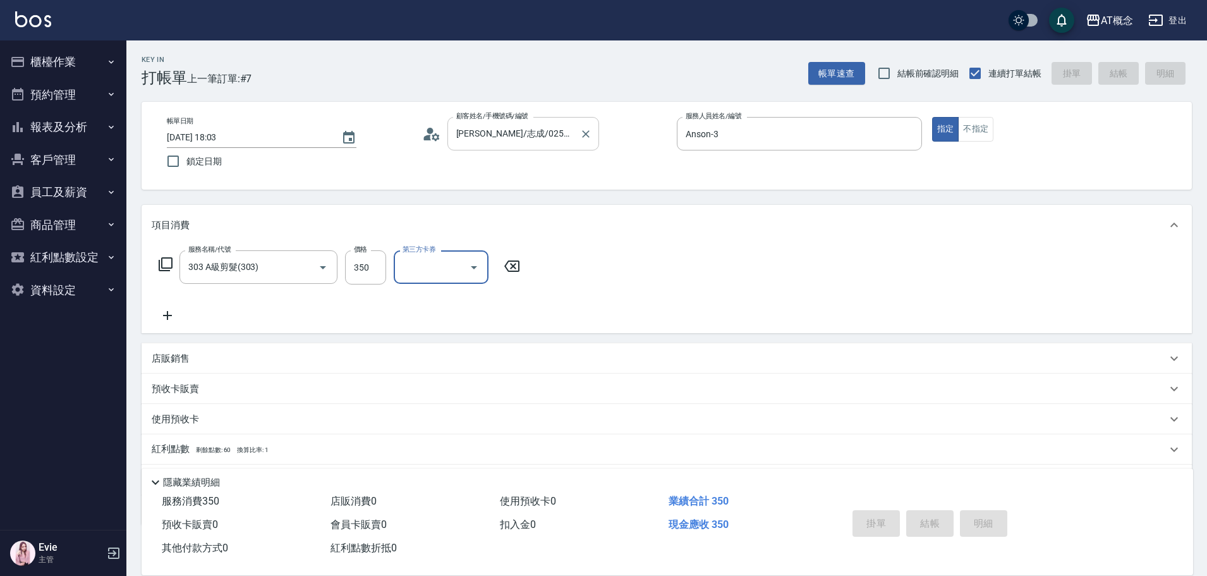
type input "[DATE] 18:04"
type input "0"
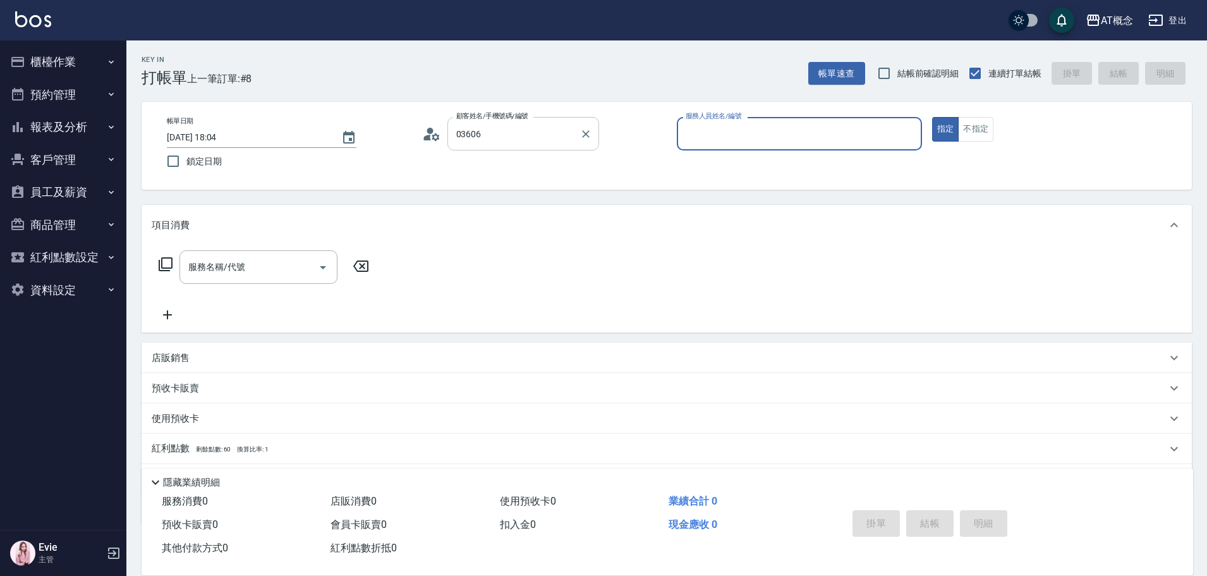
type input "[PERSON_NAME]/0956314222/03606"
type input "Anson-3"
click at [932, 117] on button "指定" at bounding box center [945, 129] width 27 height 25
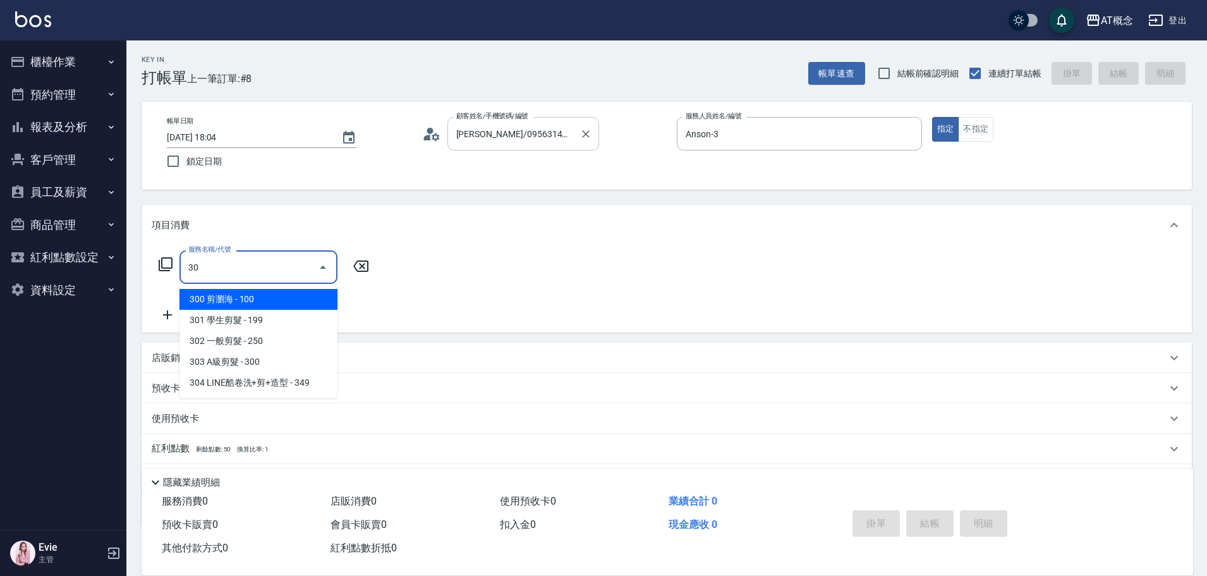
type input "303"
type input "30"
type input "303 A級剪髮(303)"
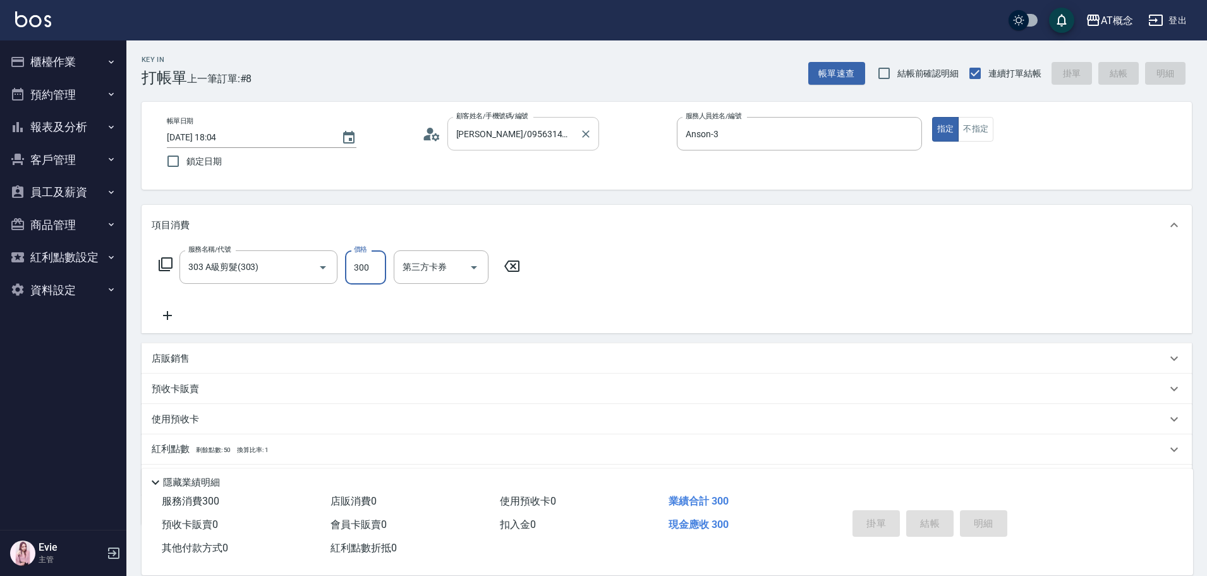
type input "0"
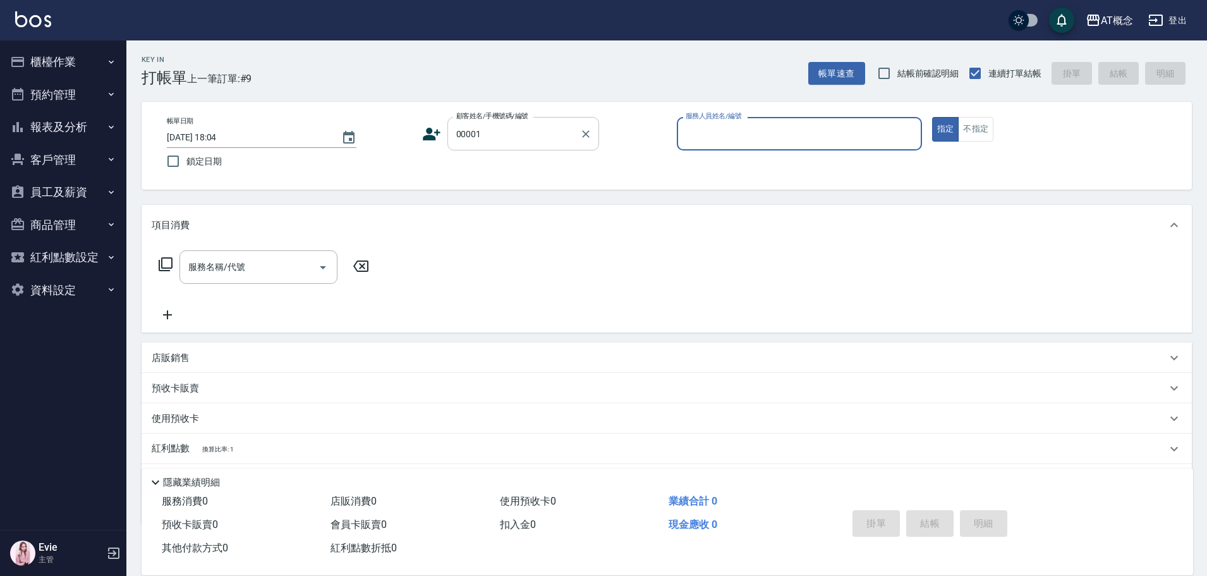
type input "公司/公司/00001"
type input "Anson-3"
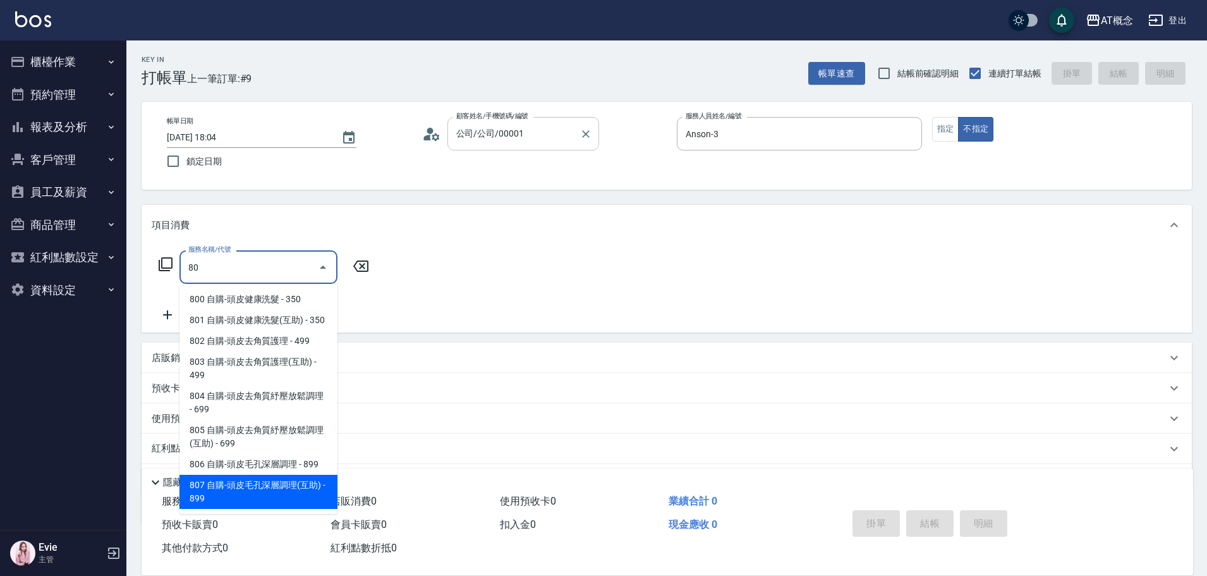
scroll to position [8, 0]
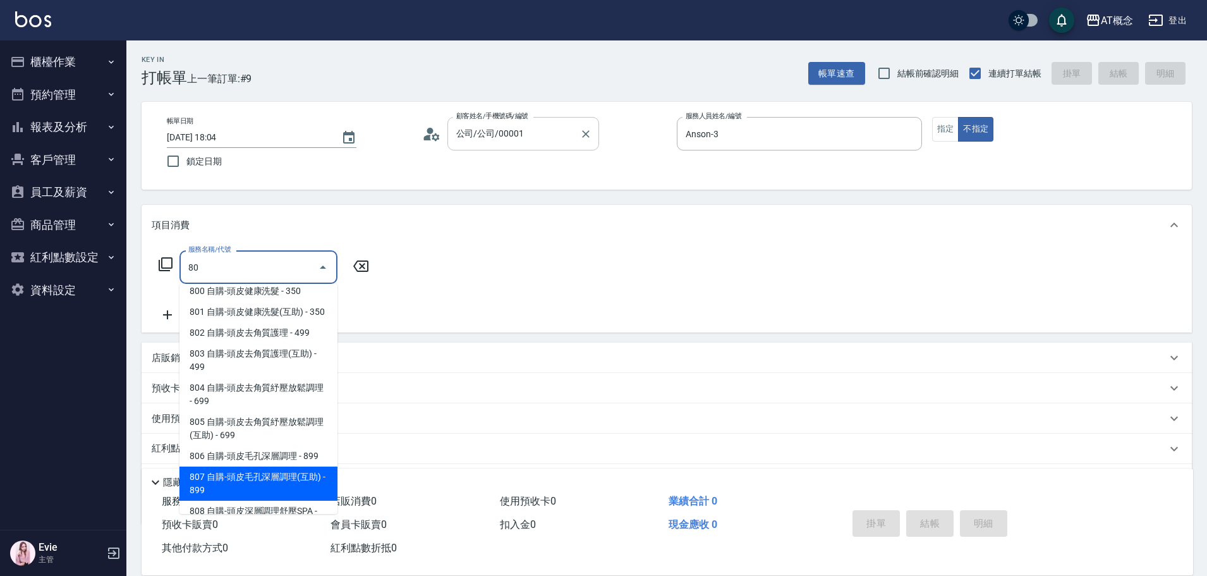
type input "807 自購-頭皮毛孔深層調理(互助)(807)"
type input "80"
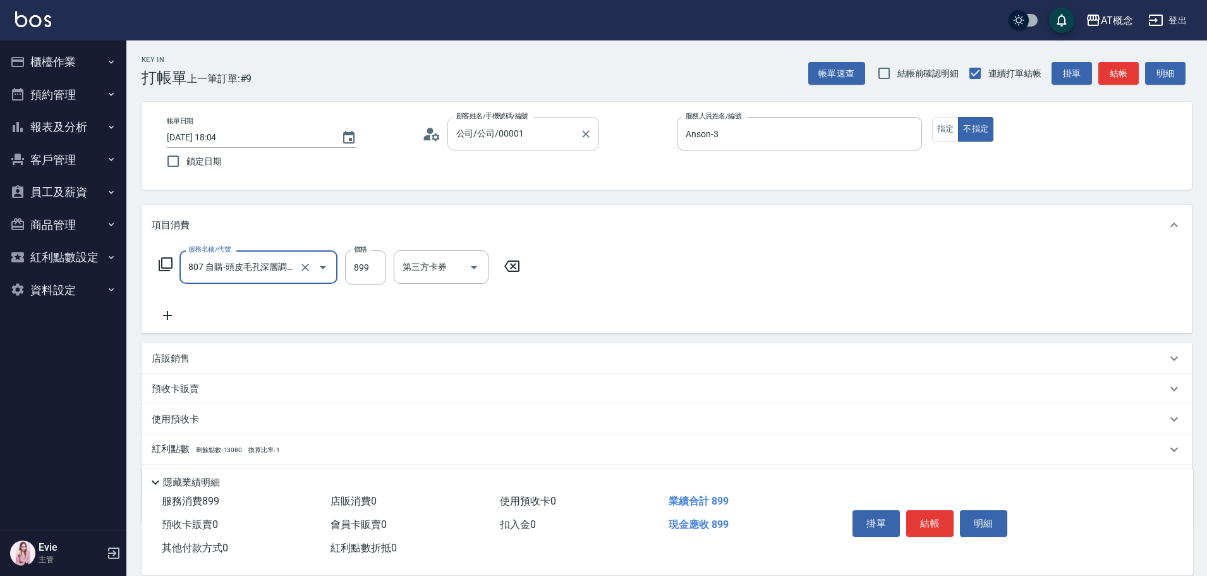
type input "807 自購-頭皮毛孔深層調理(互助)(807)"
type input "0"
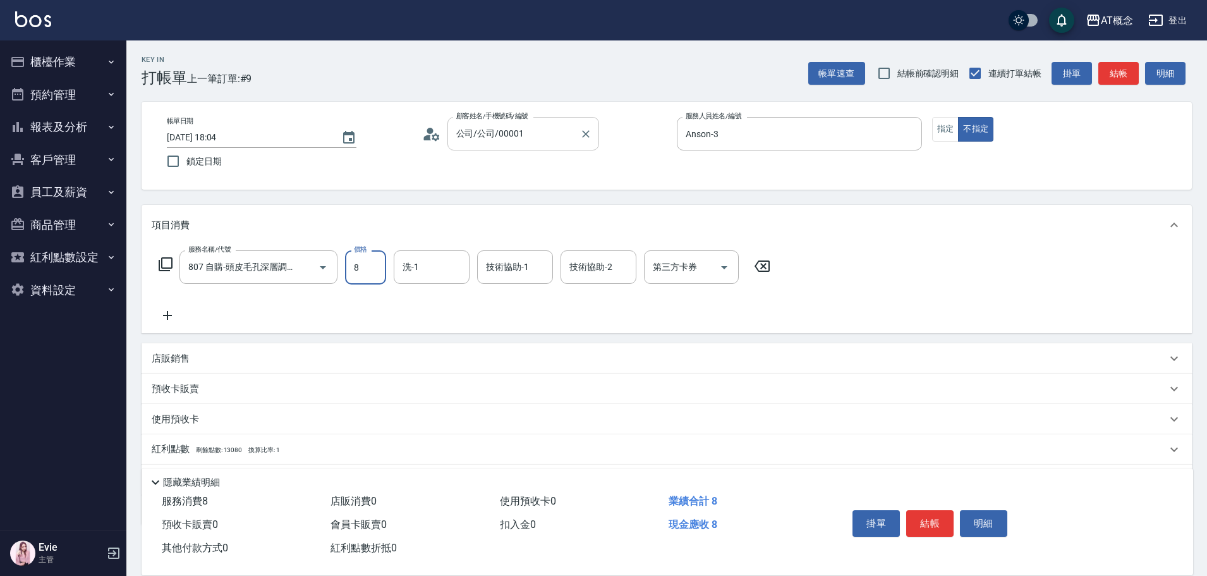
type input "80"
type input "800"
type input "小不-29"
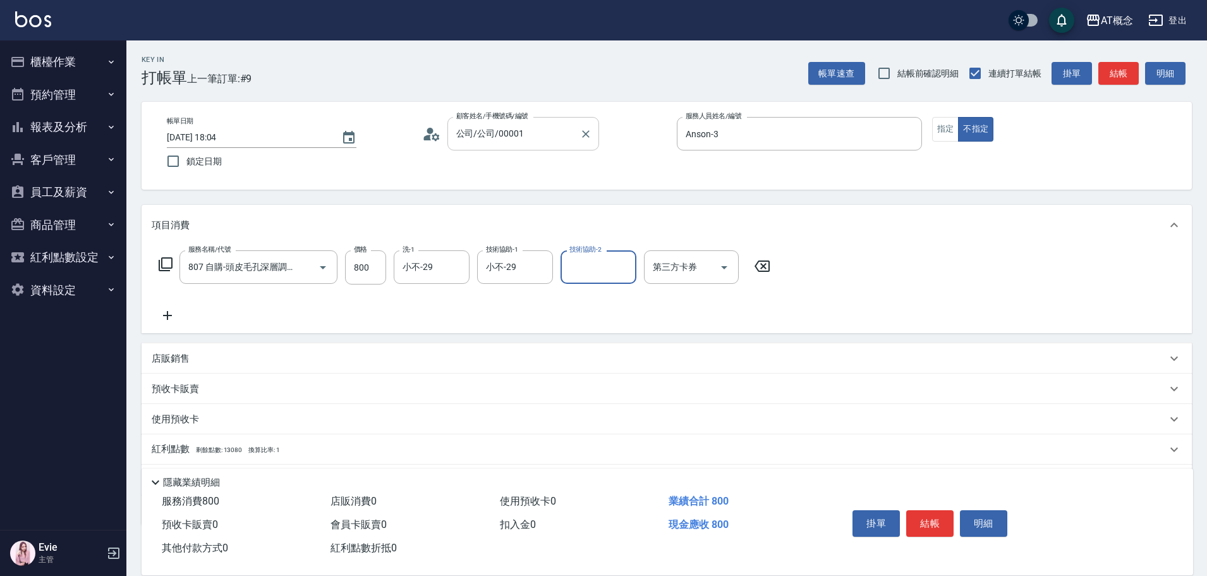
type input "0"
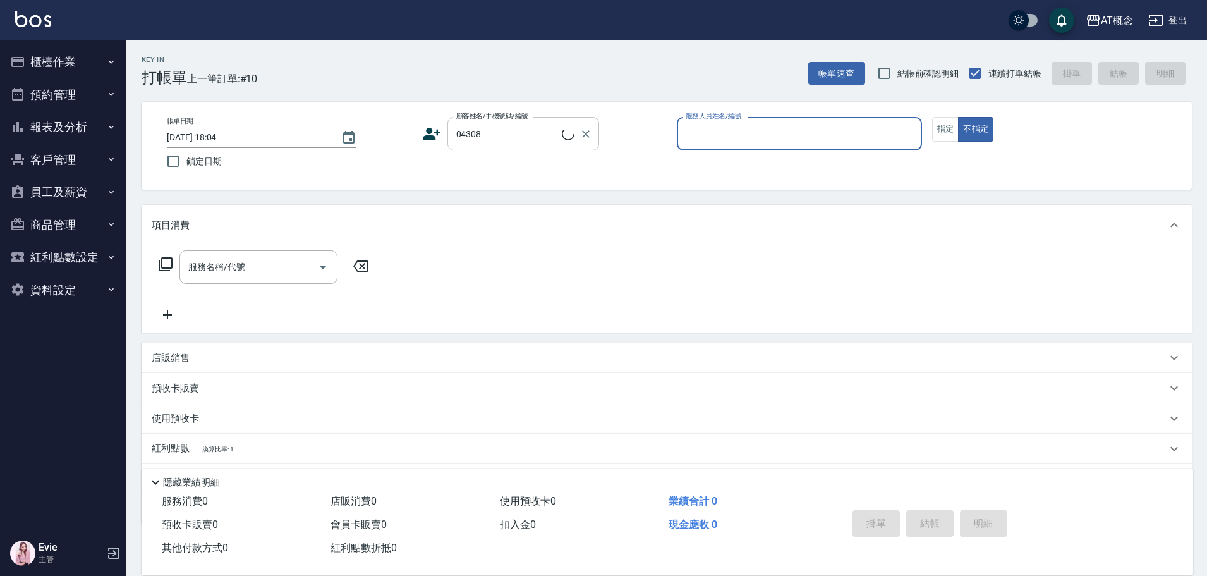
type input "[PERSON_NAME]/0979990805/04308"
type input "Anson-3"
click at [958, 117] on button "不指定" at bounding box center [975, 129] width 35 height 25
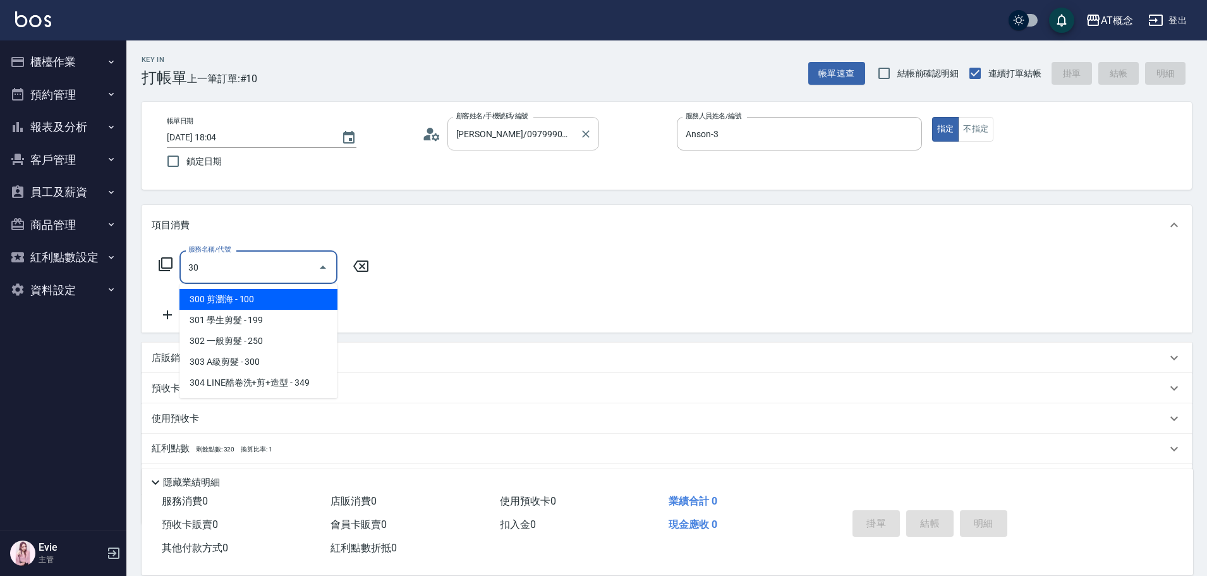
type input "303"
type input "30"
type input "303 A級剪髮(303)"
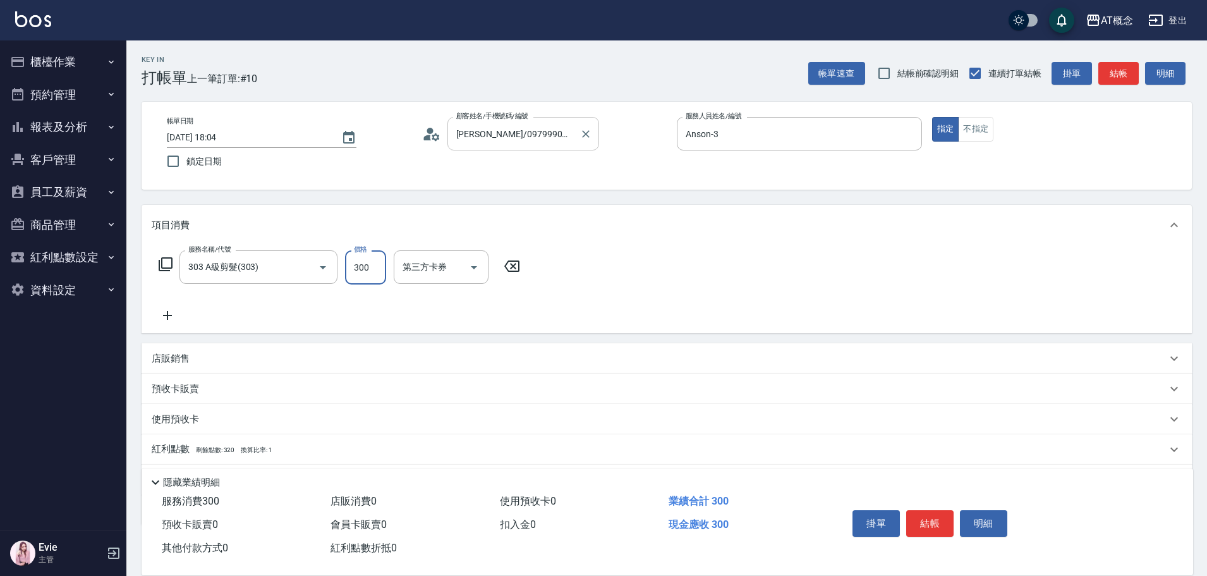
type input "0"
type input "35"
type input "30"
type input "350"
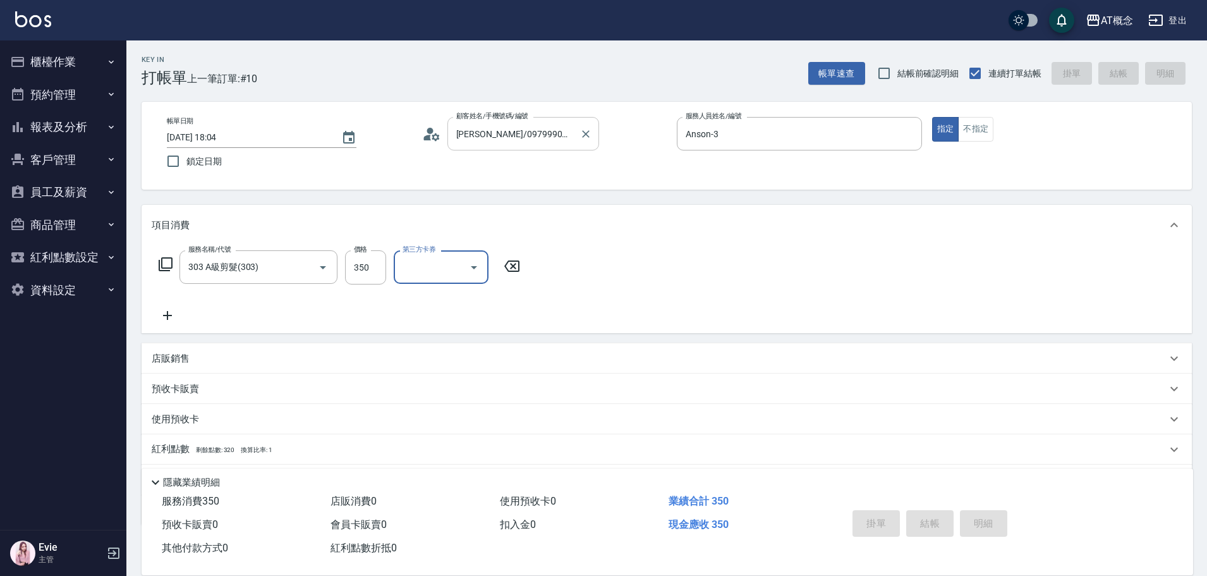
type input "0"
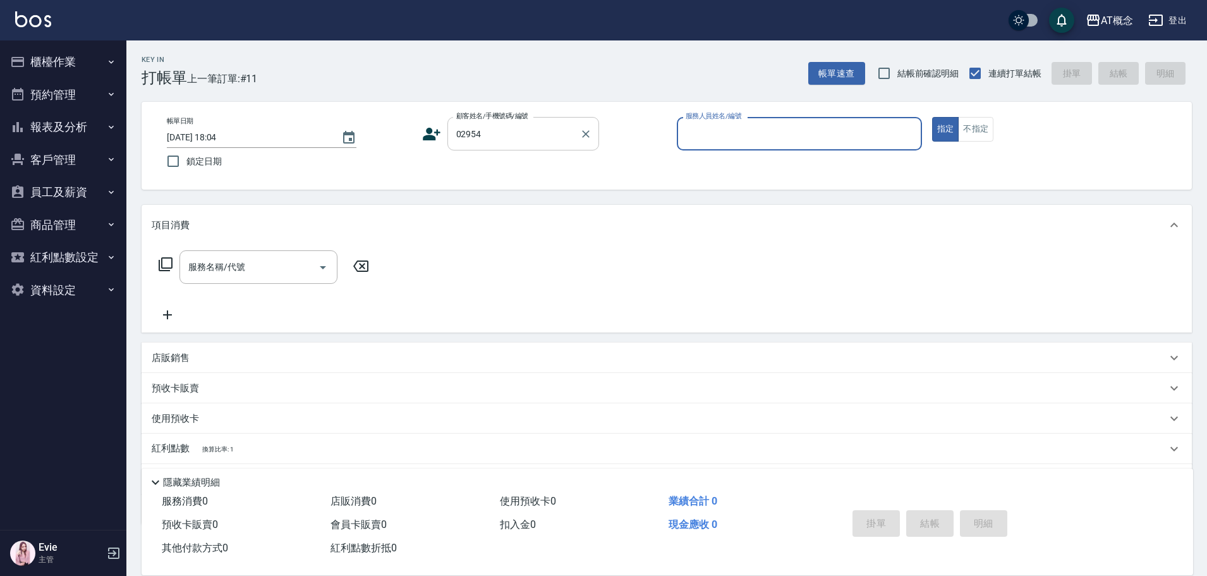
type input "[PERSON_NAME]/0902353001/02954"
type input "Anson-3"
click at [932, 117] on button "指定" at bounding box center [945, 129] width 27 height 25
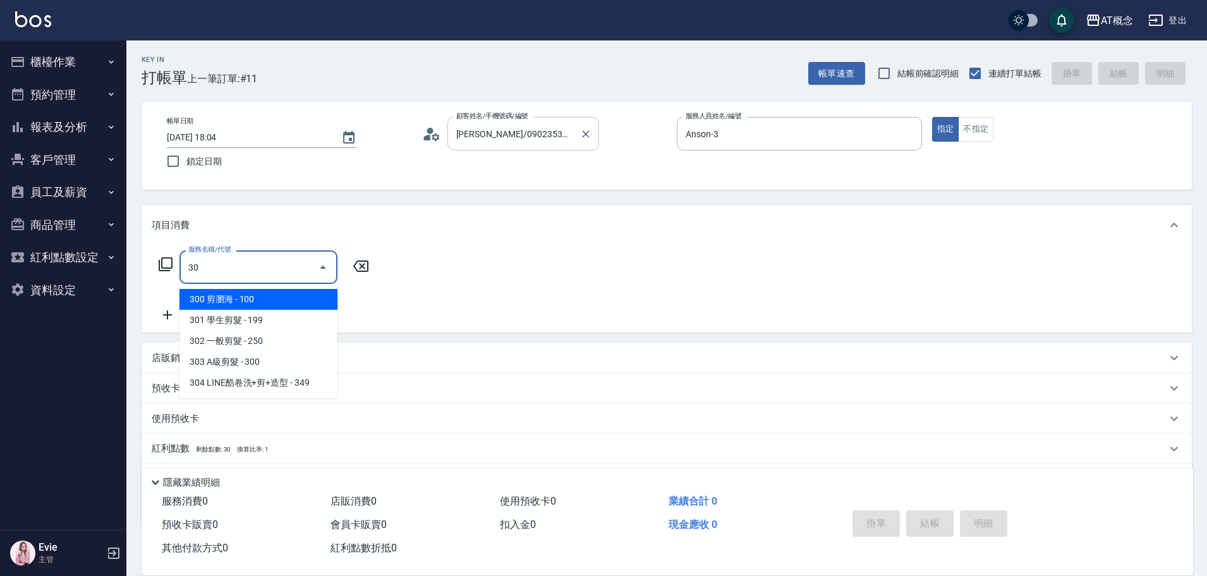
type input "303"
type input "30"
type input "303 A級剪髮(303)"
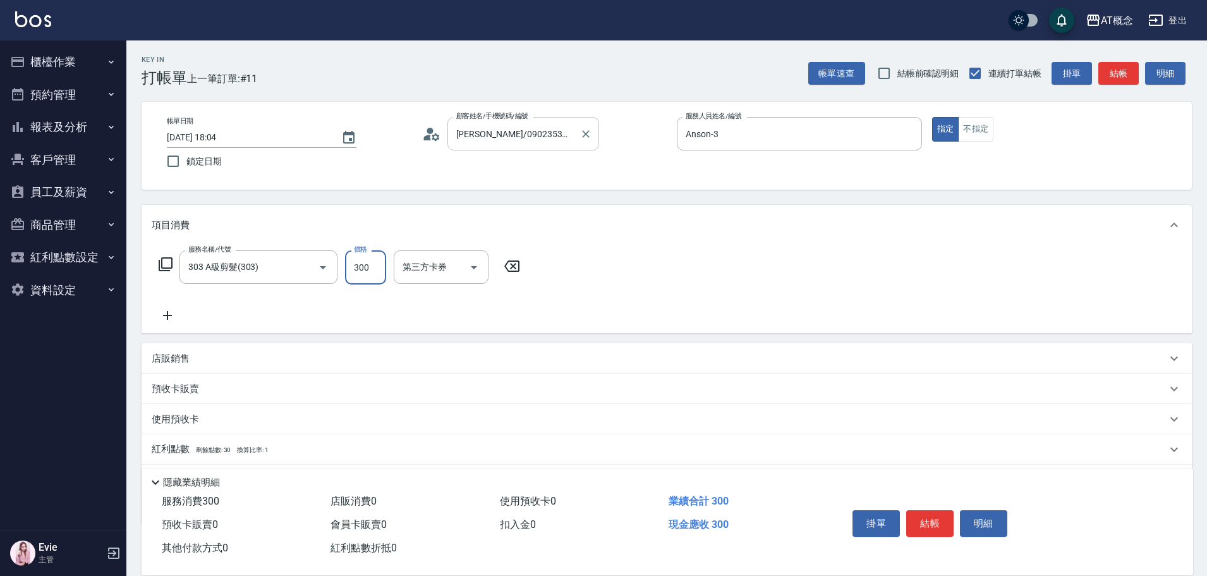
type input "0"
type input "35"
type input "30"
type input "350"
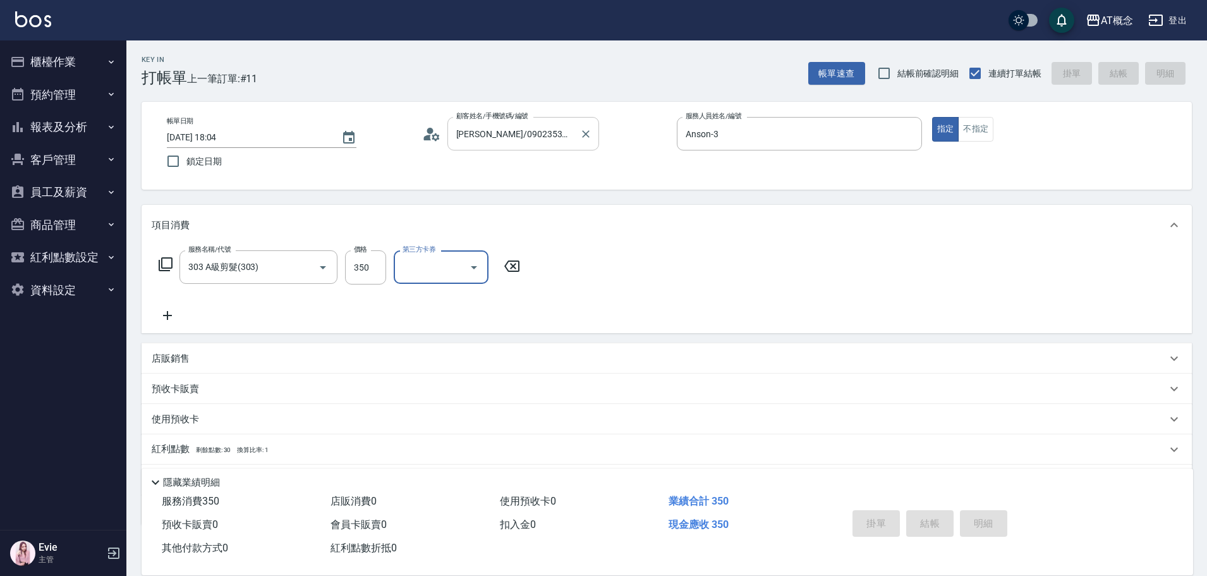
type input "0"
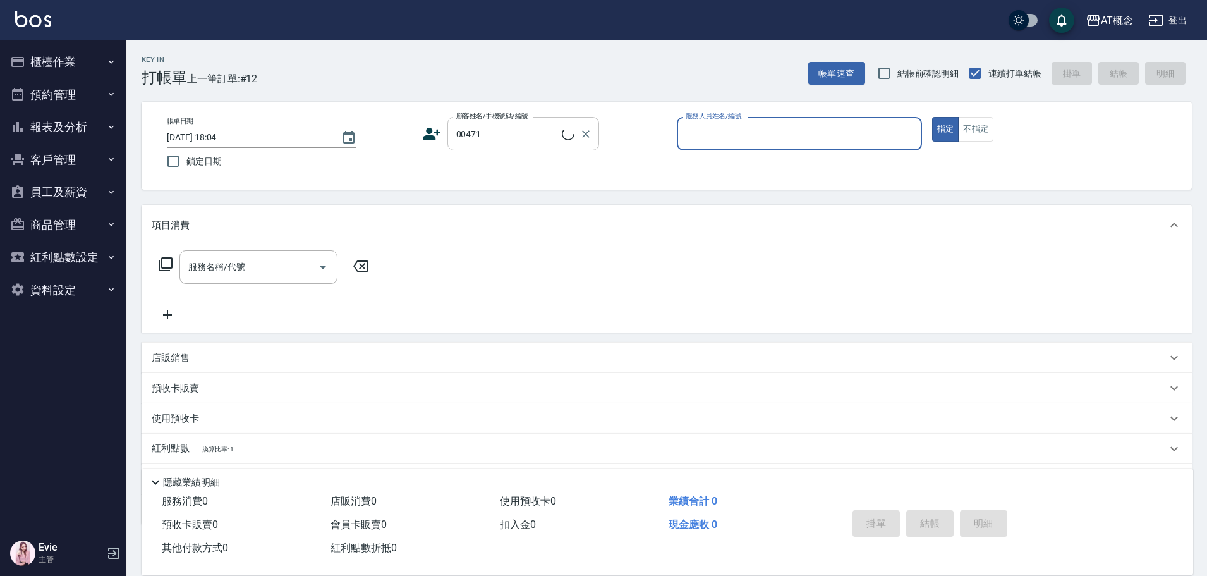
type input "[PERSON_NAME]/0919091850/00471"
type input "[PERSON_NAME]-2"
click at [932, 117] on button "指定" at bounding box center [945, 129] width 27 height 25
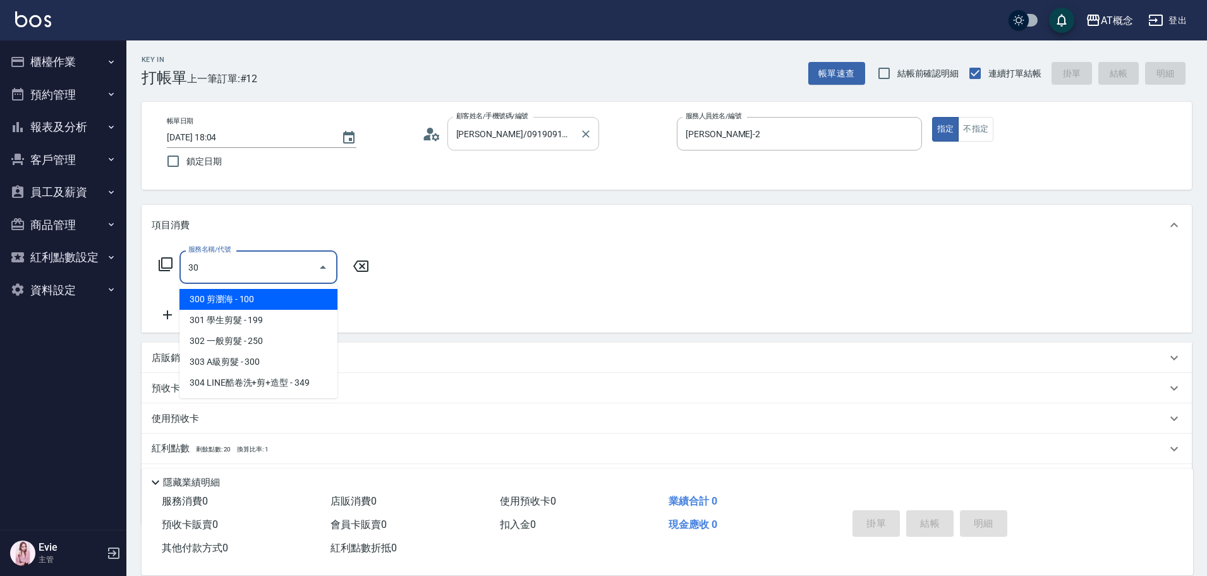
type input "302"
type input "20"
type input "302 一般剪髮(302)"
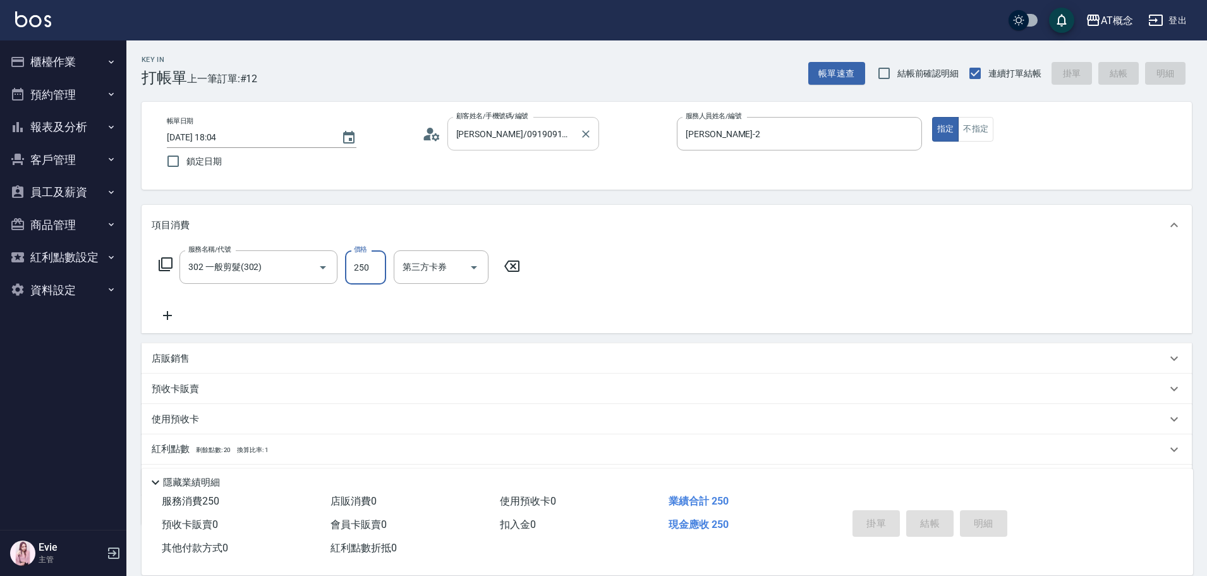
type input "[DATE] 18:05"
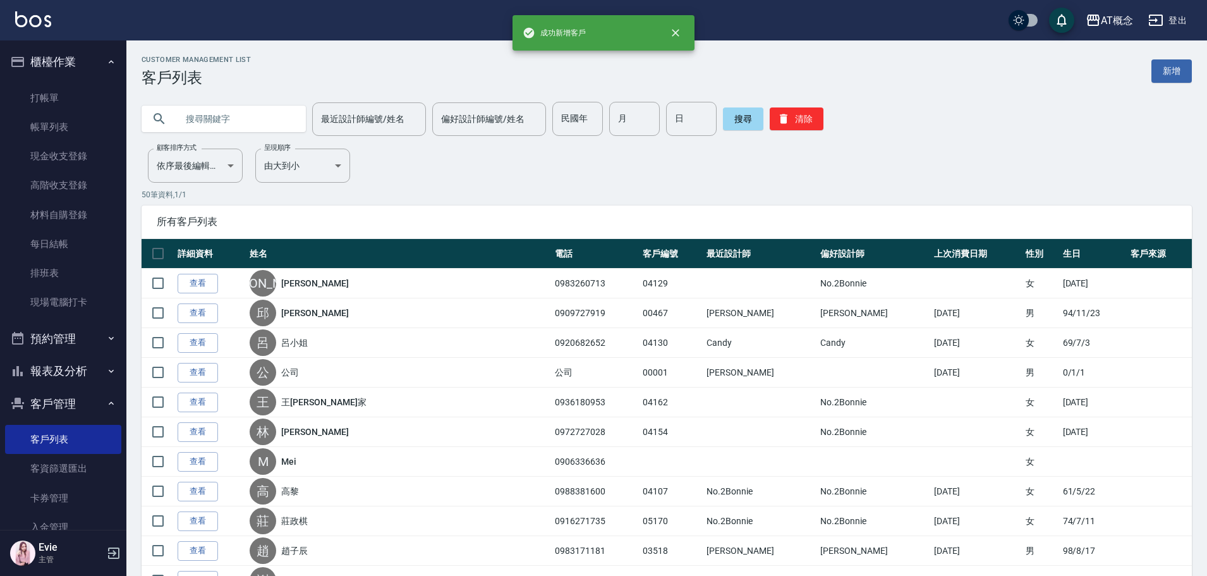
click at [221, 118] on input "text" at bounding box center [236, 119] width 119 height 34
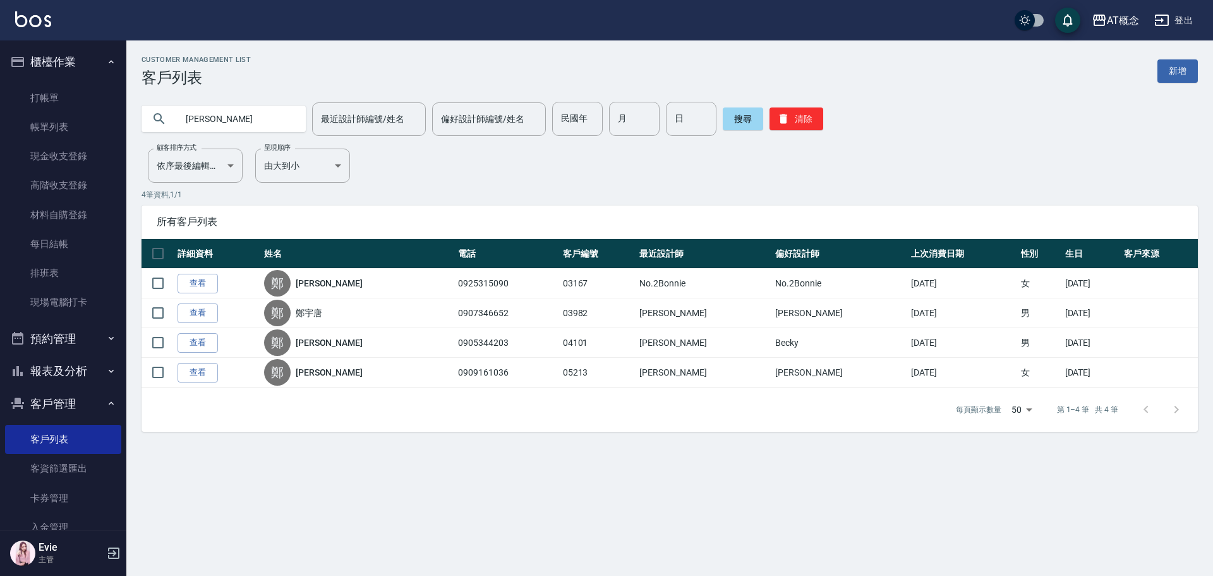
type input "鄭"
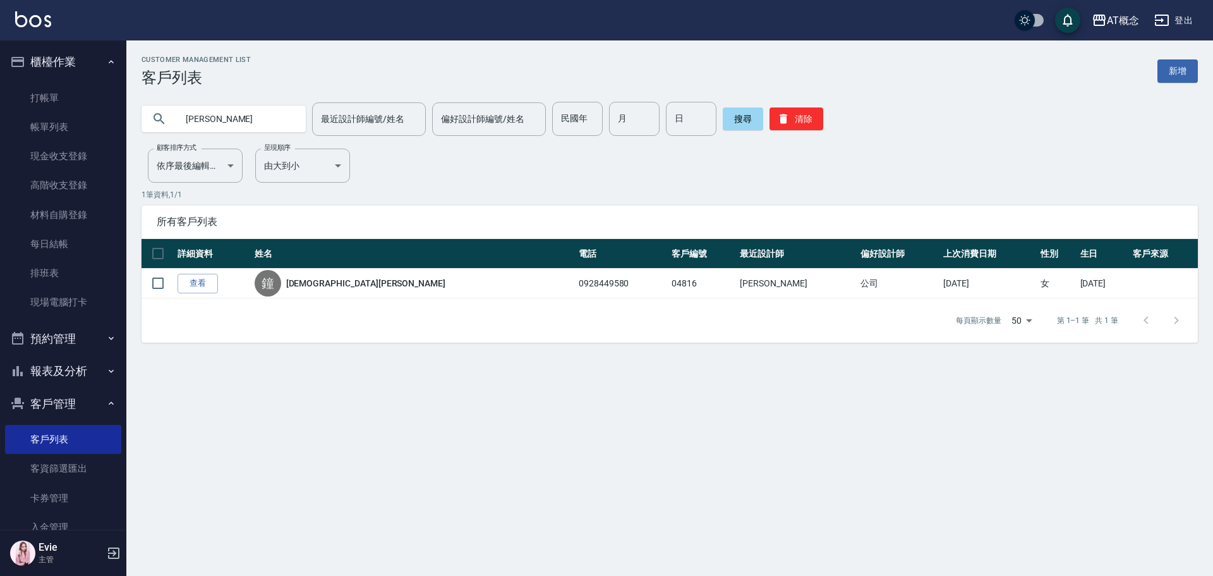
type input "鐘"
type input "黃依"
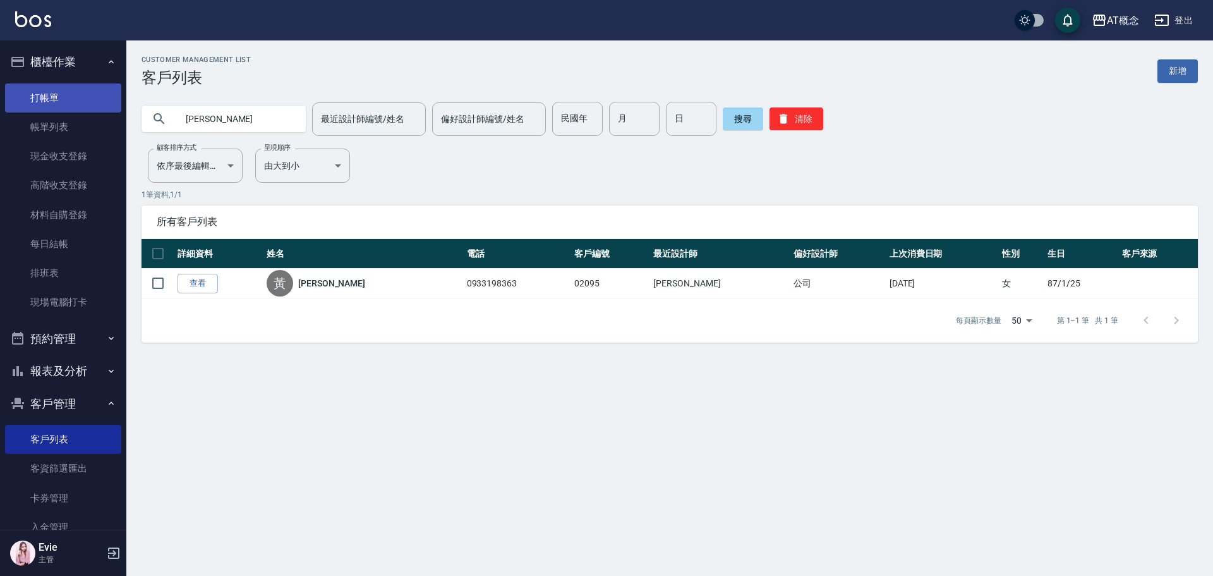
click at [55, 97] on link "打帳單" at bounding box center [63, 97] width 116 height 29
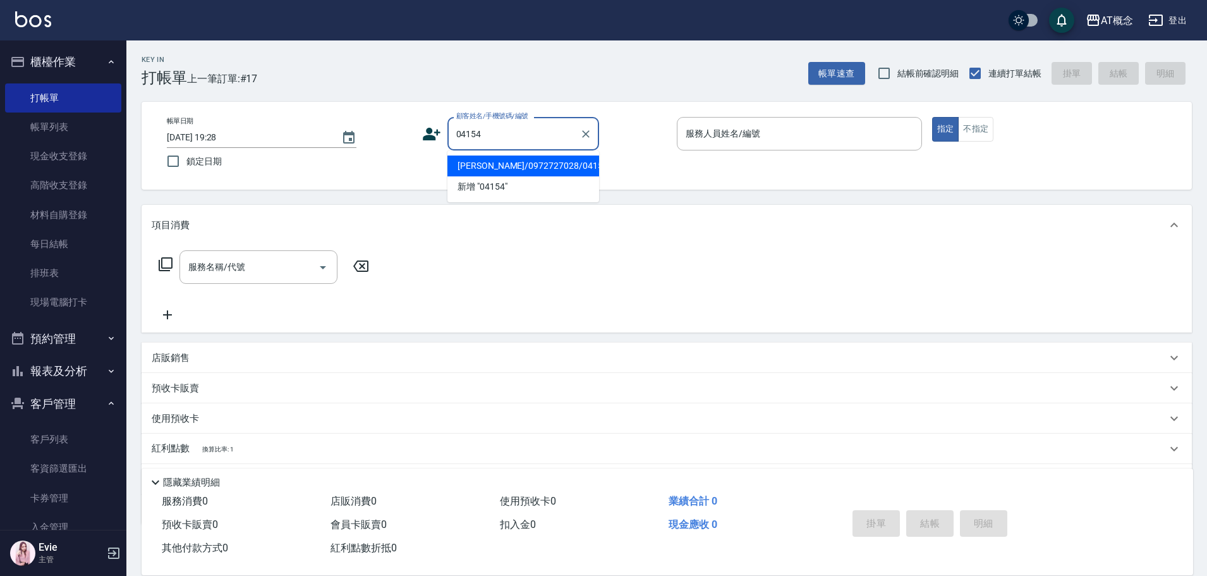
type input "[PERSON_NAME]/0972727028/04154"
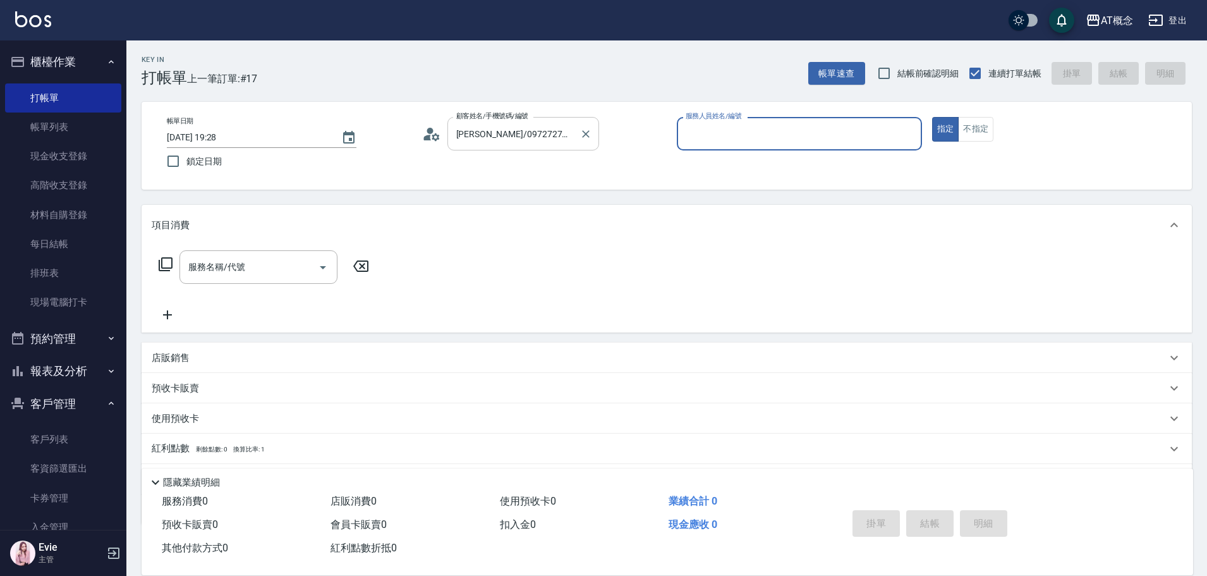
type input "[PERSON_NAME]-2"
click at [932, 117] on button "指定" at bounding box center [945, 129] width 27 height 25
type button "true"
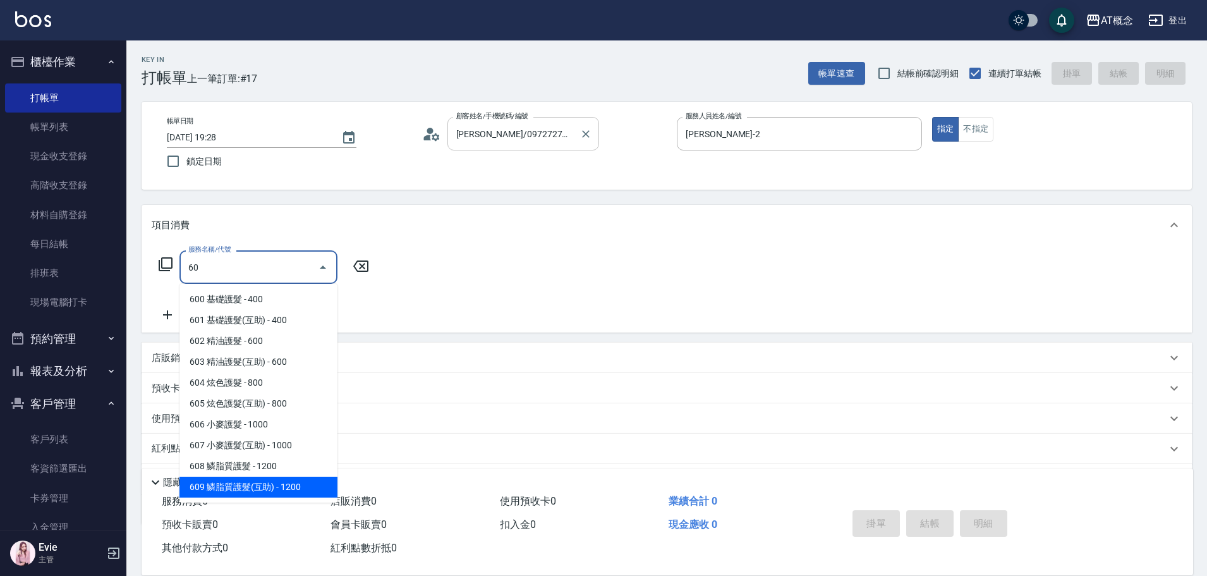
type input "609 鱗脂質護髮(互助)(609)"
type input "120"
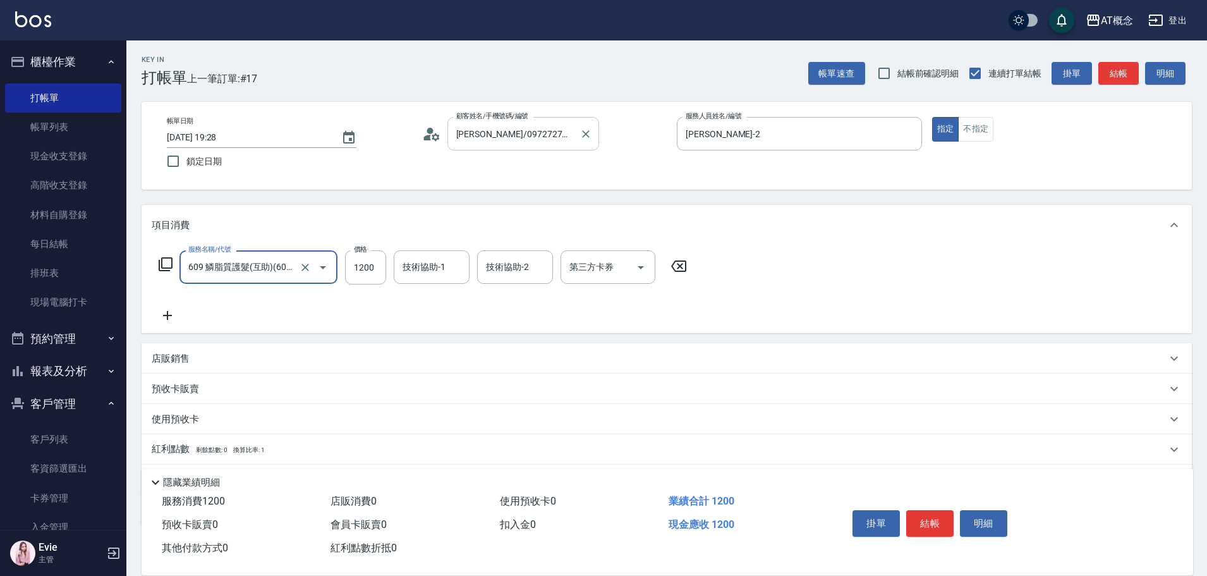
type input "609 鱗脂質護髮(互助)(609)"
type input "0"
type input "12"
type input "10"
type input "1240"
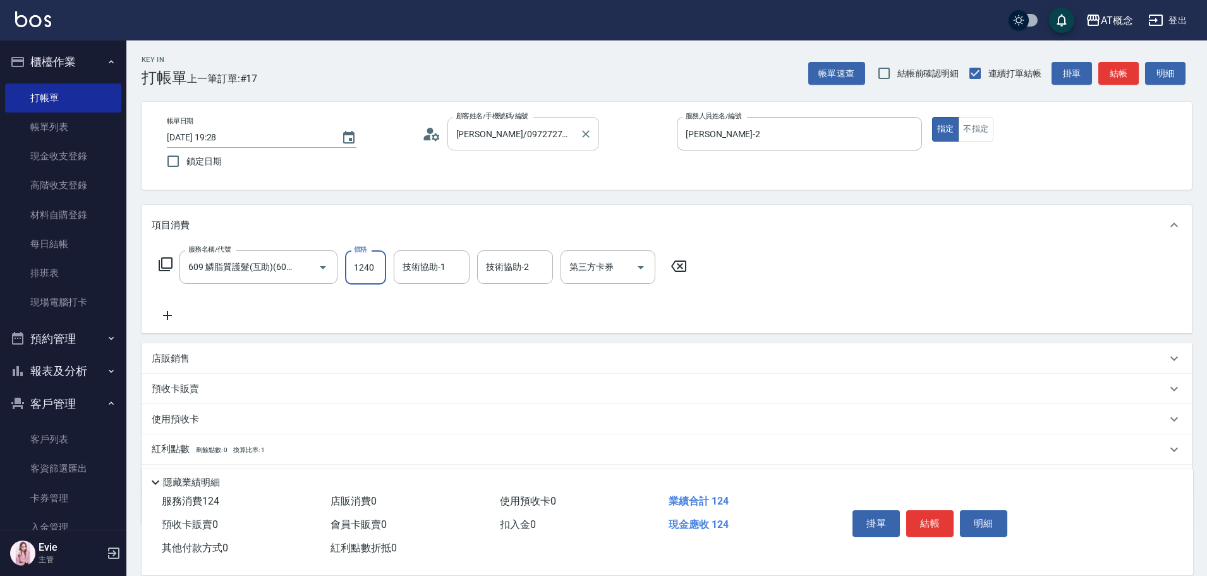
type input "120"
type input "1240"
type input "小不-29"
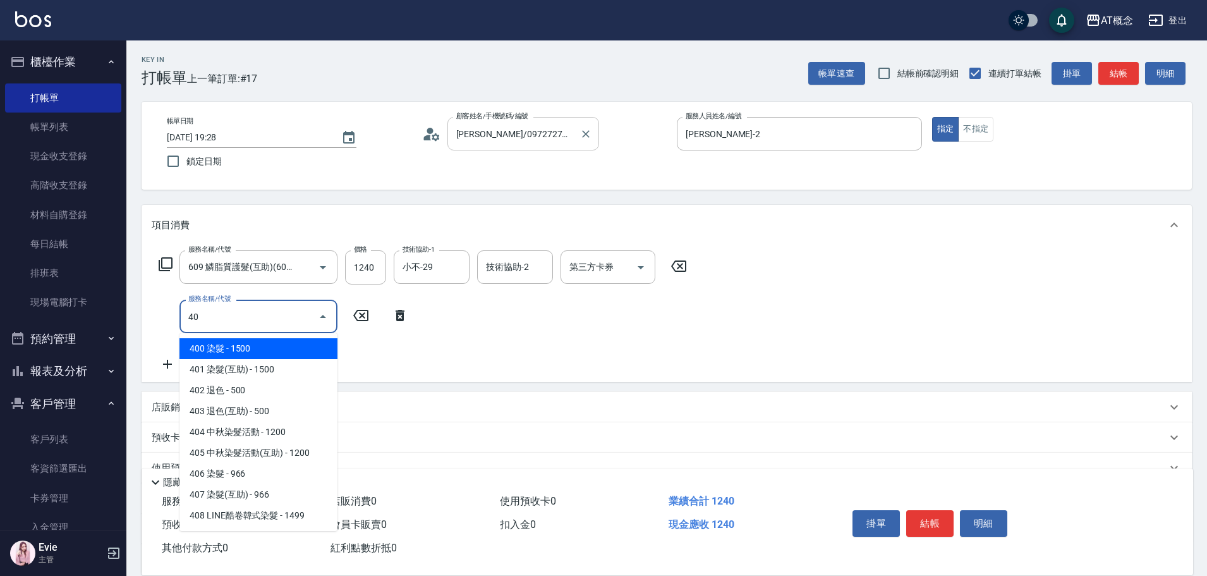
type input "401"
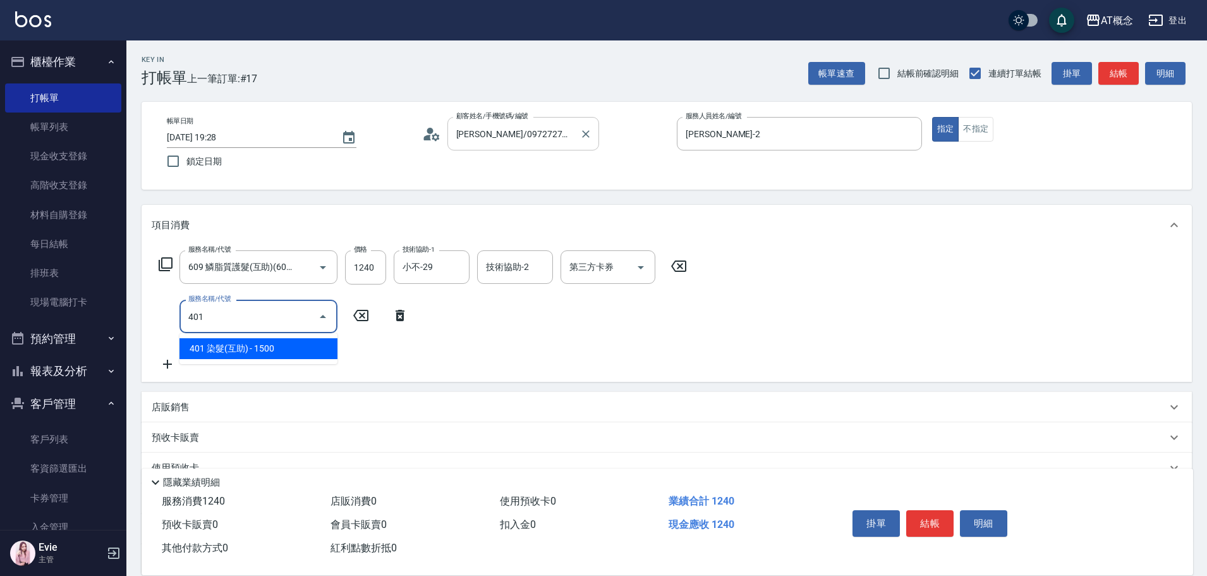
type input "270"
type input "401 染髮(互助)(401)"
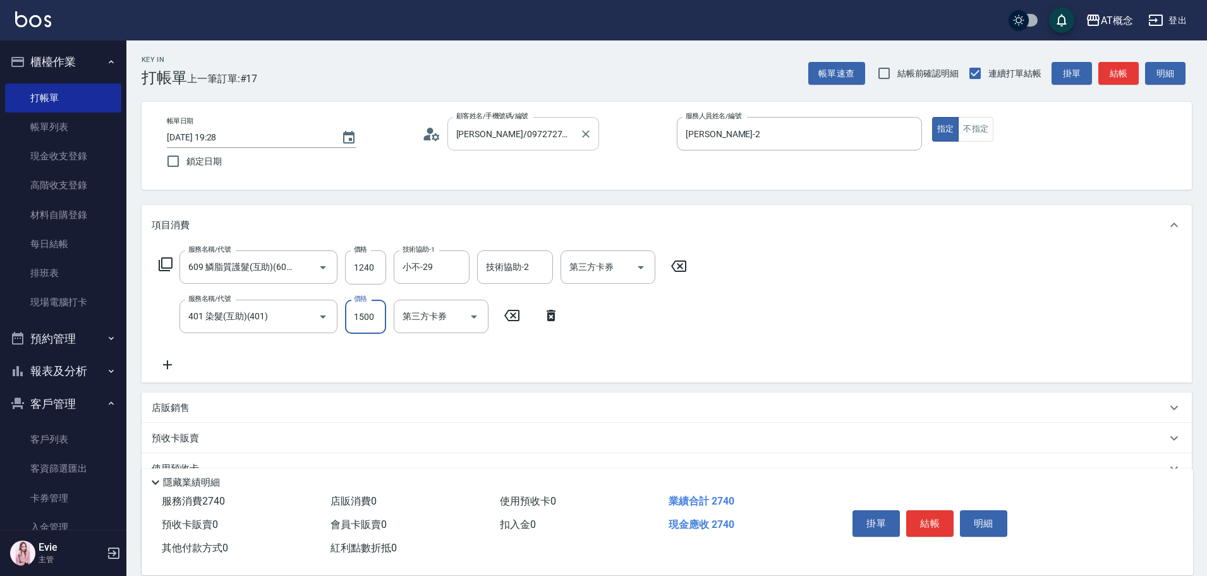
type input "120"
type input "18"
type input "140"
type input "189"
type input "310"
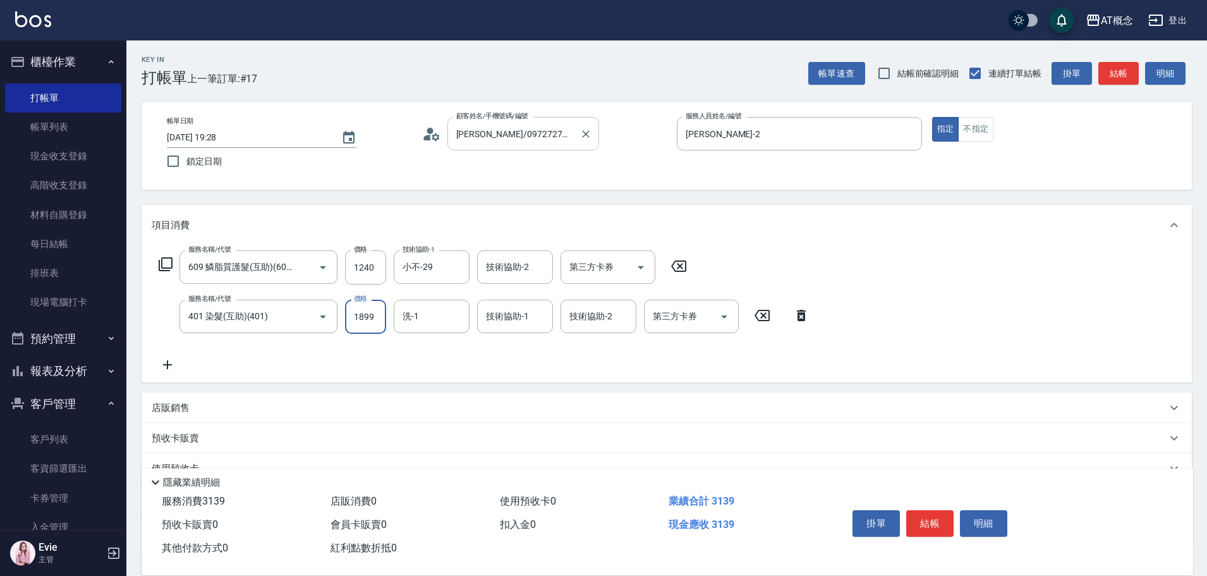
type input "1899"
type input "小不-29"
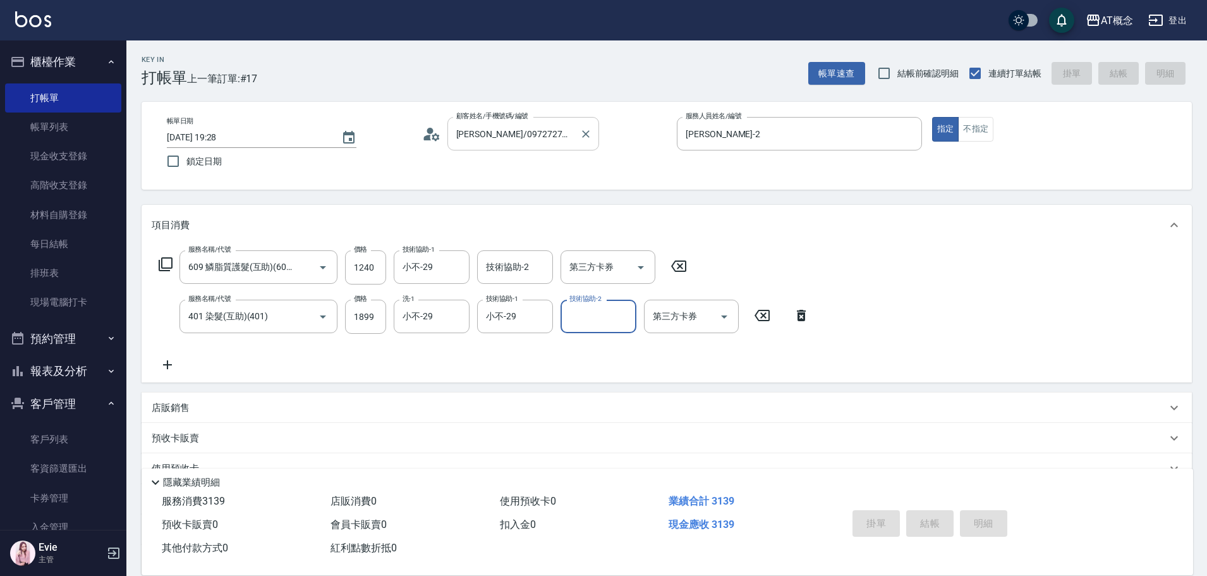
type input "0"
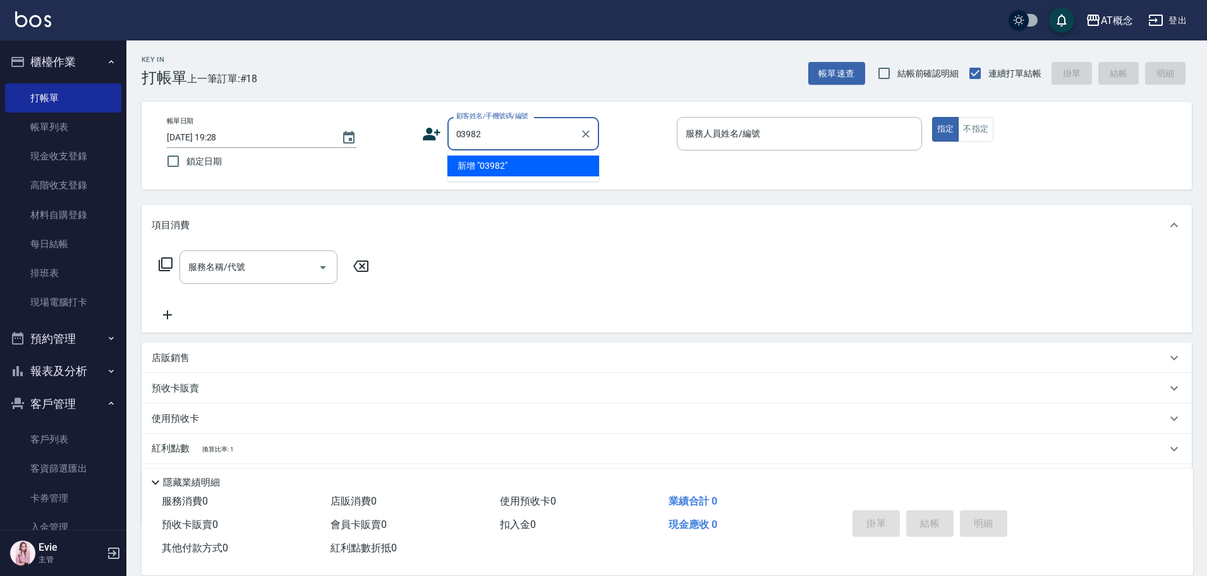
type input "03982"
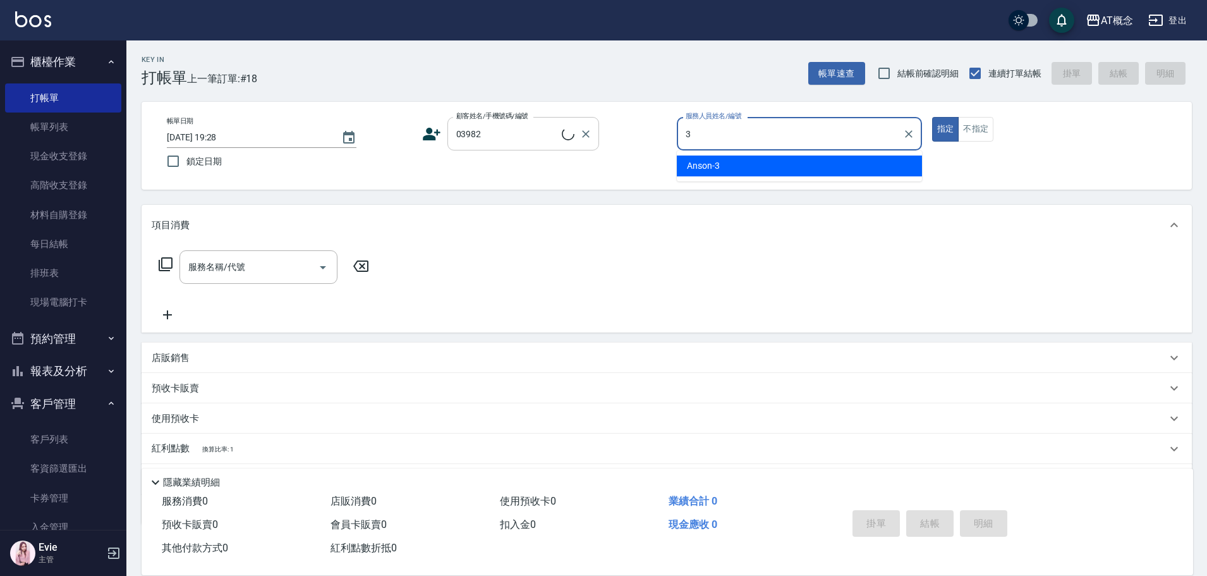
type input "3"
type input "鄭宇唐/0907346652/03982"
type input "Anson-3"
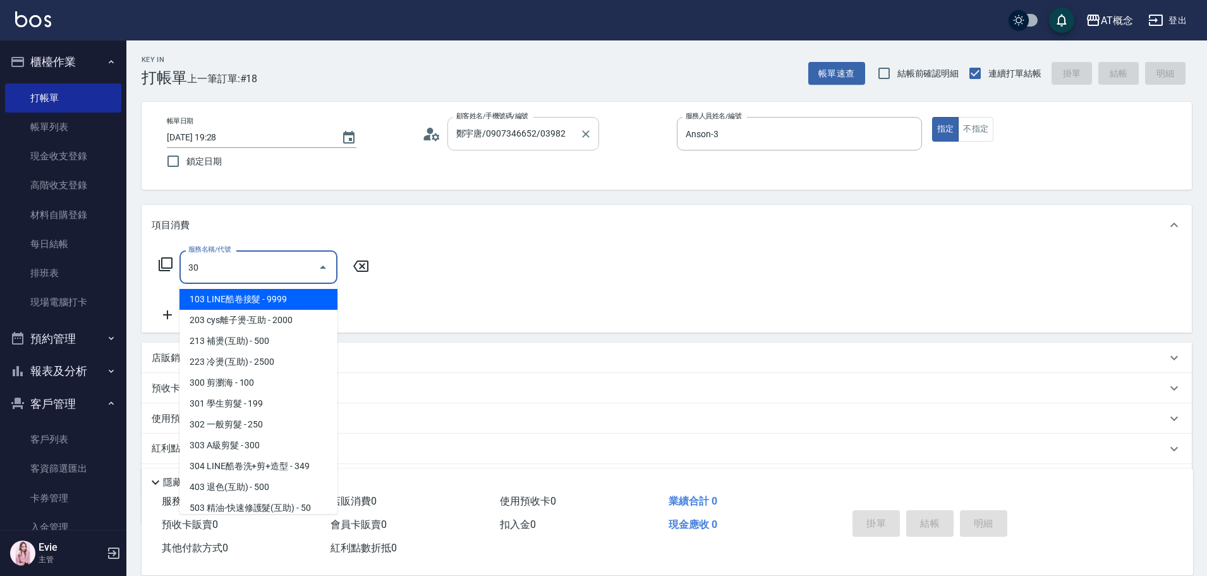
type input "303"
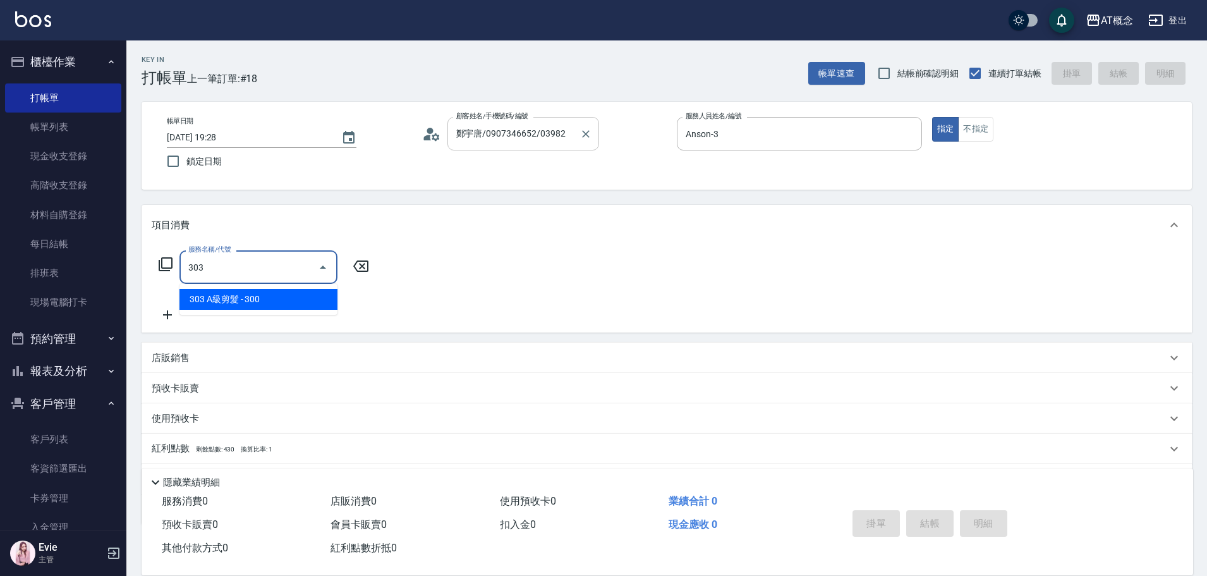
type input "30"
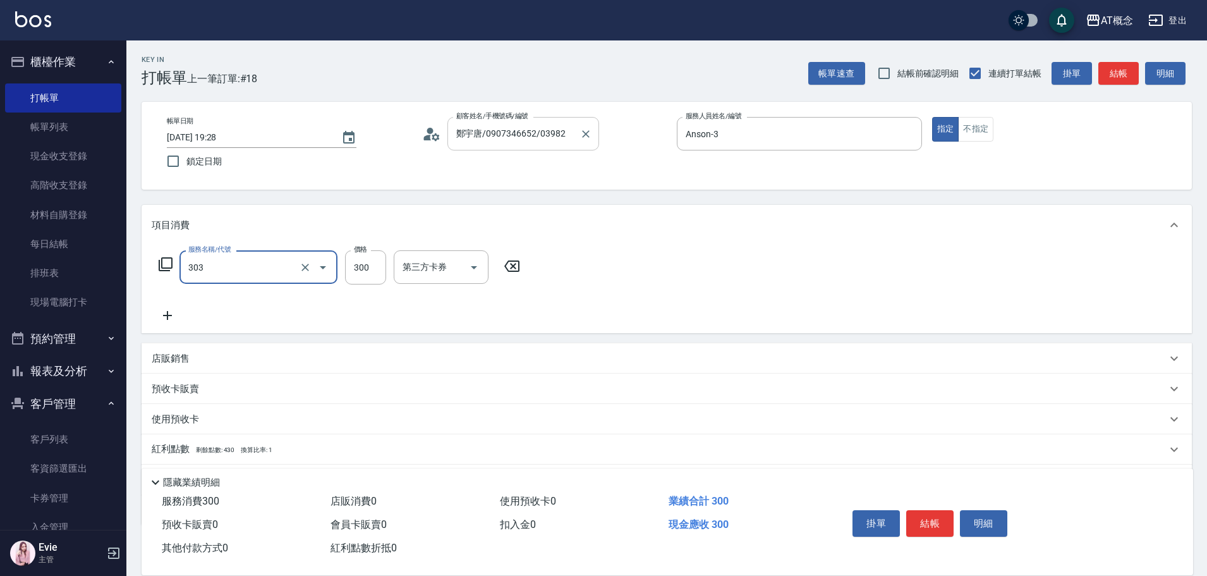
type input "303 A級剪髮(303)"
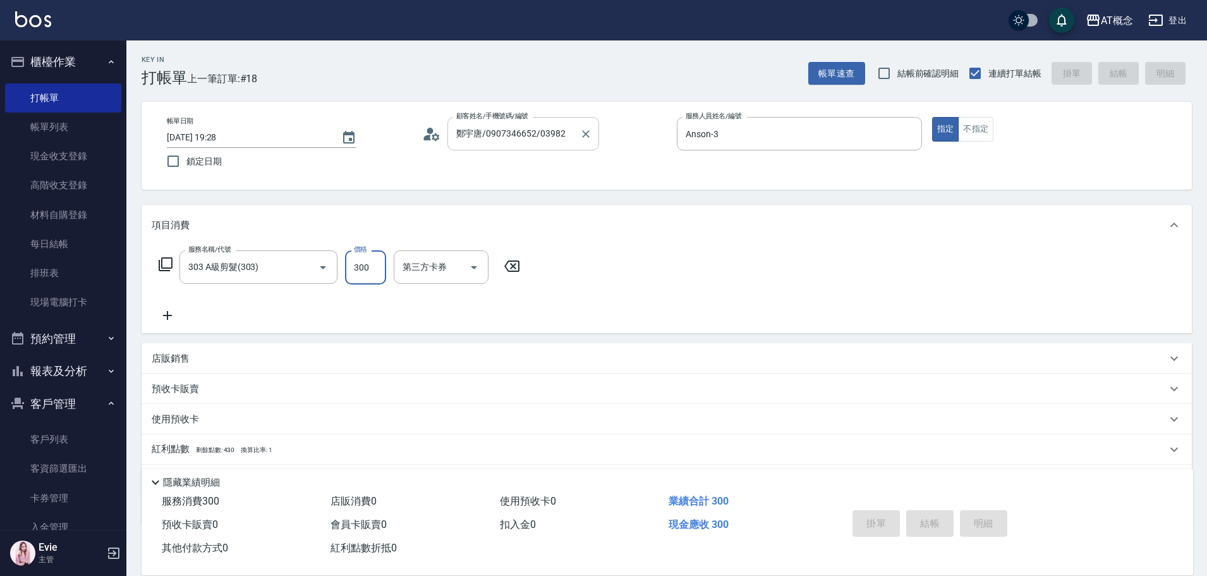
type input "2025/10/05 19:35"
type input "0"
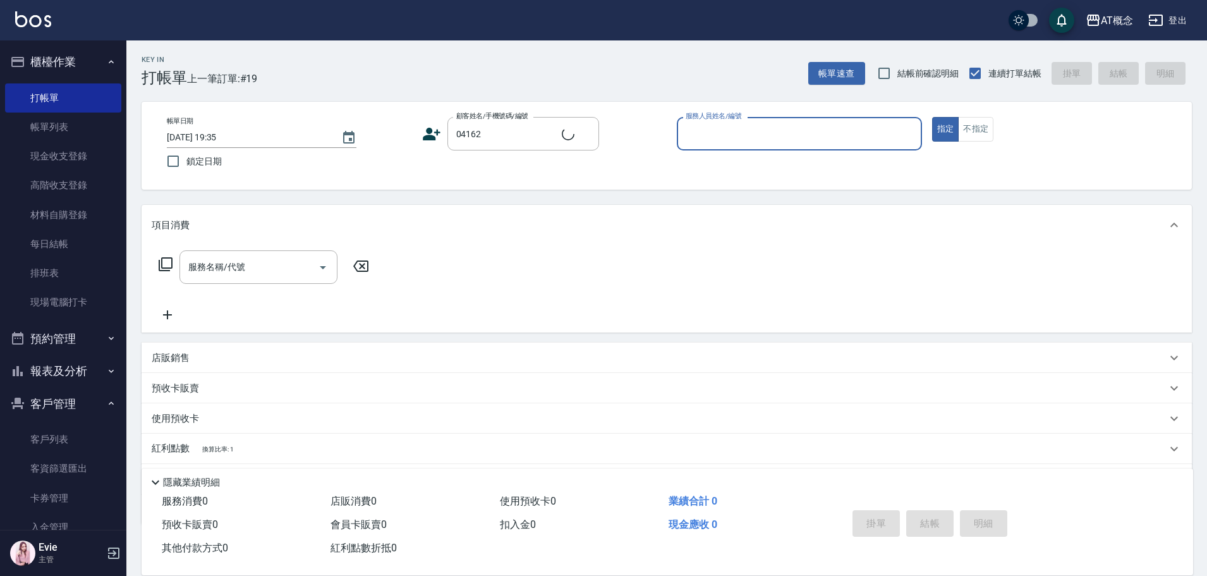
type input "[PERSON_NAME]家/0936180953/04162"
type input "[PERSON_NAME]-2"
click at [932, 117] on button "指定" at bounding box center [945, 129] width 27 height 25
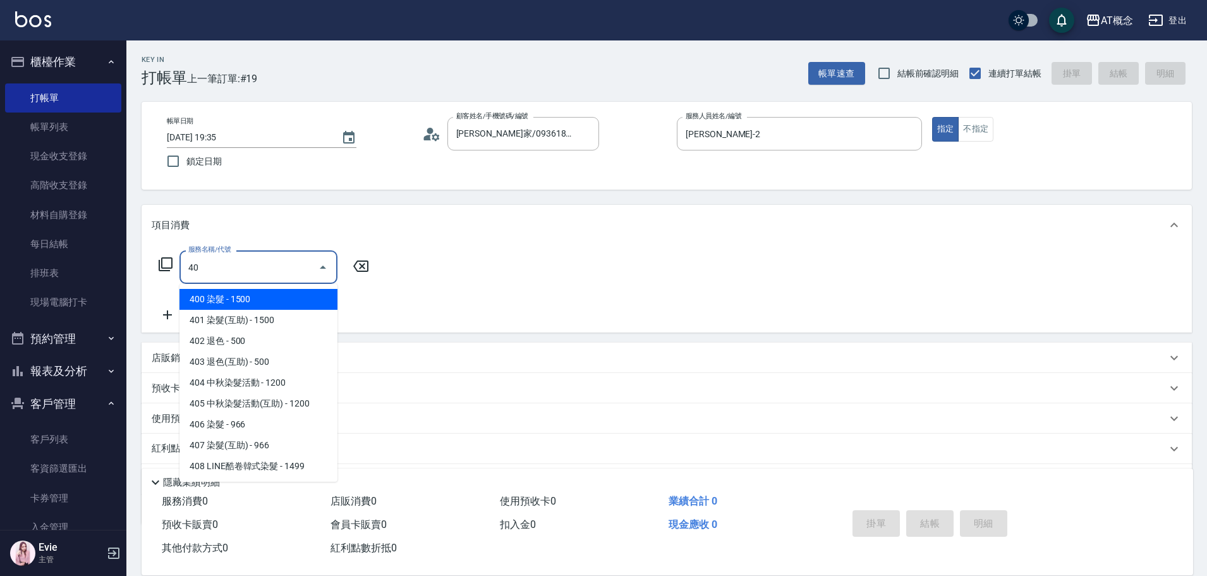
type input "401"
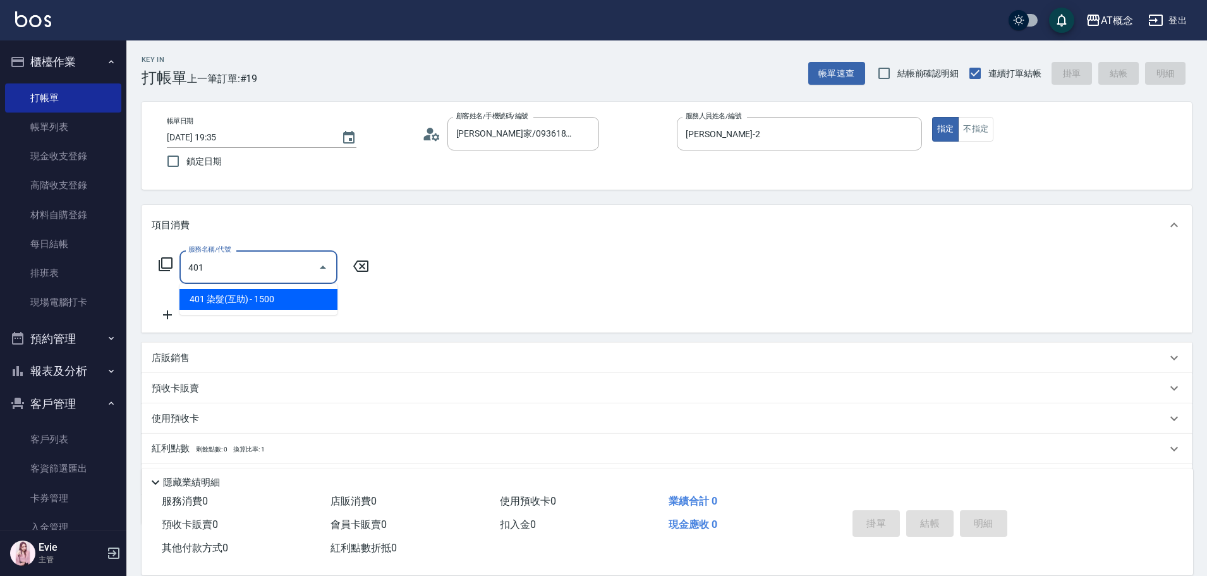
type input "150"
type input "401 染髮(互助)(401)"
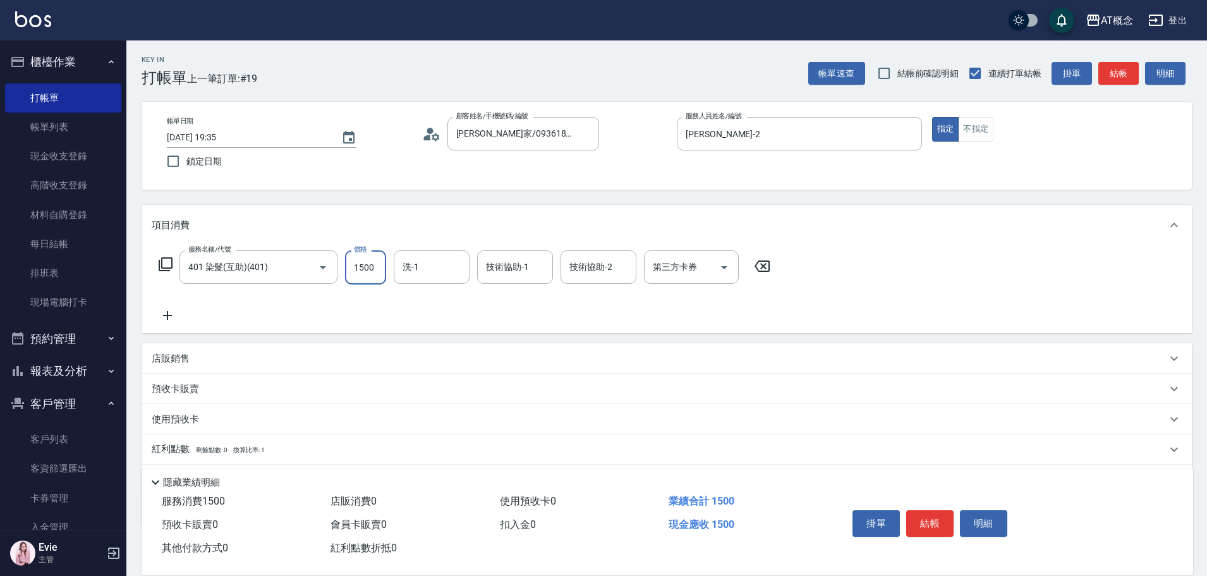
type input "0"
type input "21"
type input "20"
type input "219"
type input "210"
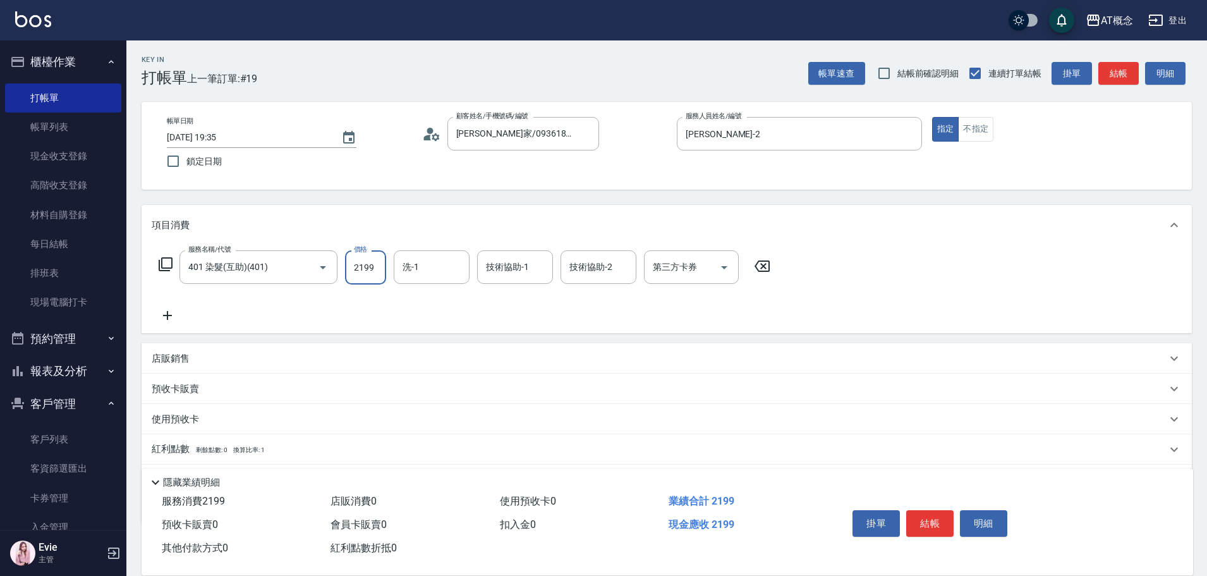
type input "2199"
type input "HOT-17"
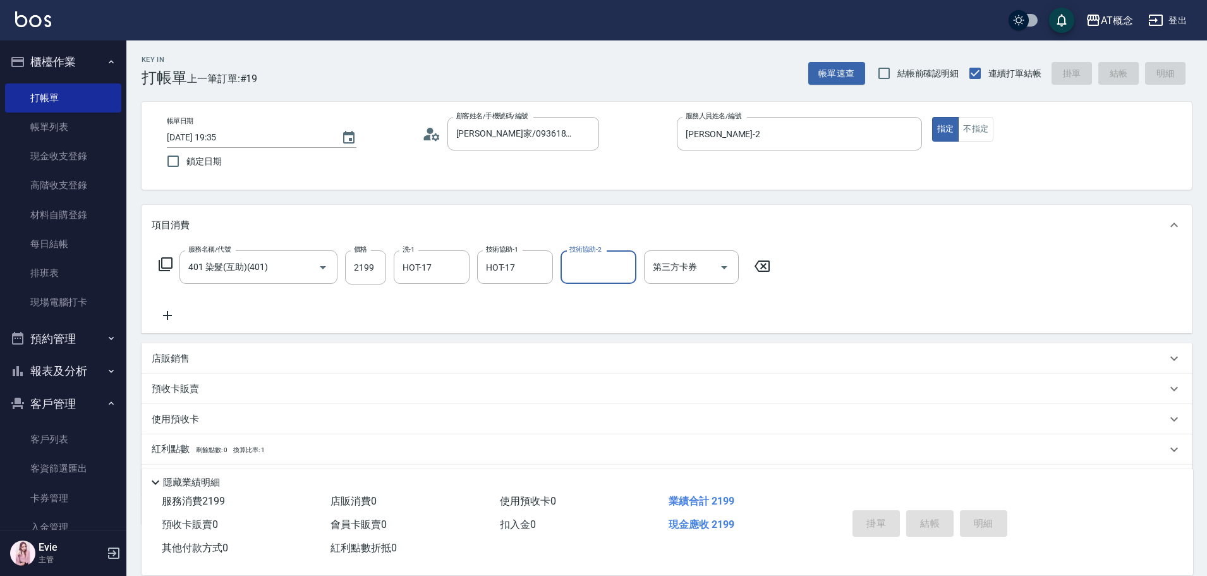
type input "2025/10/05 19:50"
type input "0"
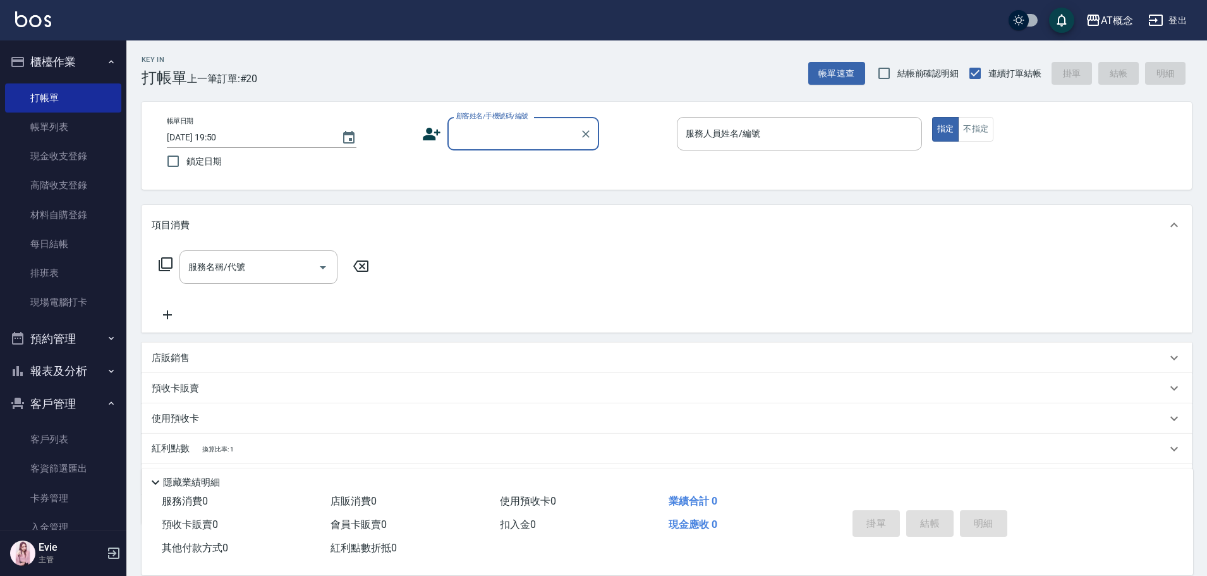
click at [38, 366] on button "報表及分析" at bounding box center [63, 371] width 116 height 33
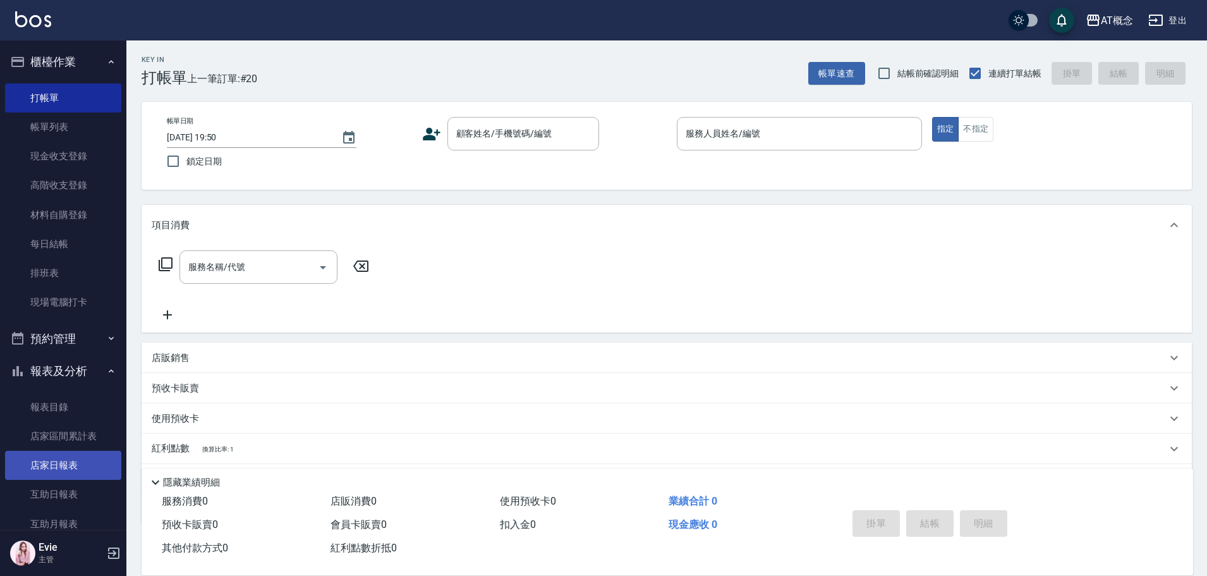
click at [64, 463] on link "店家日報表" at bounding box center [63, 465] width 116 height 29
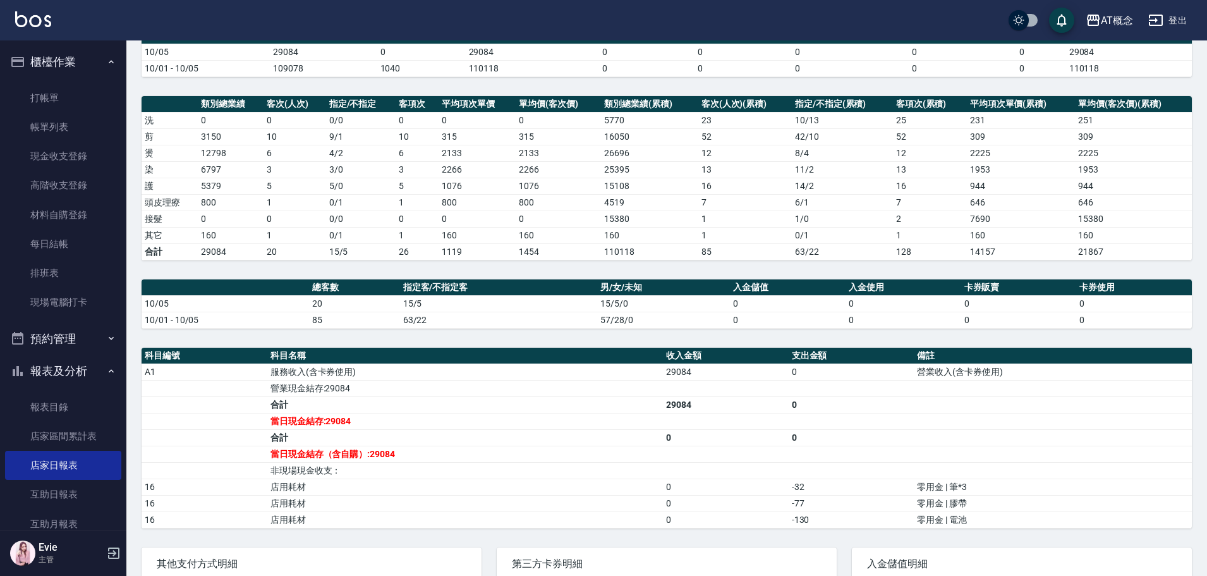
scroll to position [126, 0]
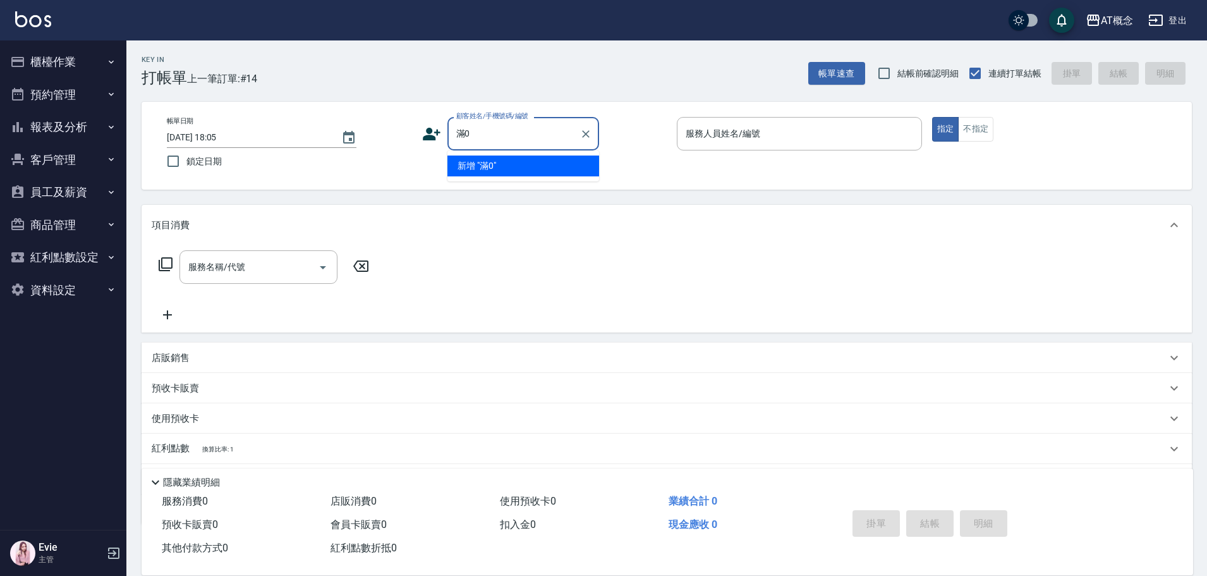
type input "滿"
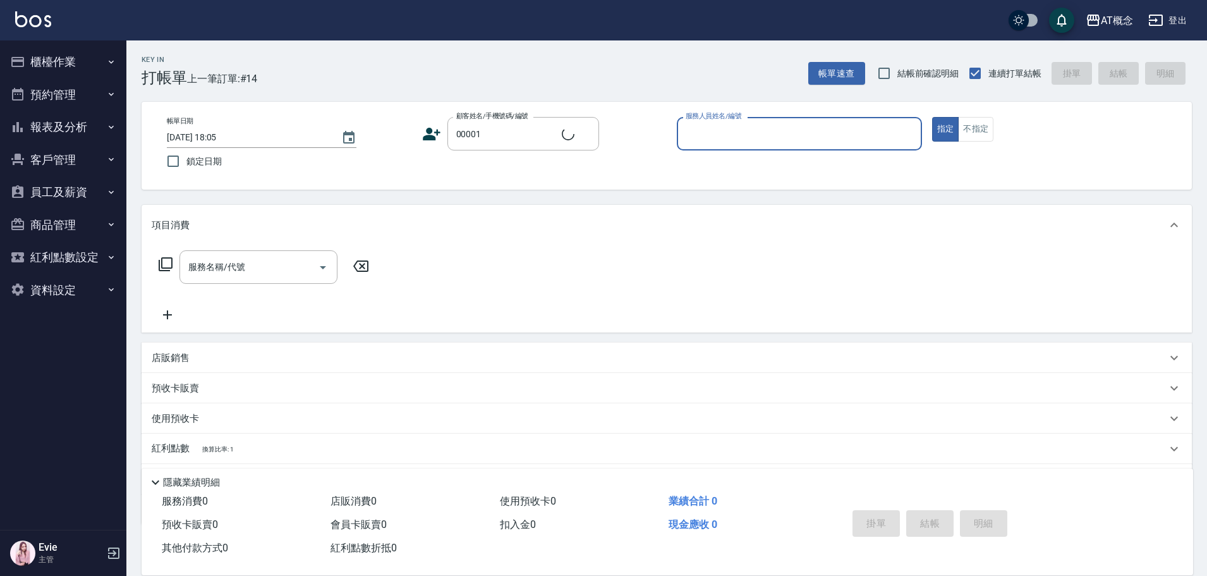
type input "公司/公司/00001"
type input "Candy-15"
type button "true"
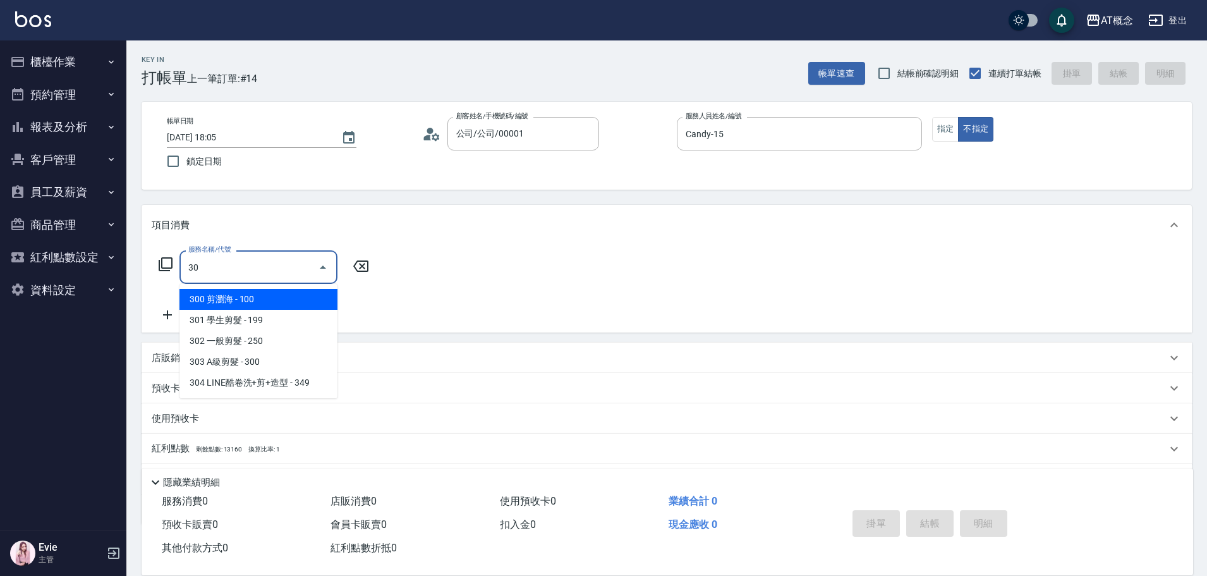
type input "303"
type input "30"
type input "303 A級剪髮(303)"
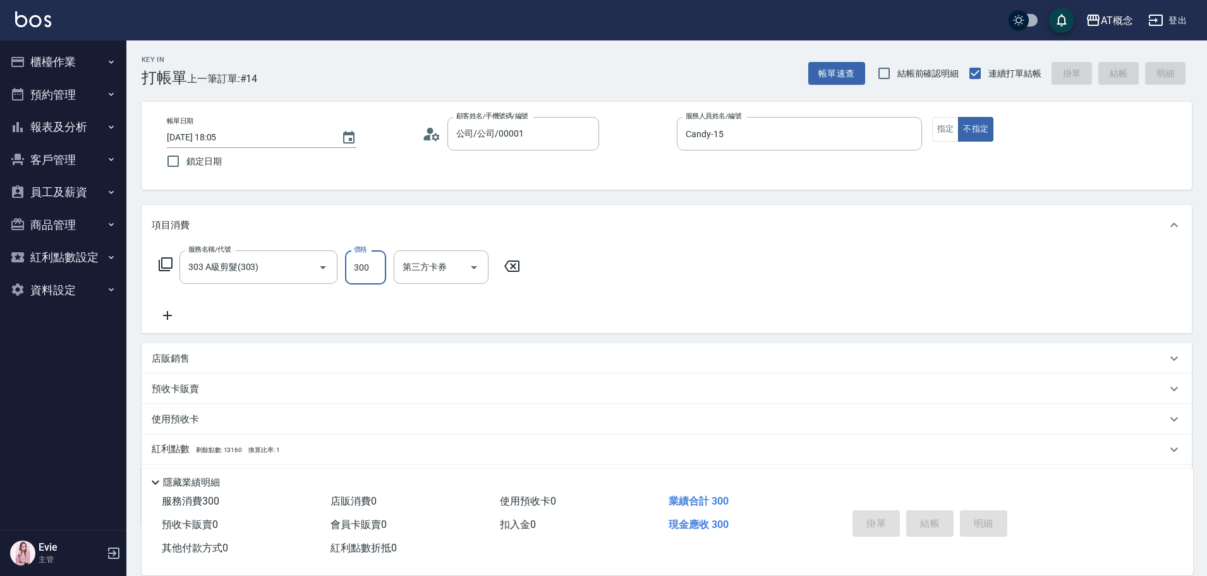
type input "2025/10/05 19:20"
type input "0"
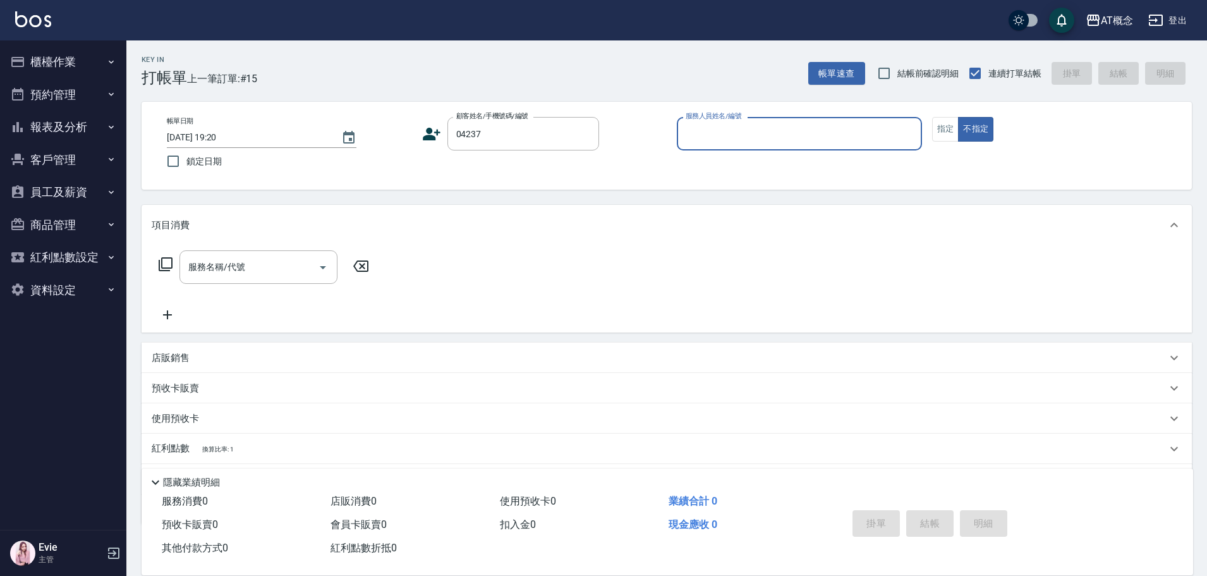
type input "曾婉婷/0920597579/04237"
type input "Candy-15"
click at [958, 117] on button "不指定" at bounding box center [975, 129] width 35 height 25
type button "false"
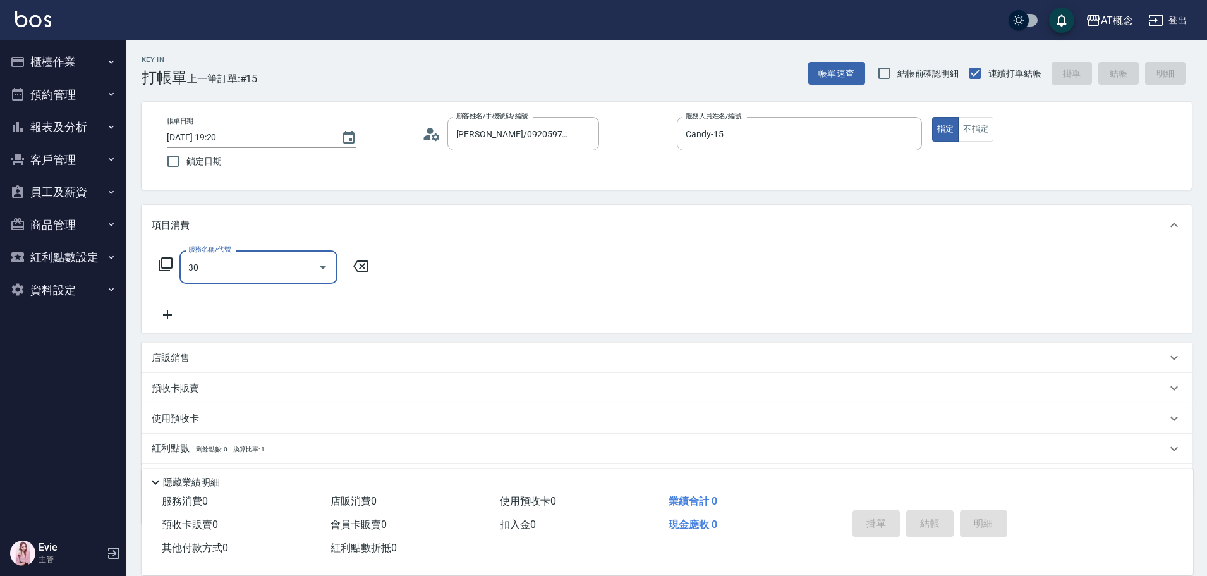
type input "303"
type input "30"
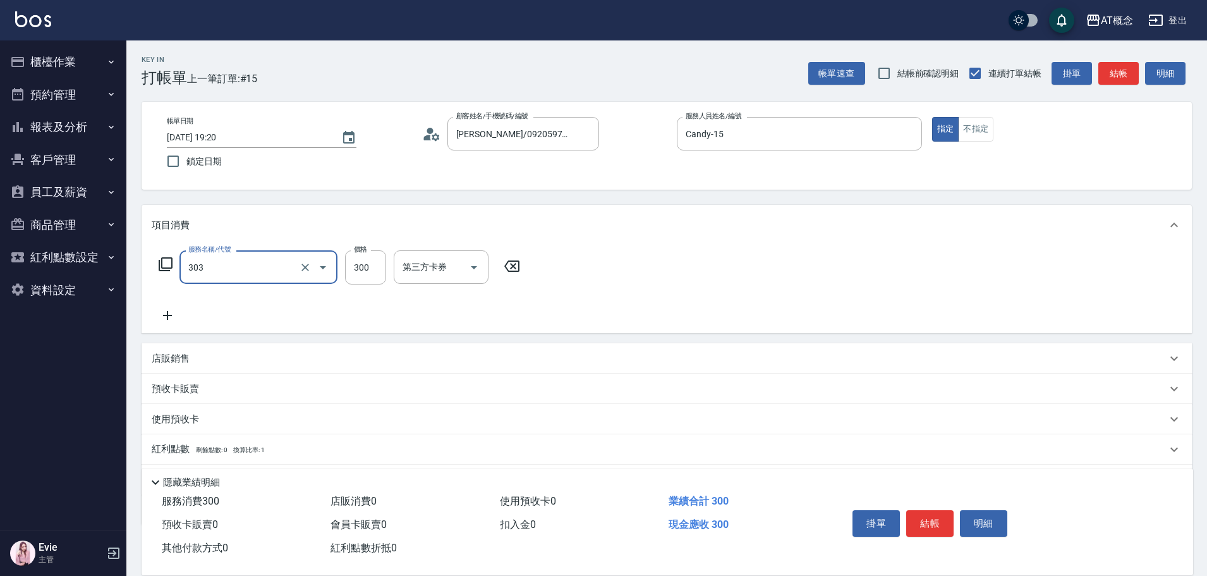
type input "303 A級剪髮(303)"
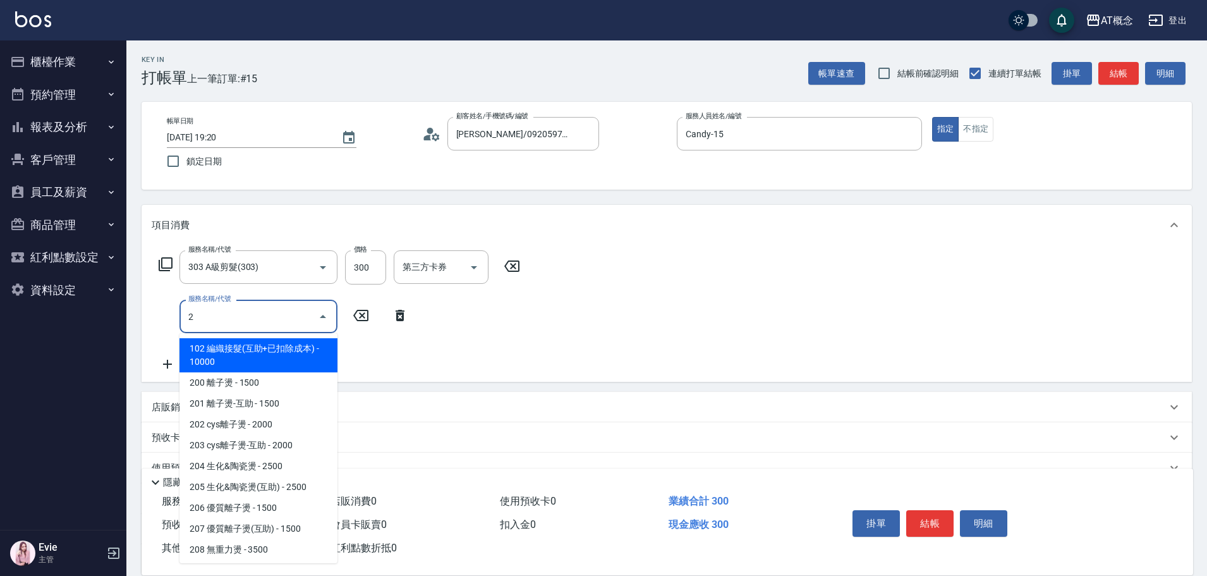
type input "20"
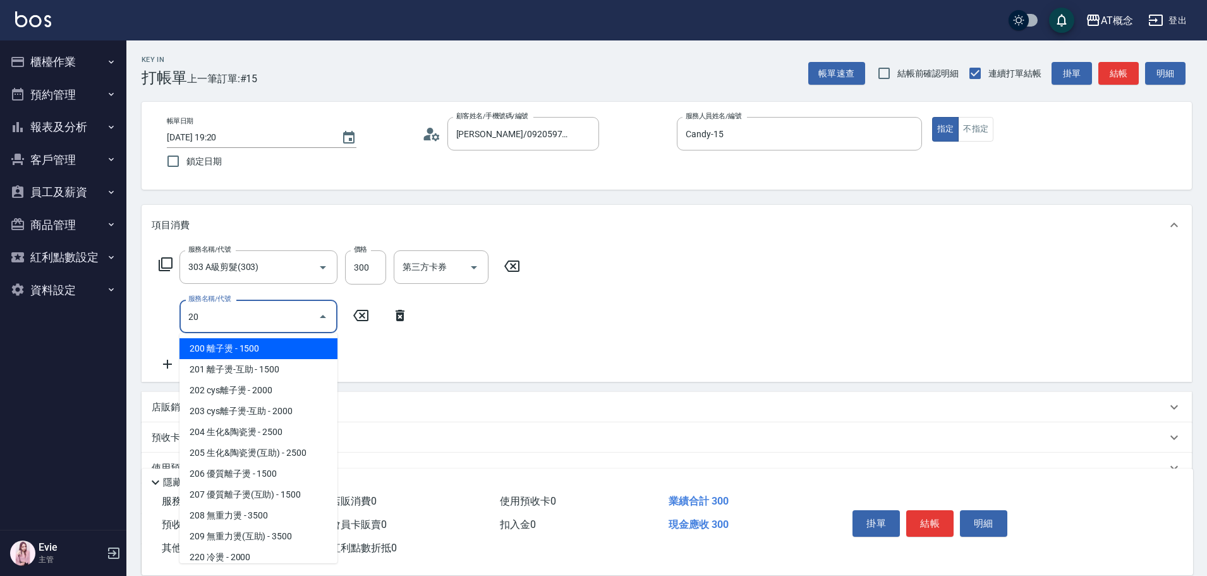
type input "180"
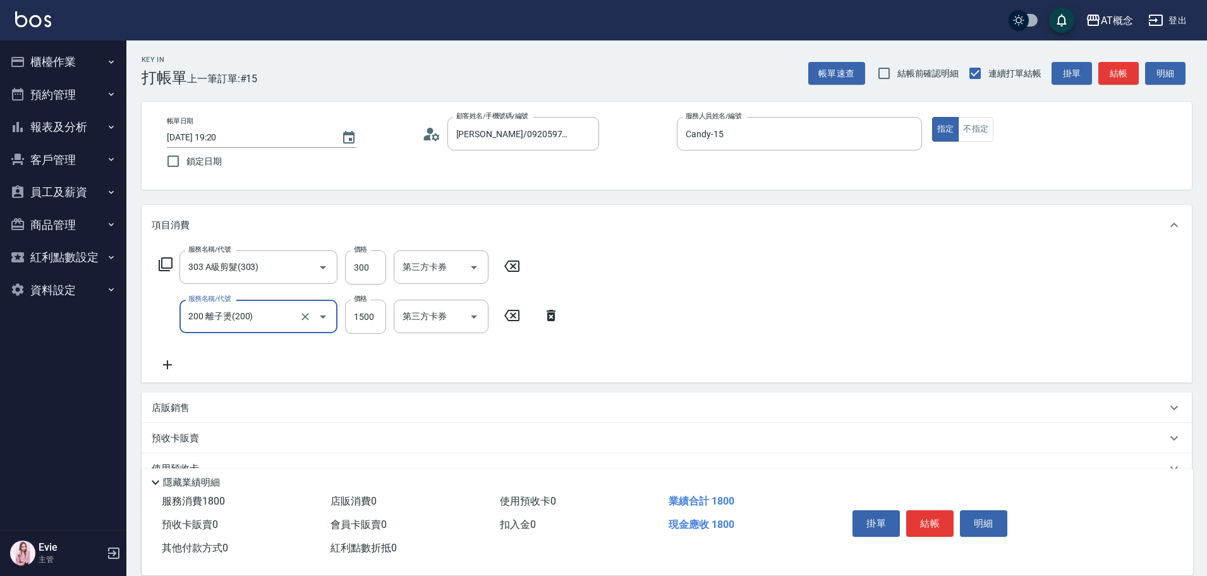
type input "200 離子燙(200)"
type input "30"
type input "17"
type input "40"
type input "179"
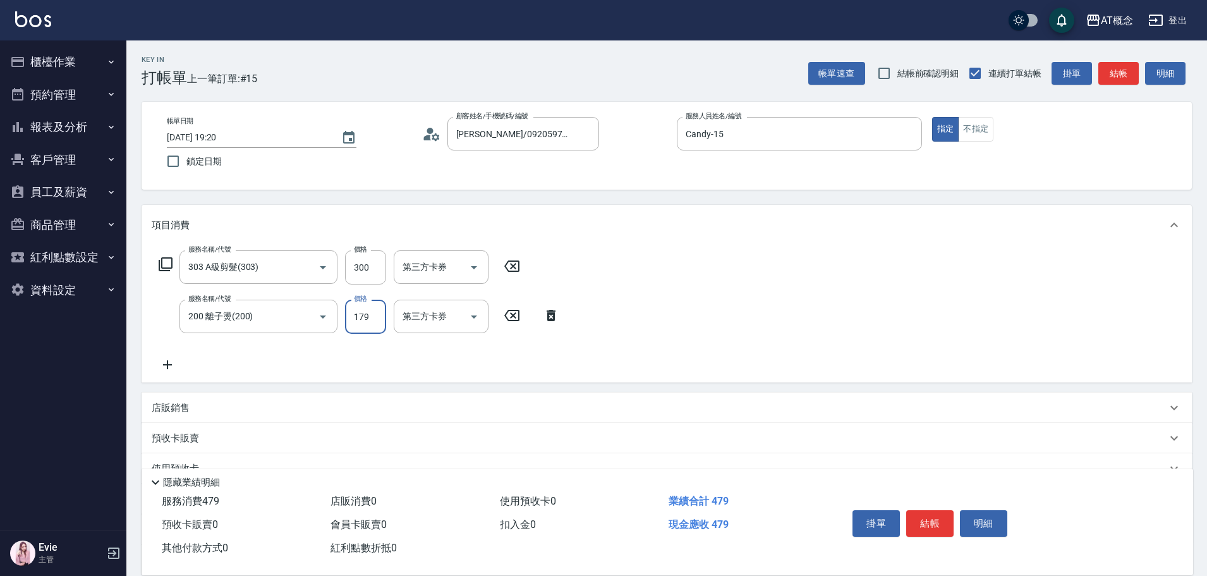
type input "200"
type input "1799"
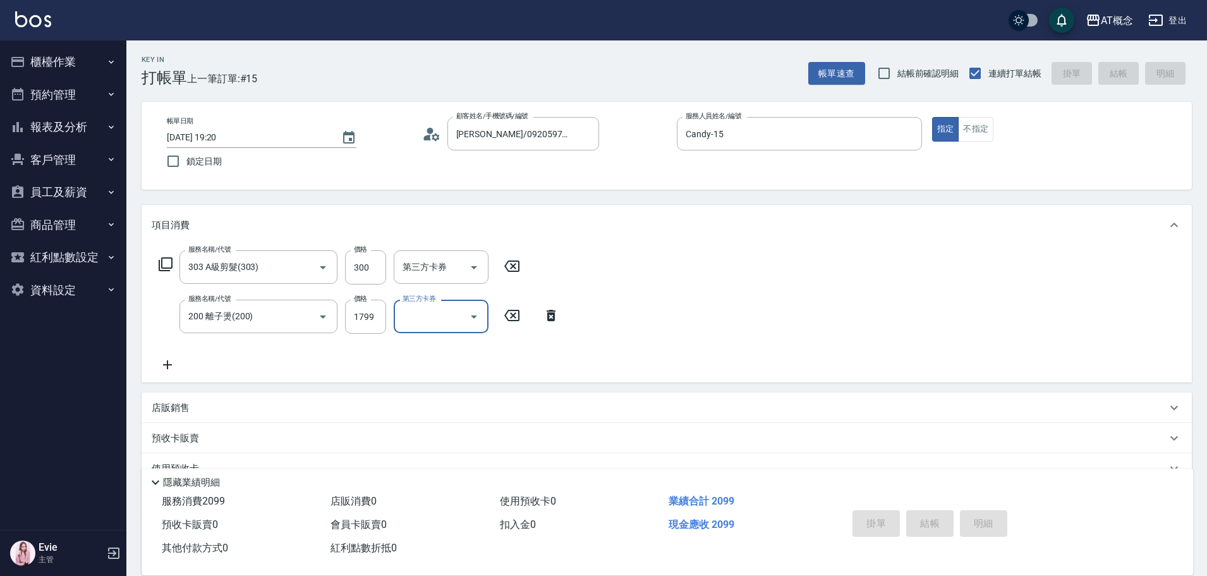
type input "0"
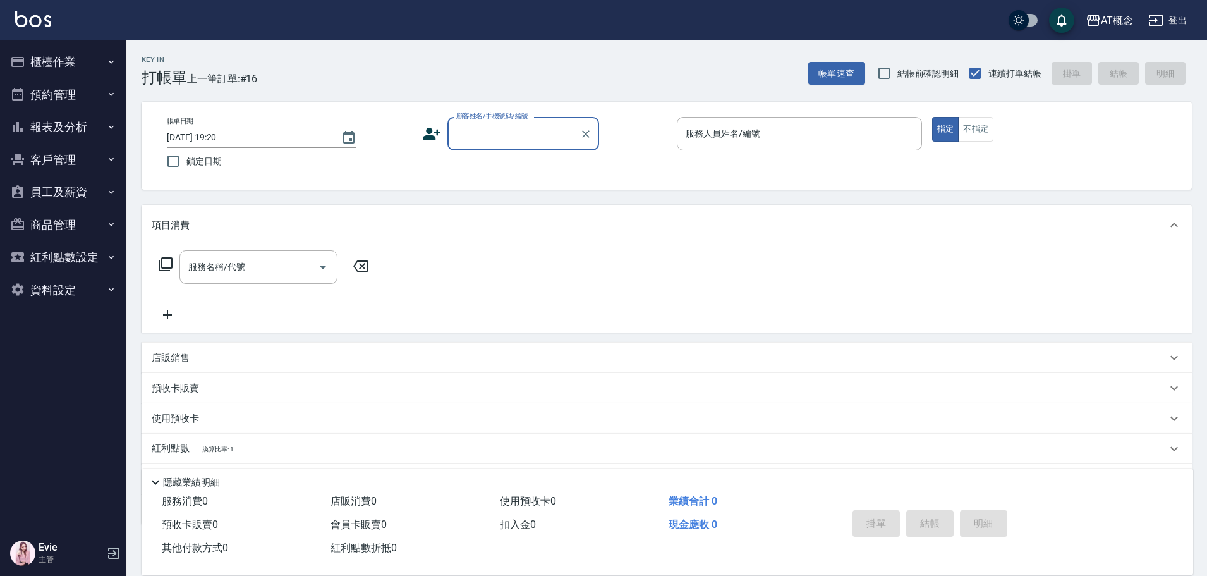
click at [44, 63] on button "櫃檯作業" at bounding box center [63, 62] width 116 height 33
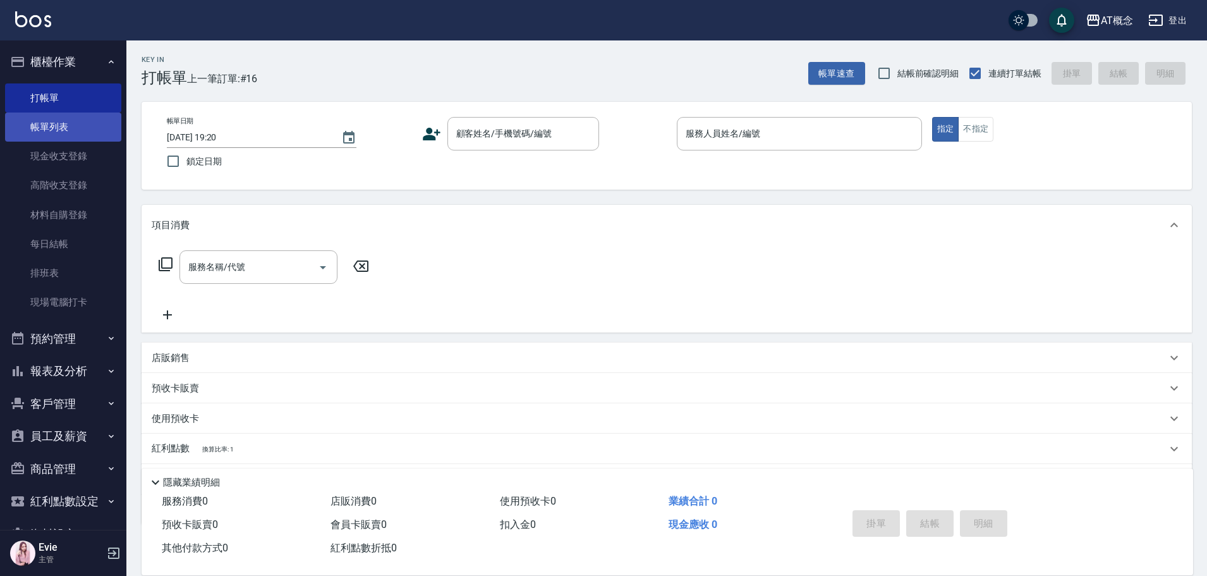
click at [61, 126] on link "帳單列表" at bounding box center [63, 126] width 116 height 29
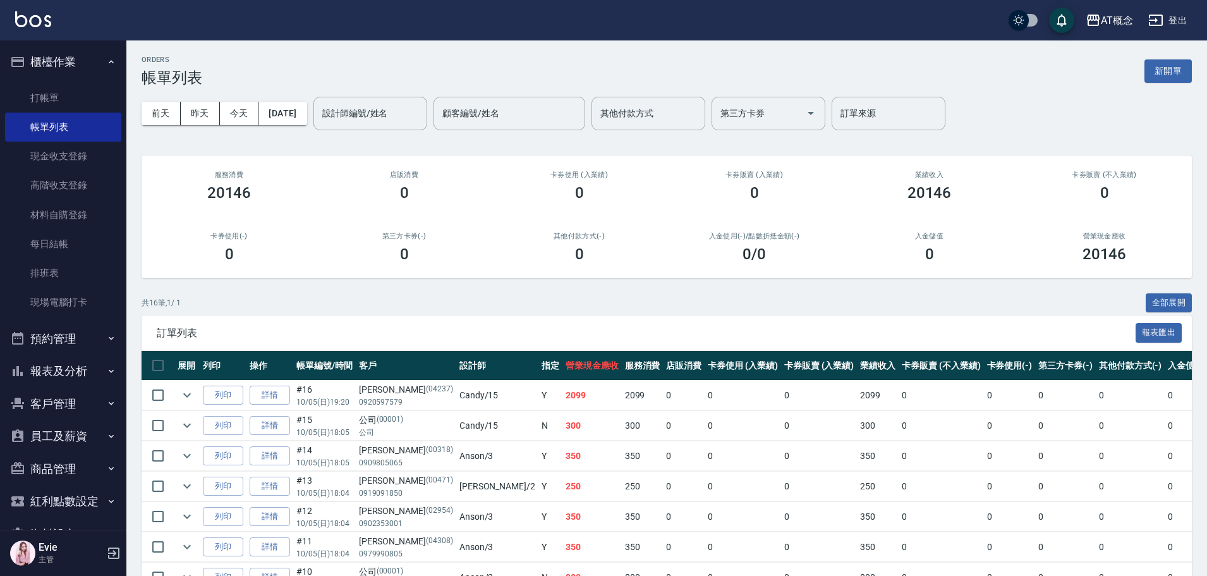
click at [265, 406] on td "詳情" at bounding box center [269, 395] width 47 height 30
click at [279, 397] on link "詳情" at bounding box center [270, 396] width 40 height 20
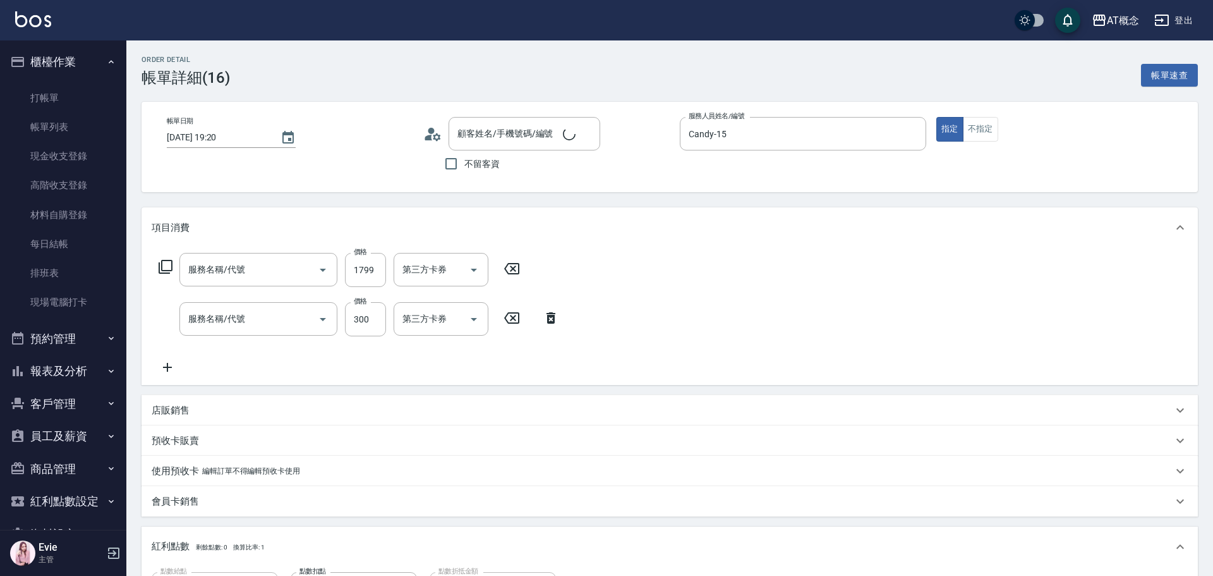
type input "2025/10/05 19:20"
type input "Candy-15"
type input "200"
type input "200 離子燙(200)"
type input "303 A級剪髮(303)"
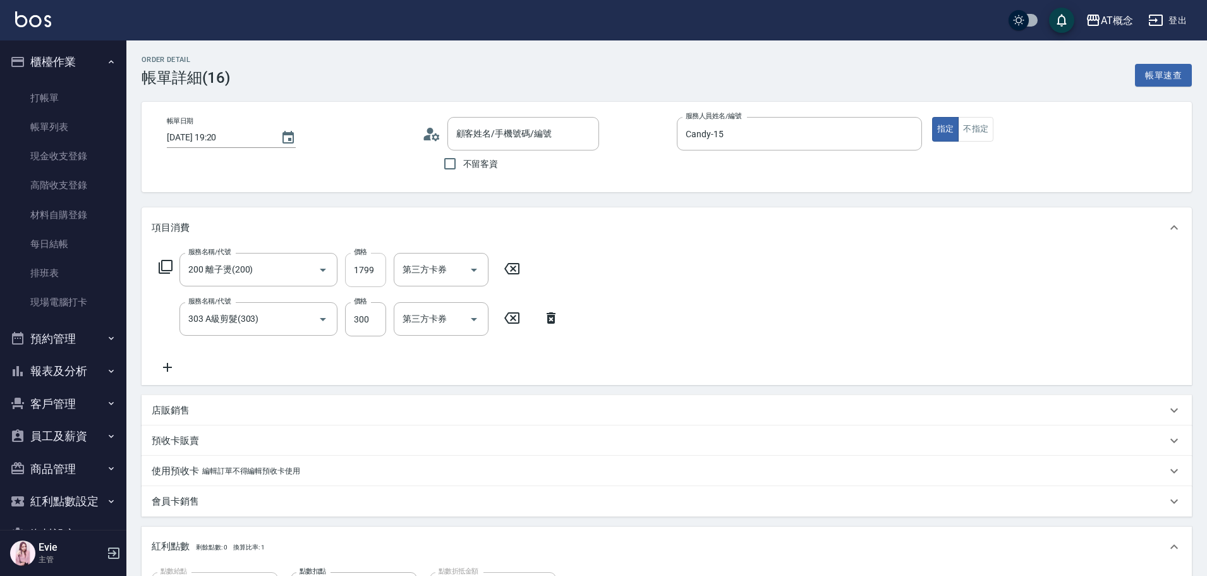
type input "曾婉婷/0920597579/04237"
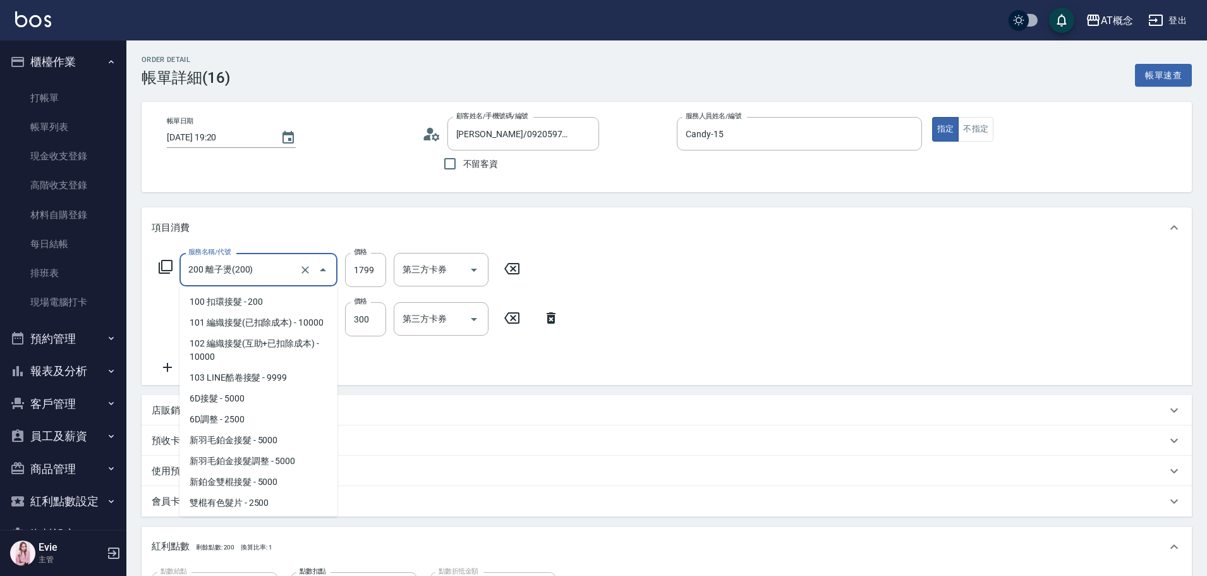
scroll to position [323, 0]
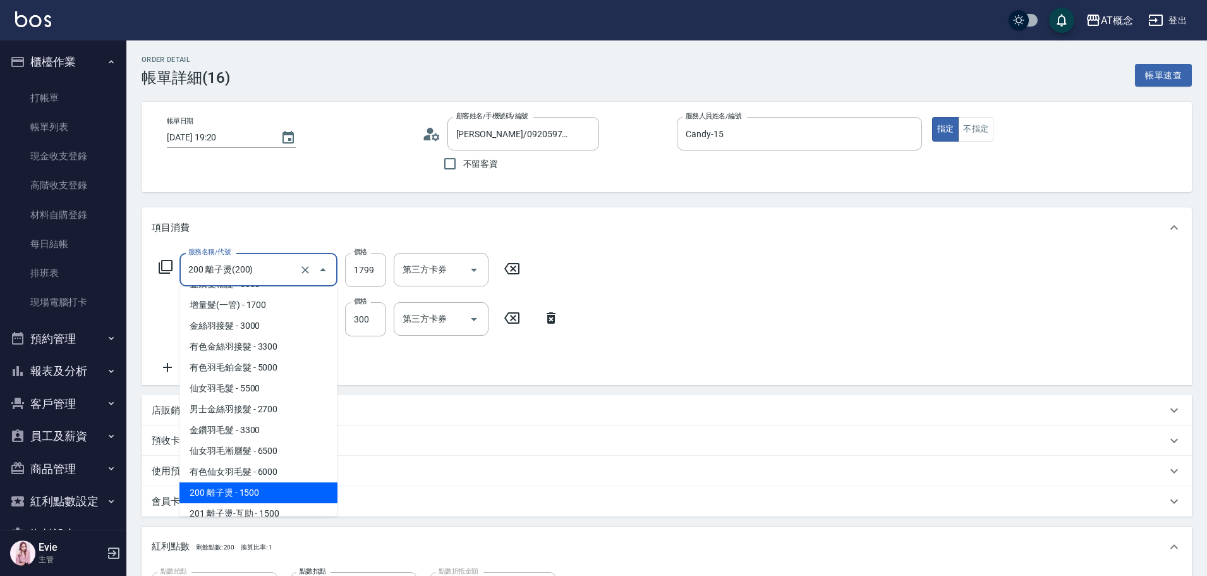
click at [265, 267] on input "200 離子燙(200)" at bounding box center [240, 269] width 111 height 22
type input "30"
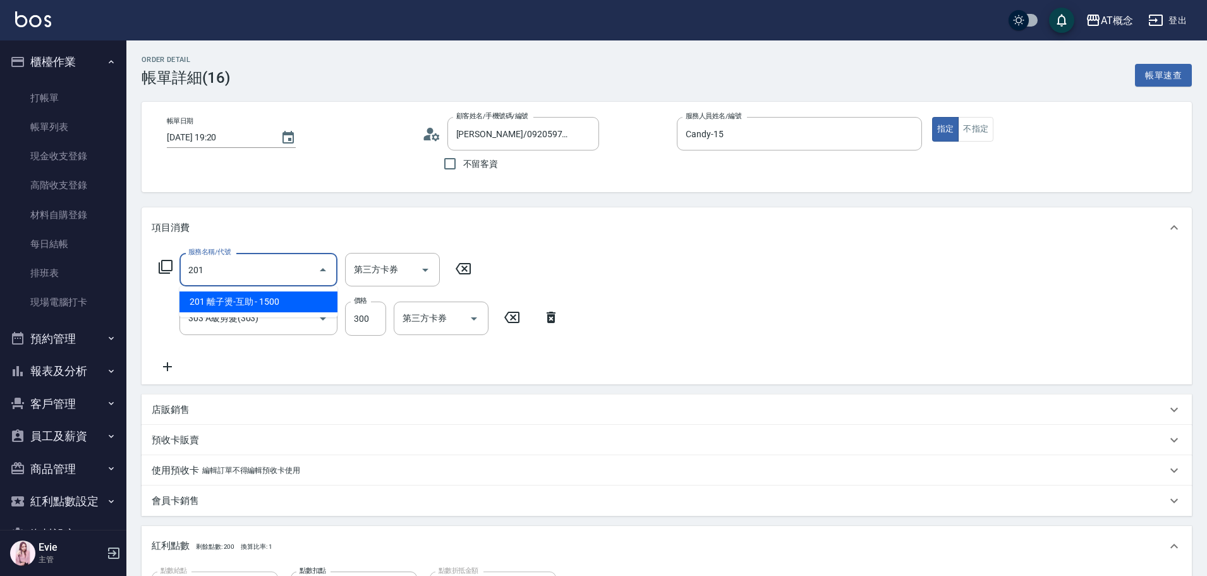
type input "201"
type input "180"
type input "201 離子燙-互助(201)"
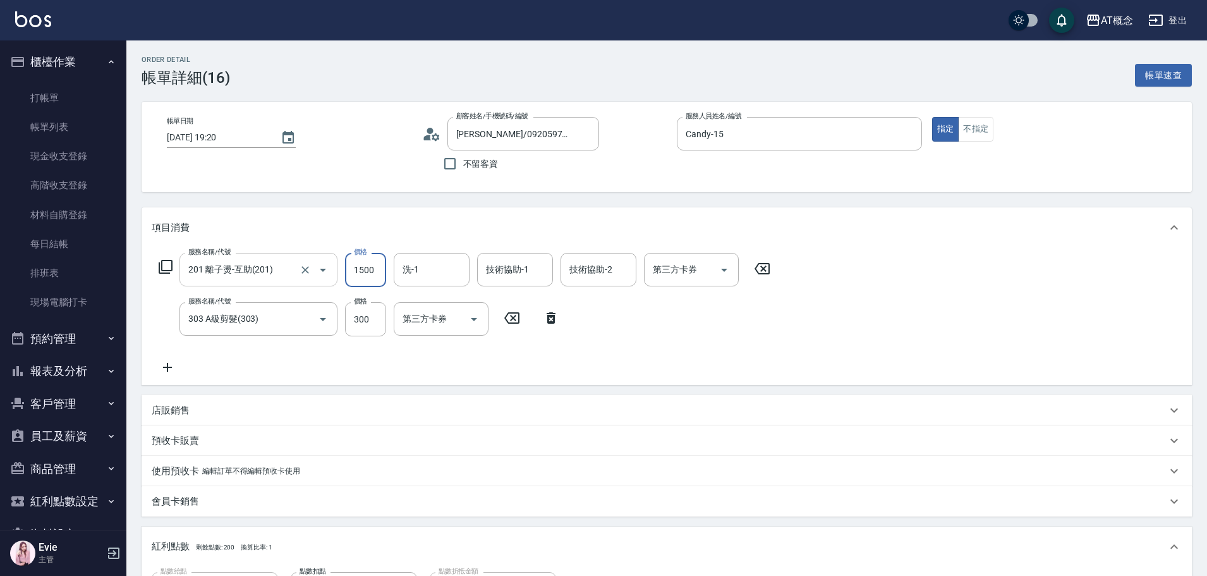
type input "30"
type input "17"
type input "40"
type input "179"
type input "200"
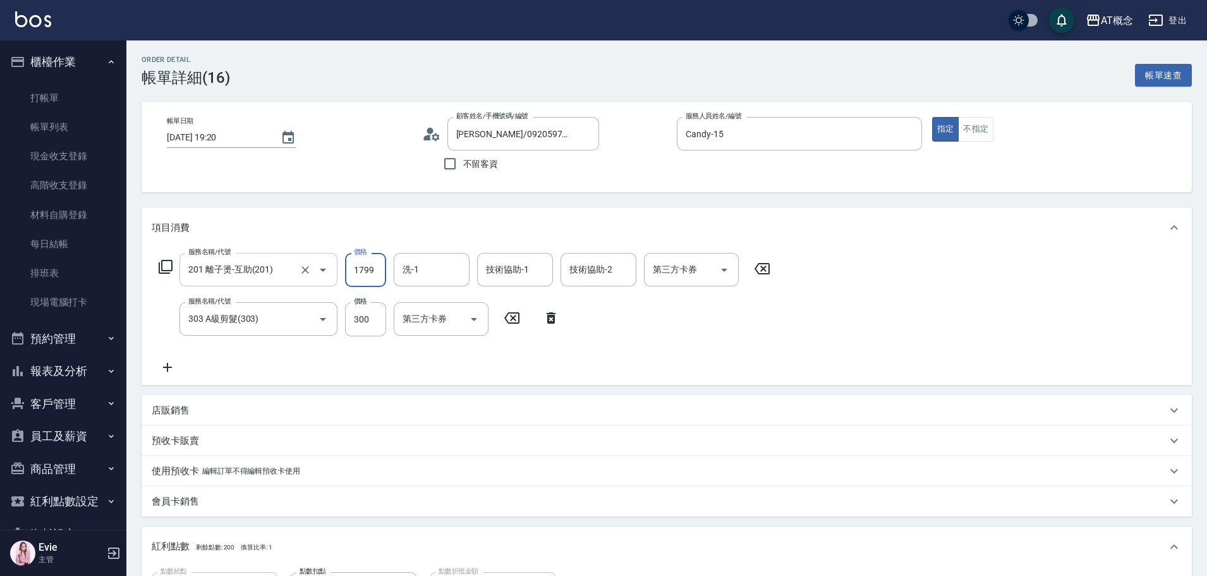
type input "1799"
type input "[PERSON_NAME]-18"
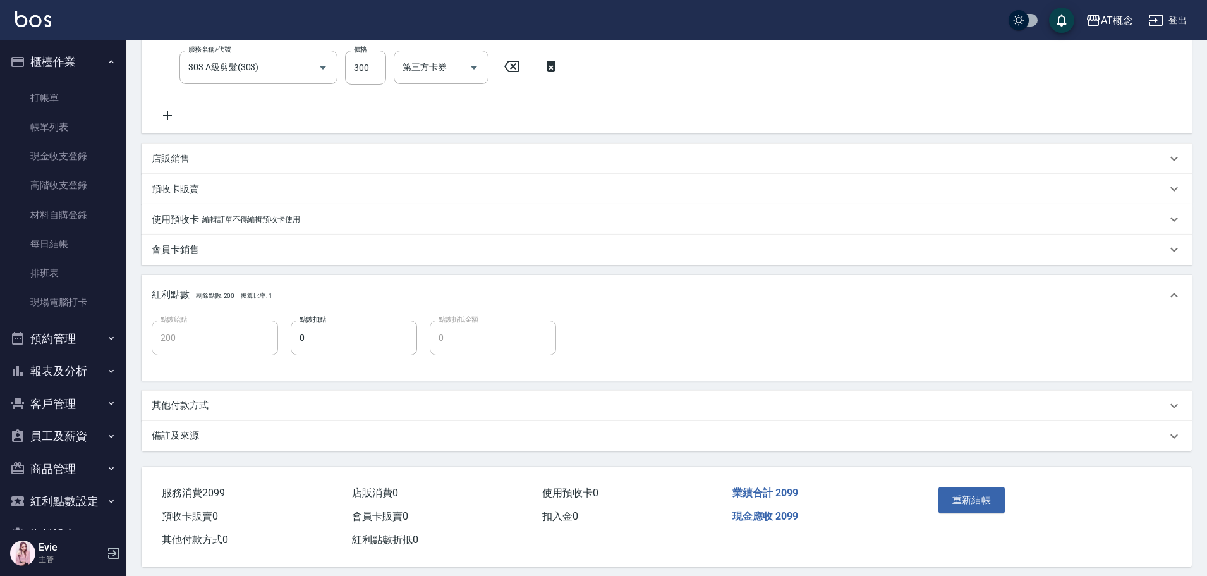
scroll to position [264, 0]
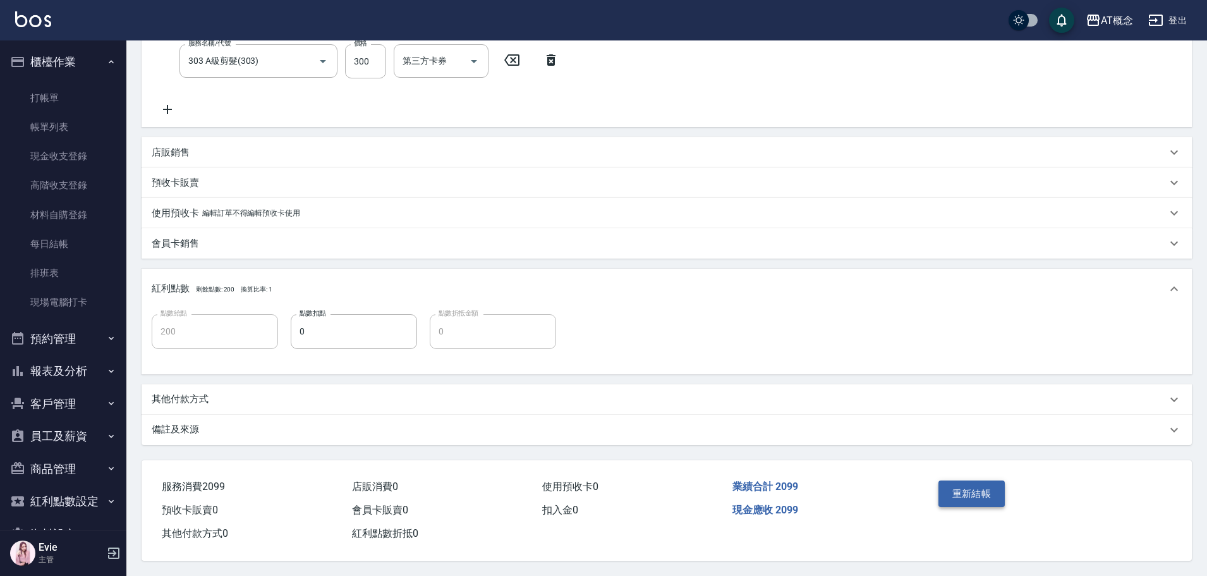
click at [994, 487] on button "重新結帳" at bounding box center [971, 493] width 67 height 27
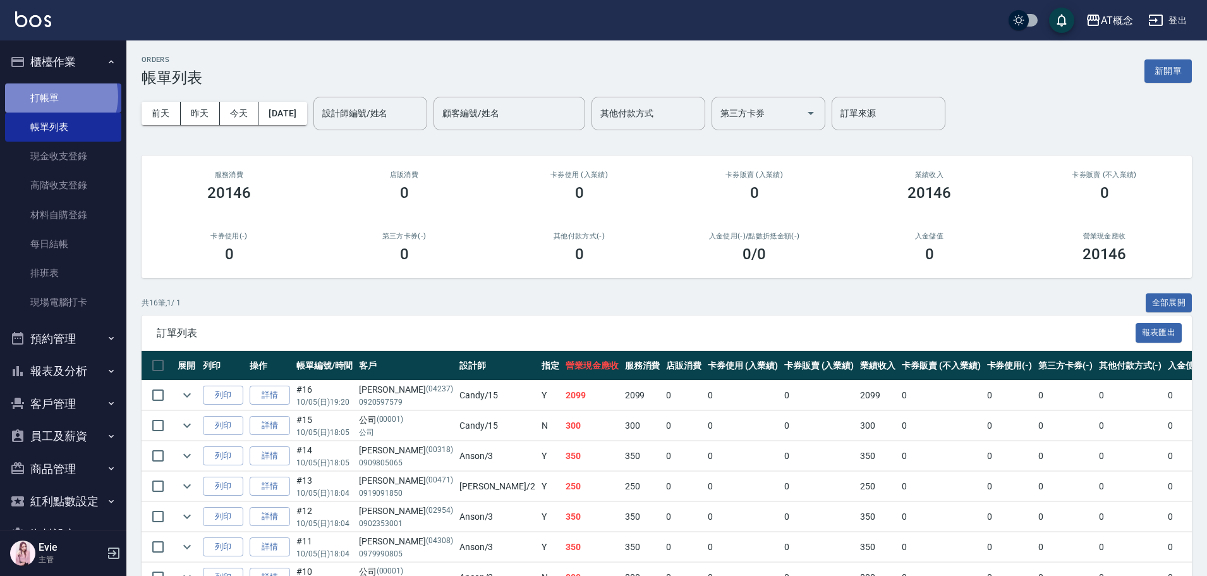
click at [57, 96] on link "打帳單" at bounding box center [63, 97] width 116 height 29
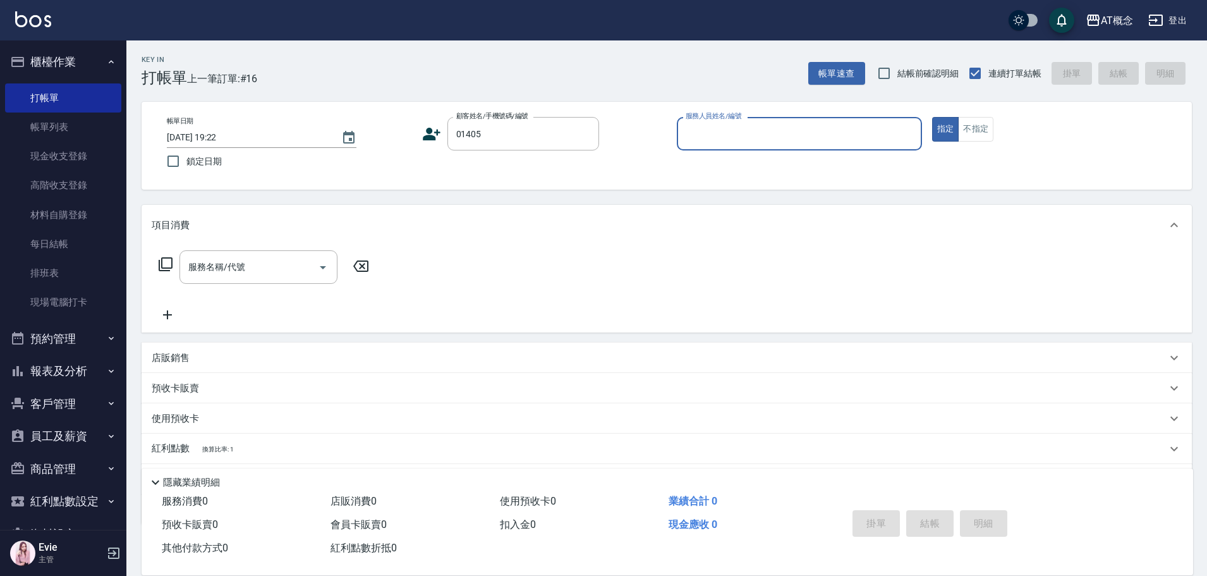
type input "朱正文/0916762110/01405"
type input "Anson-3"
click at [932, 117] on button "指定" at bounding box center [945, 129] width 27 height 25
type button "true"
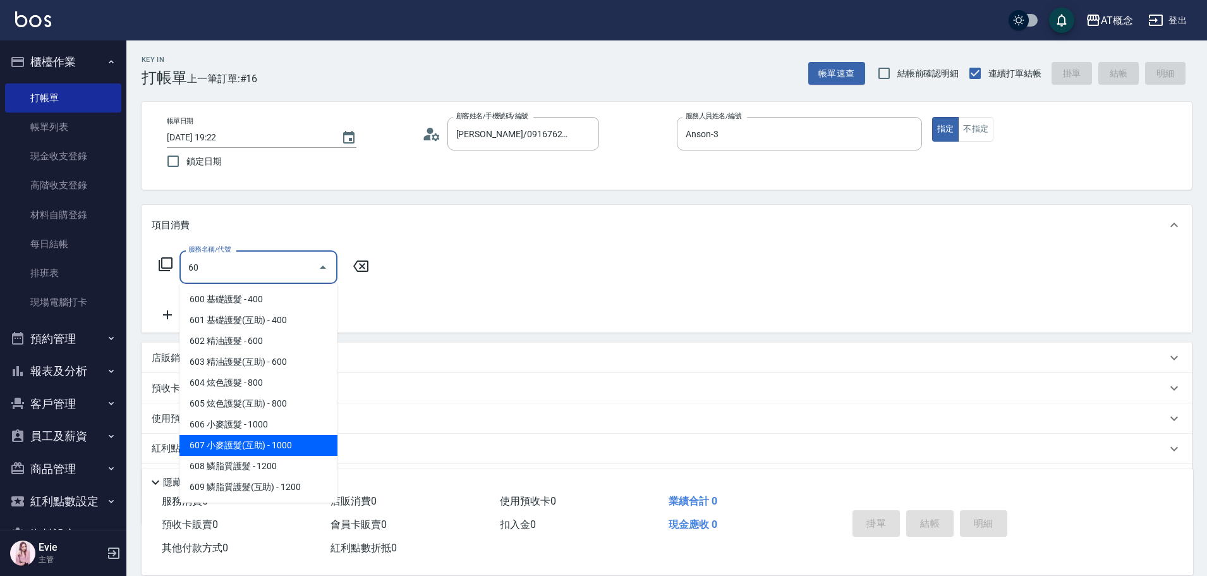
type input "607 小麥護髮(互助)(607)"
type input "100"
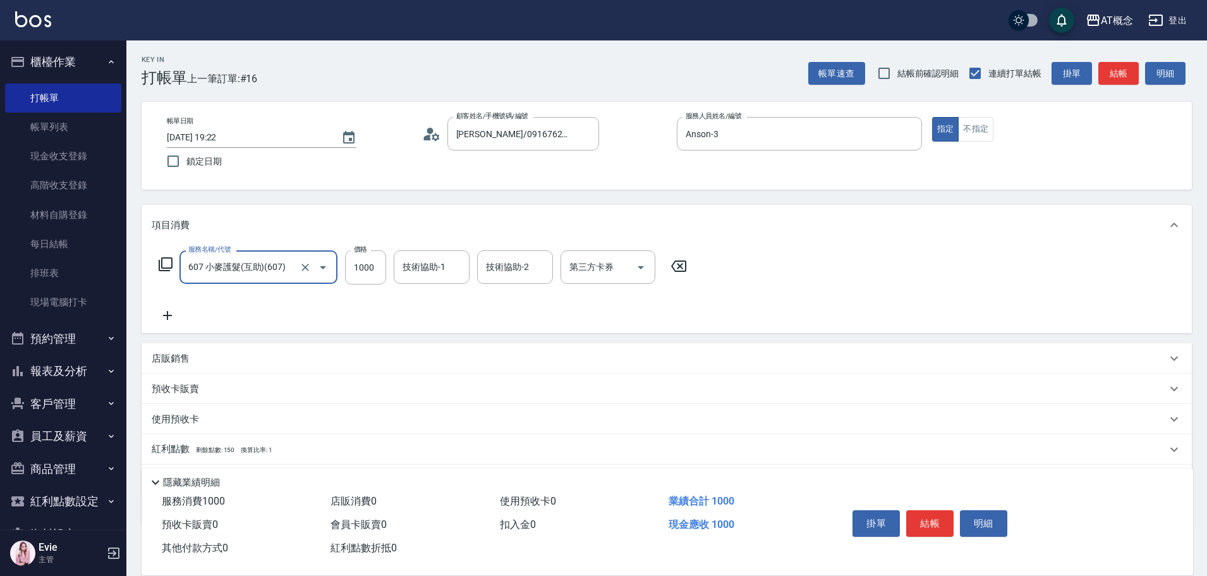
type input "607 小麥護髮(互助)(607)"
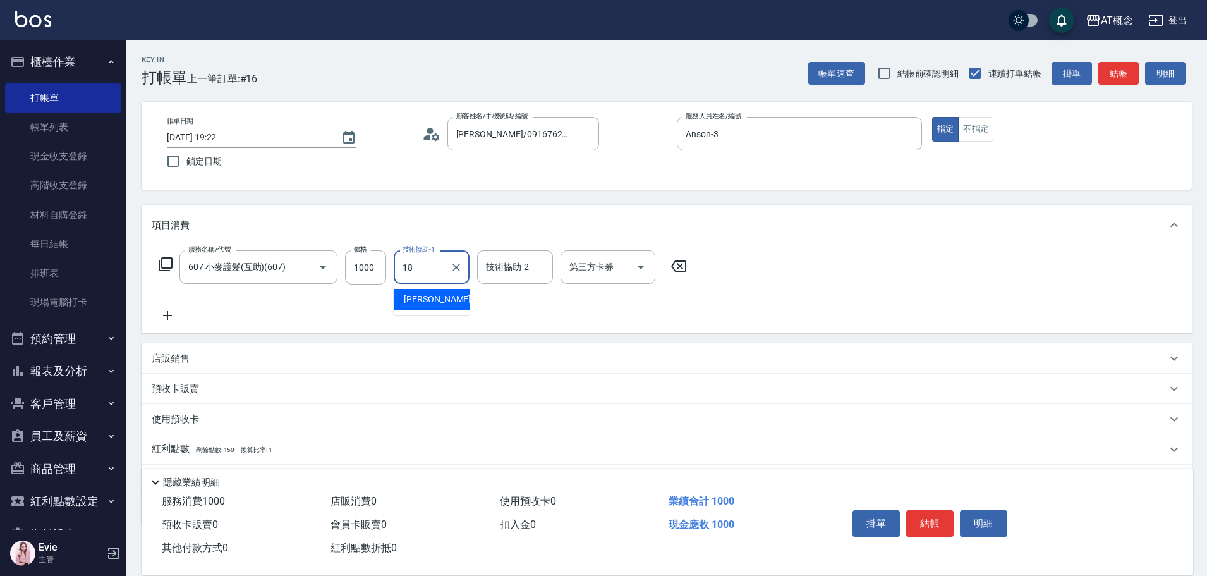
type input "[PERSON_NAME]-18"
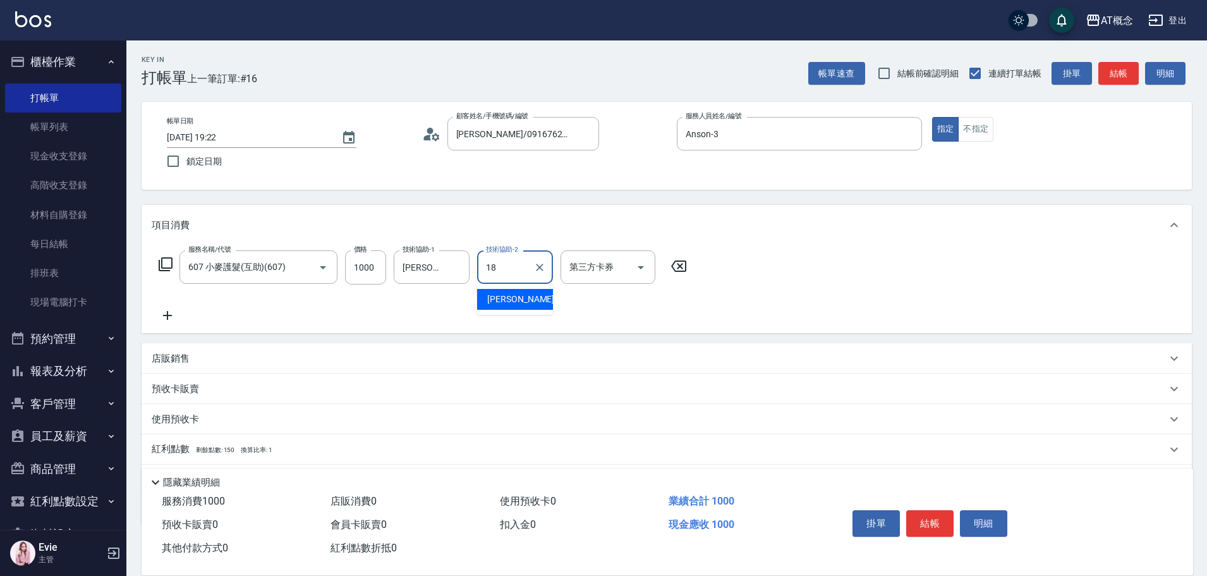
type input "1"
type input "King(無代號)"
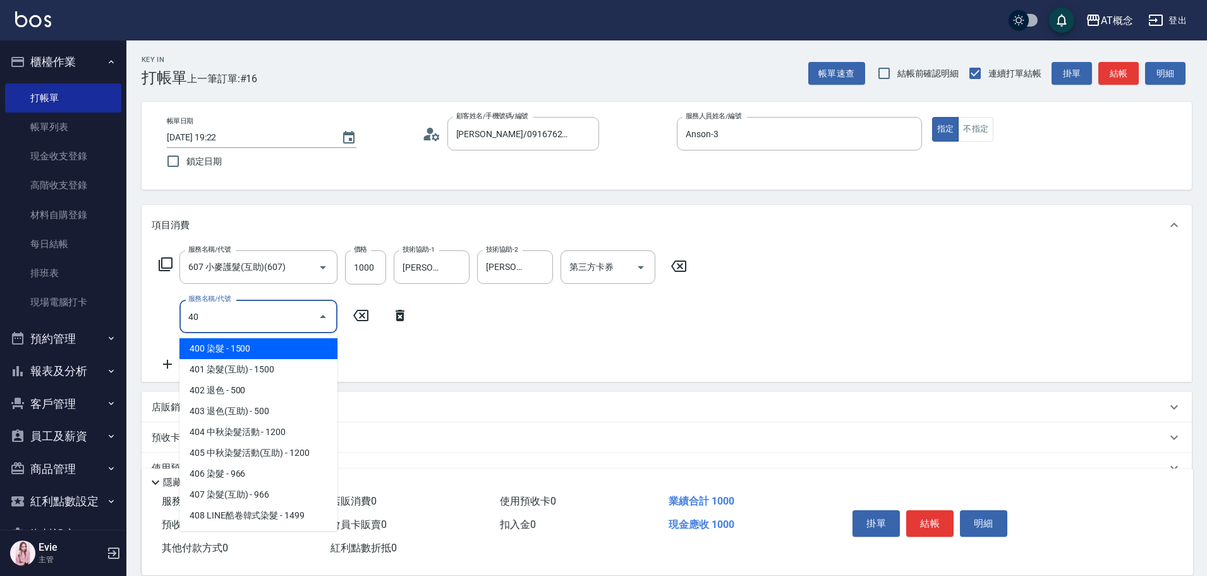
type input "4"
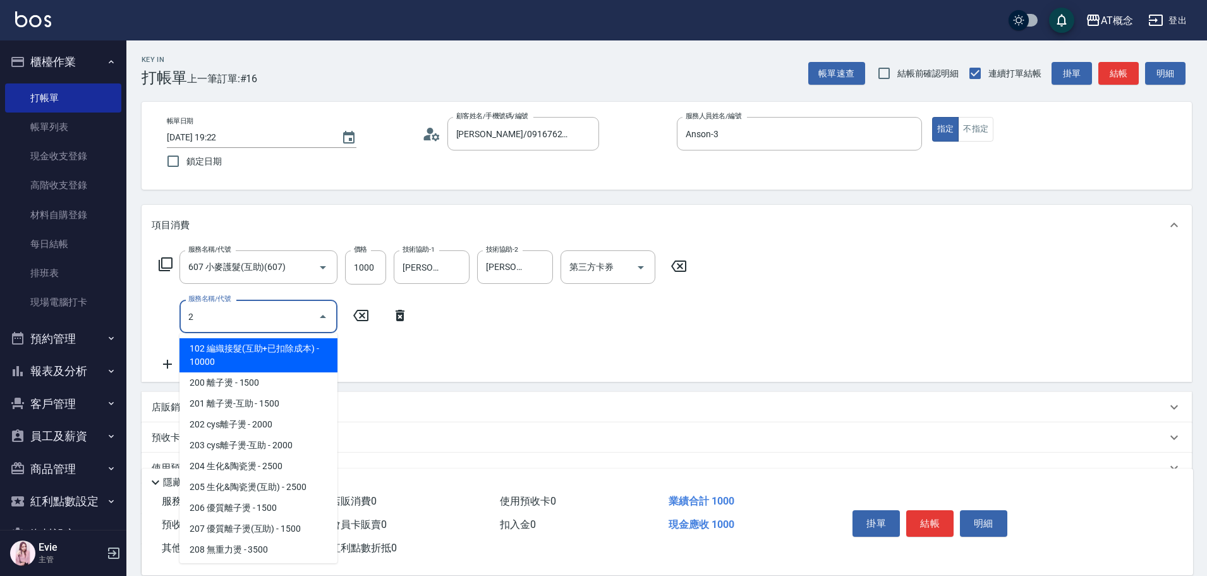
type input "20"
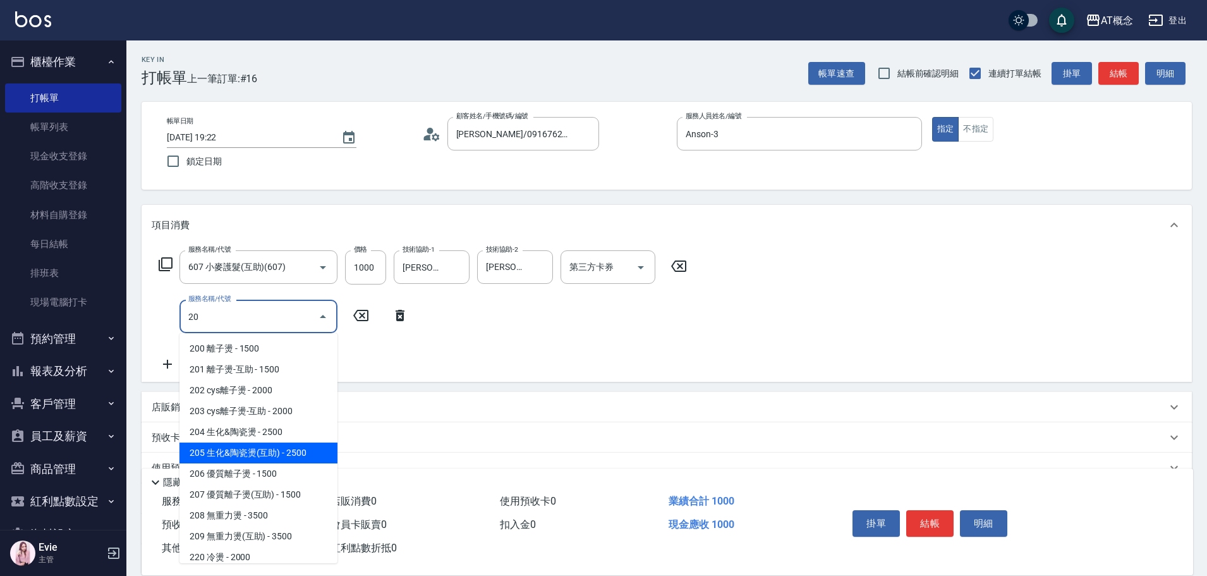
type input "350"
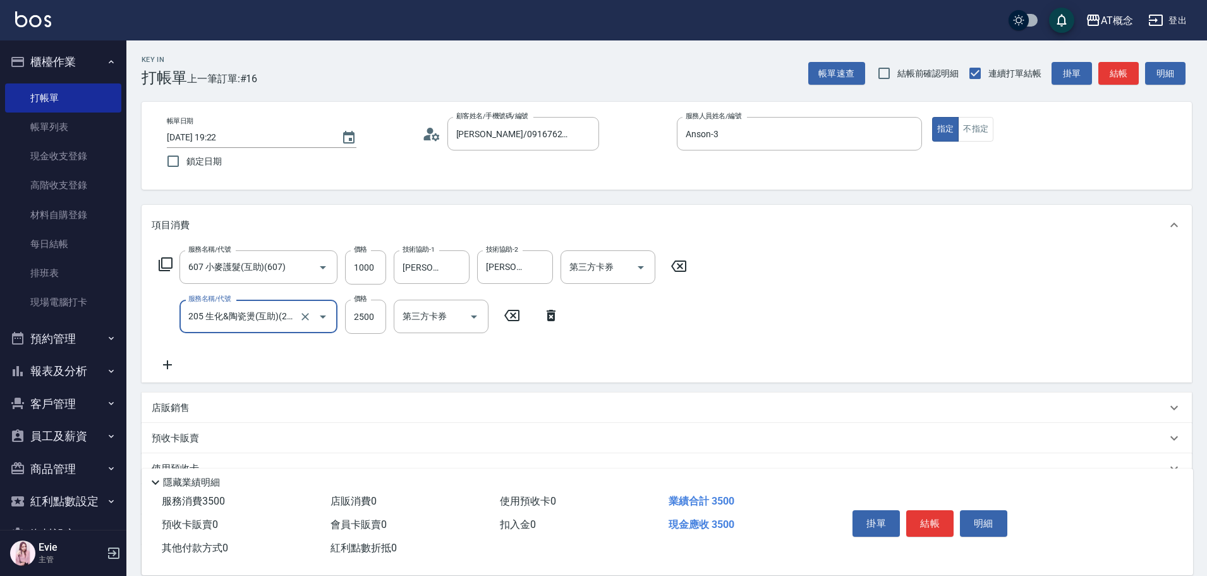
type input "205 生化&陶瓷燙(互助)(205)"
type input "100"
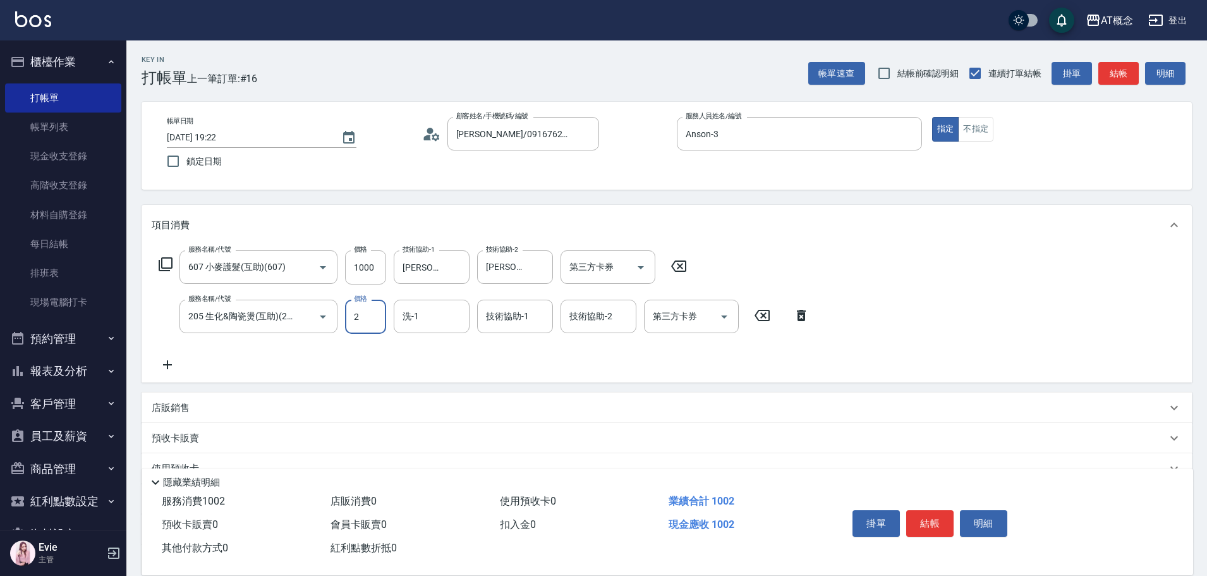
type input "23"
type input "120"
type input "230"
type input "330"
type input "2300"
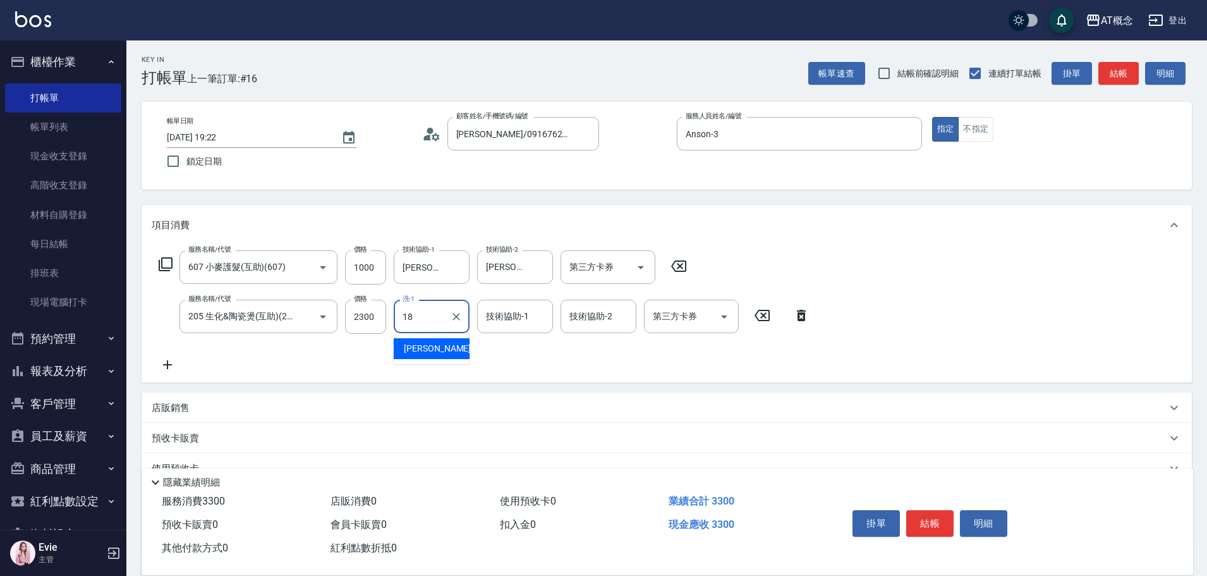
type input "[PERSON_NAME]-18"
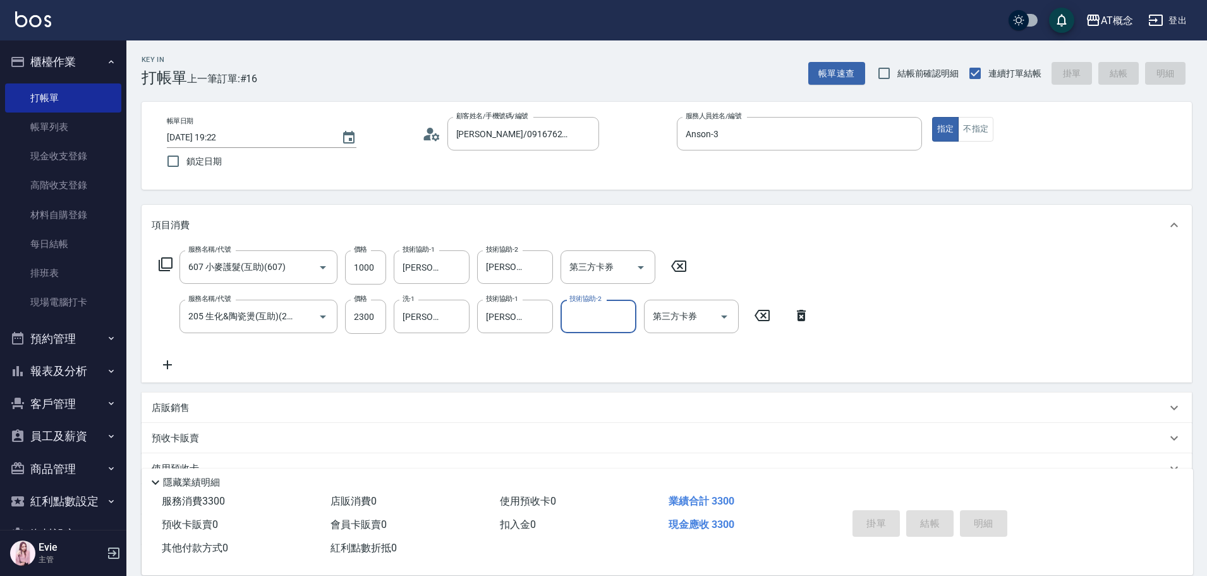
type input "2025/10/05 19:23"
type input "0"
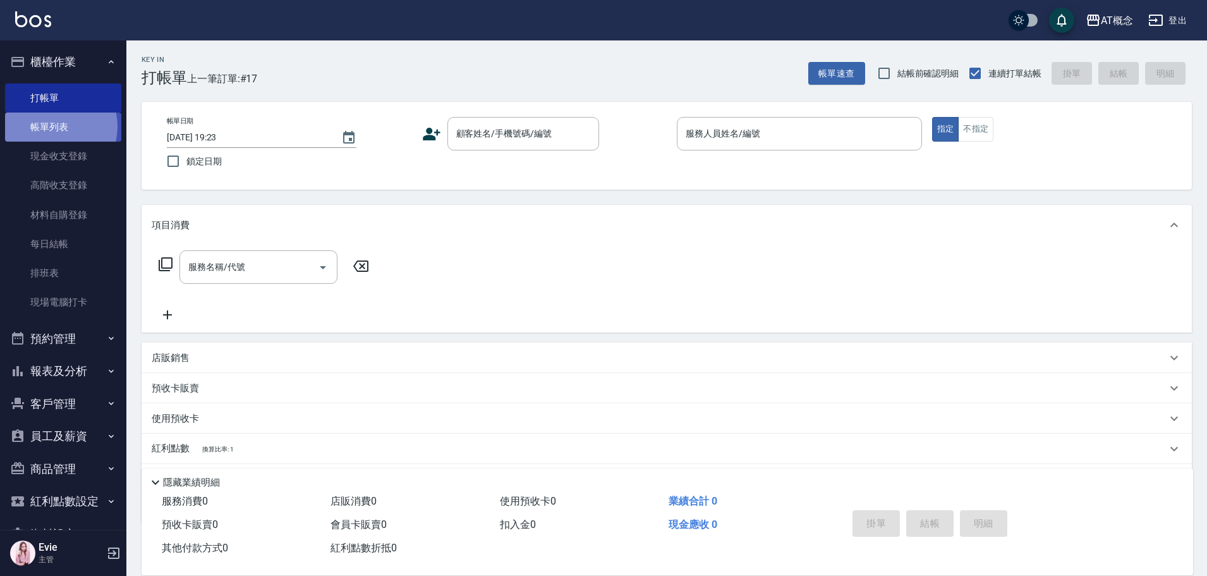
click at [54, 126] on link "帳單列表" at bounding box center [63, 126] width 116 height 29
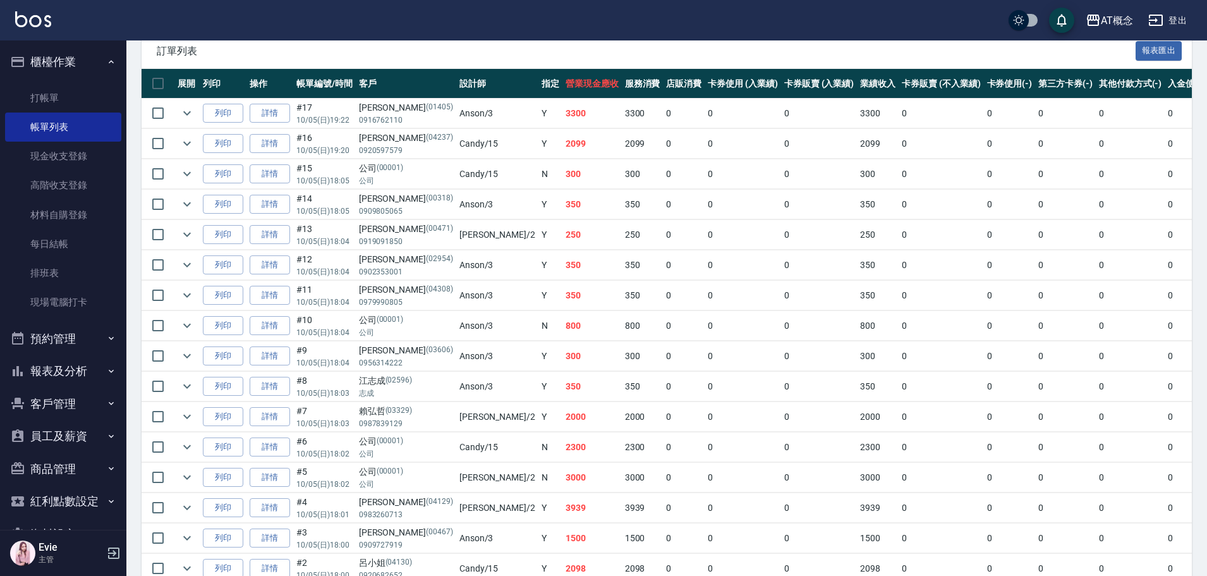
scroll to position [379, 0]
